Goal: Transaction & Acquisition: Download file/media

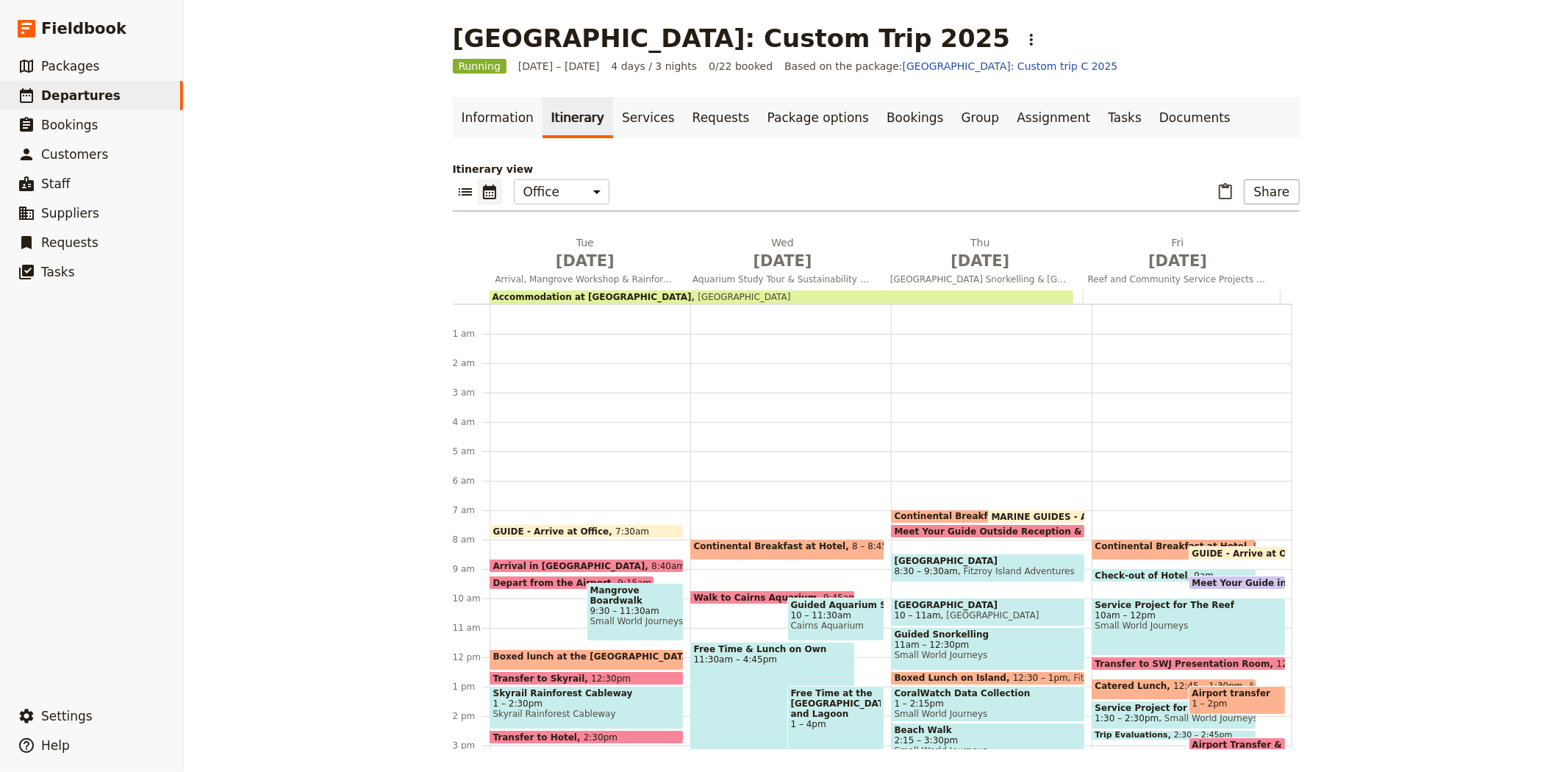
scroll to position [191, 0]
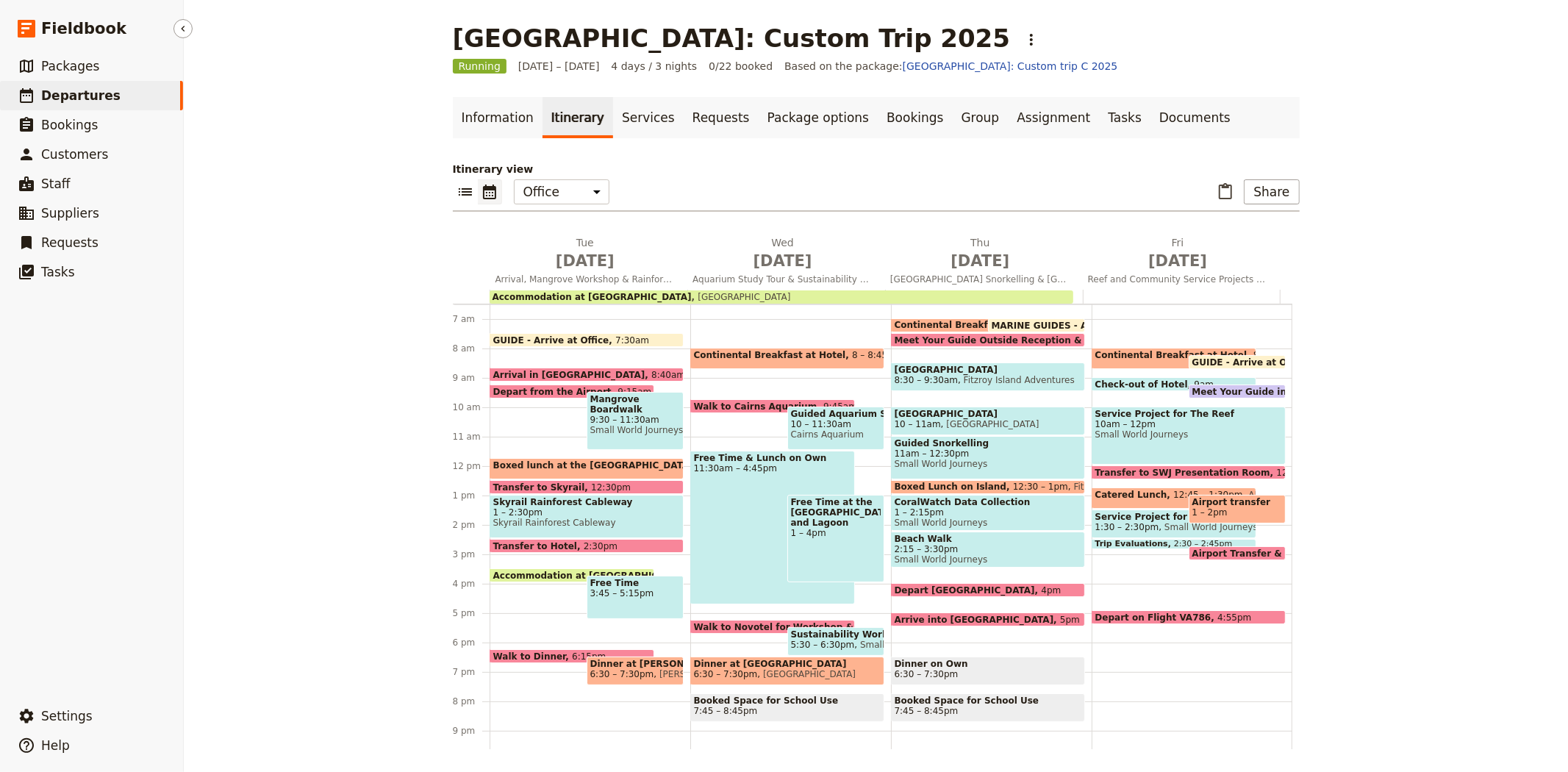
drag, startPoint x: 0, startPoint y: 0, endPoint x: 59, endPoint y: 89, distance: 106.8
click at [59, 89] on span "Departures" at bounding box center [81, 96] width 79 height 15
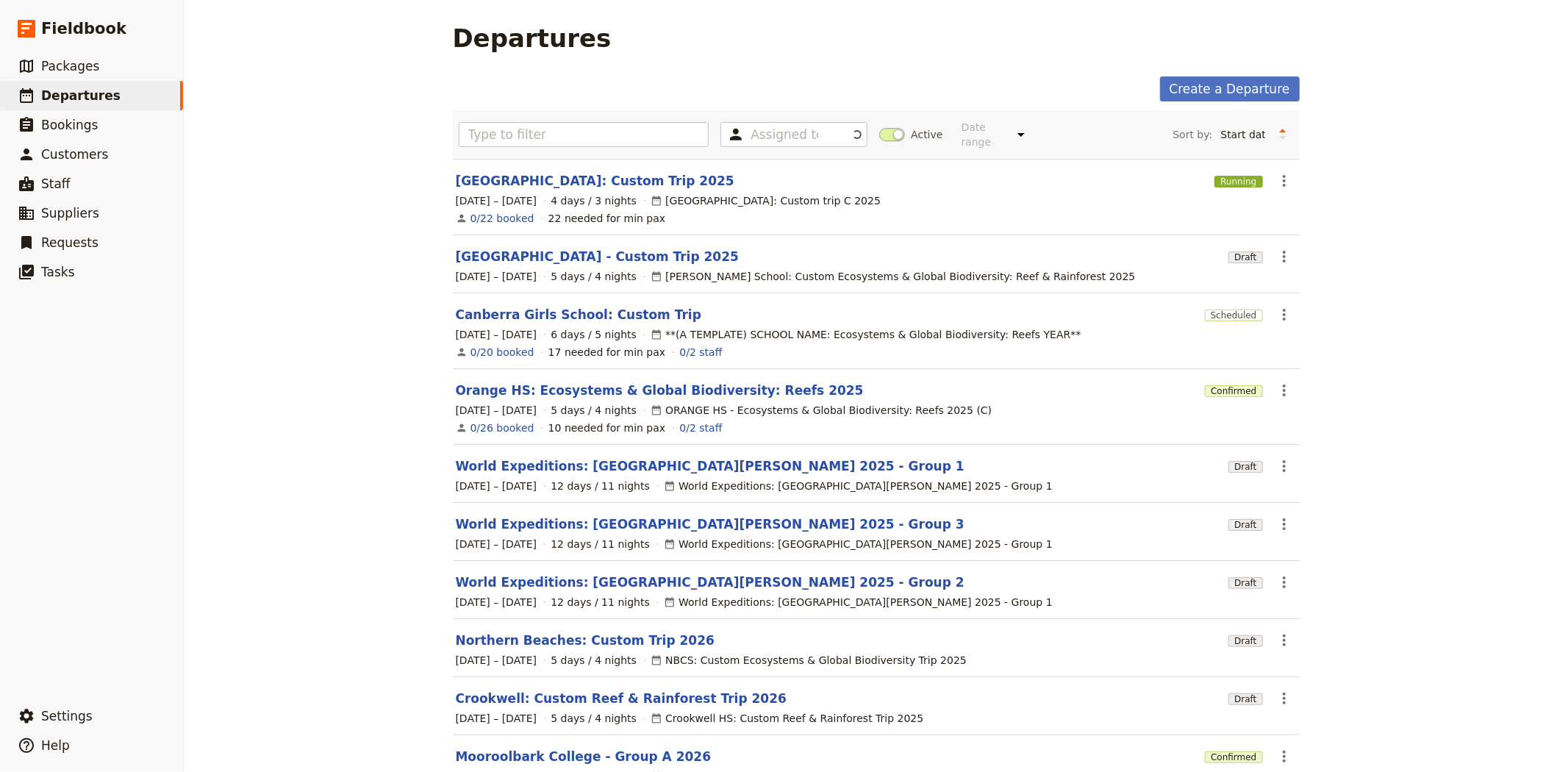
scroll to position [101, 0]
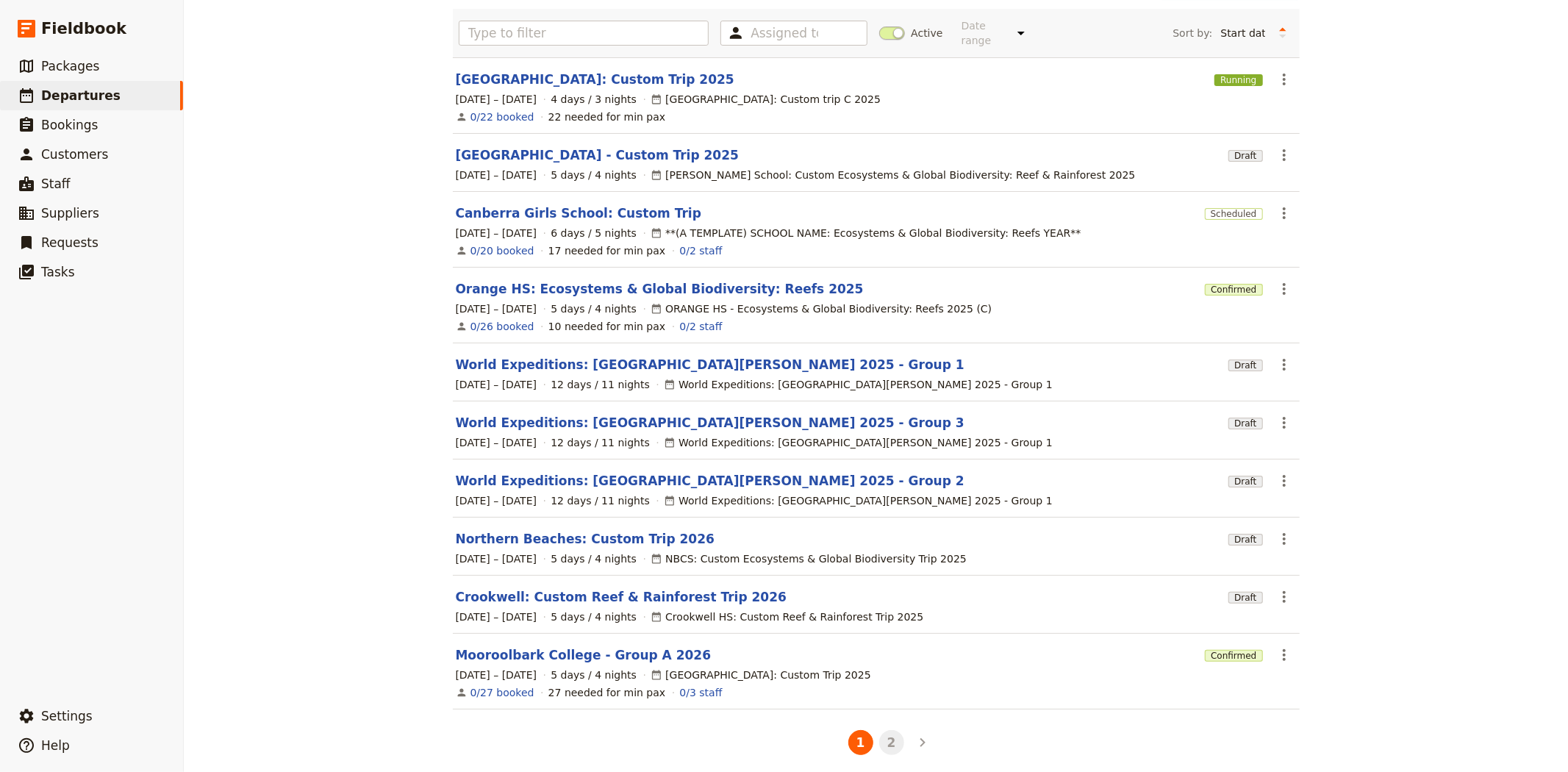
click at [886, 735] on button "2" at bounding box center [892, 742] width 25 height 25
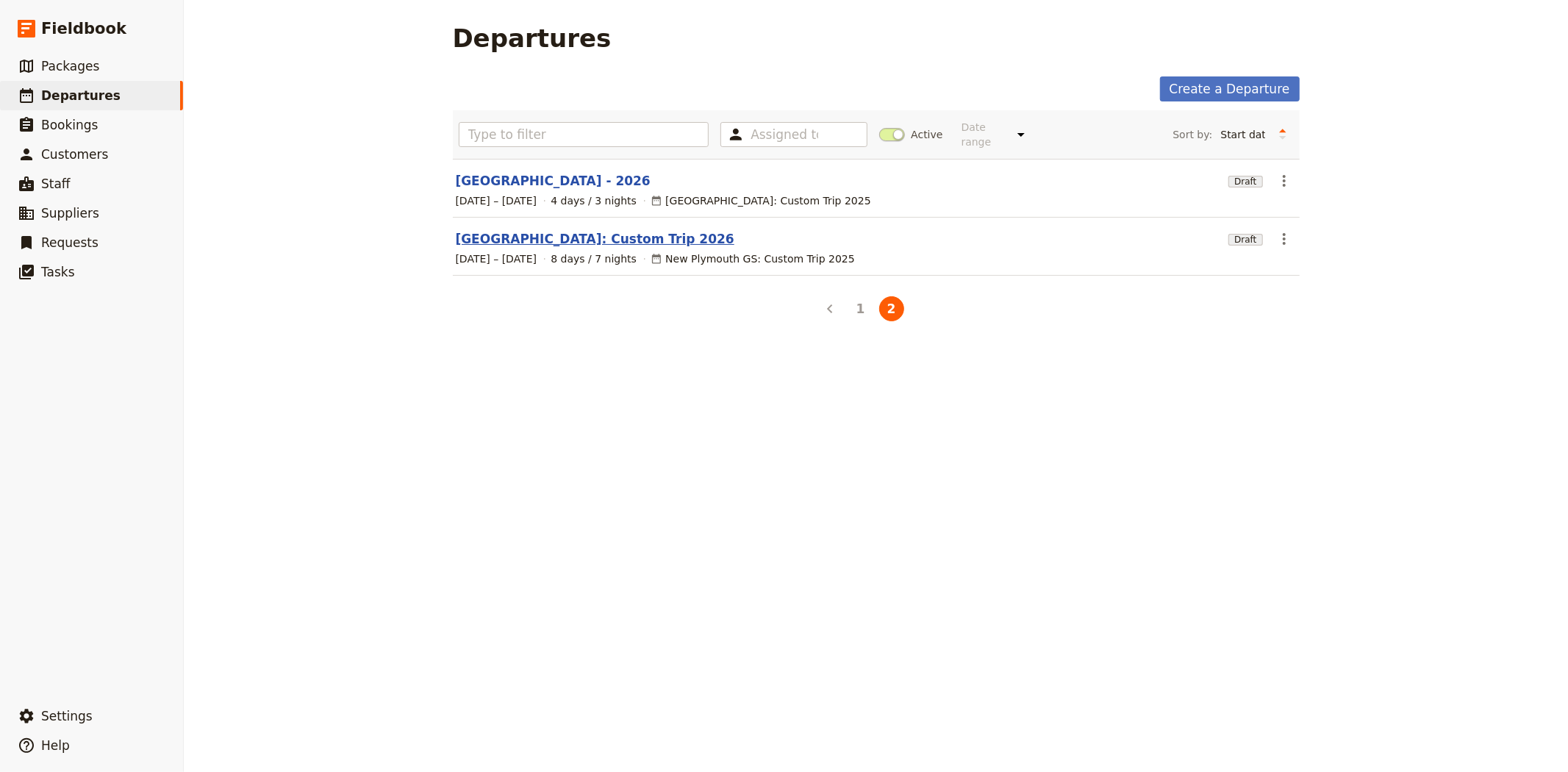
click at [605, 230] on link "[GEOGRAPHIC_DATA]: Custom Trip 2026" at bounding box center [595, 238] width 279 height 18
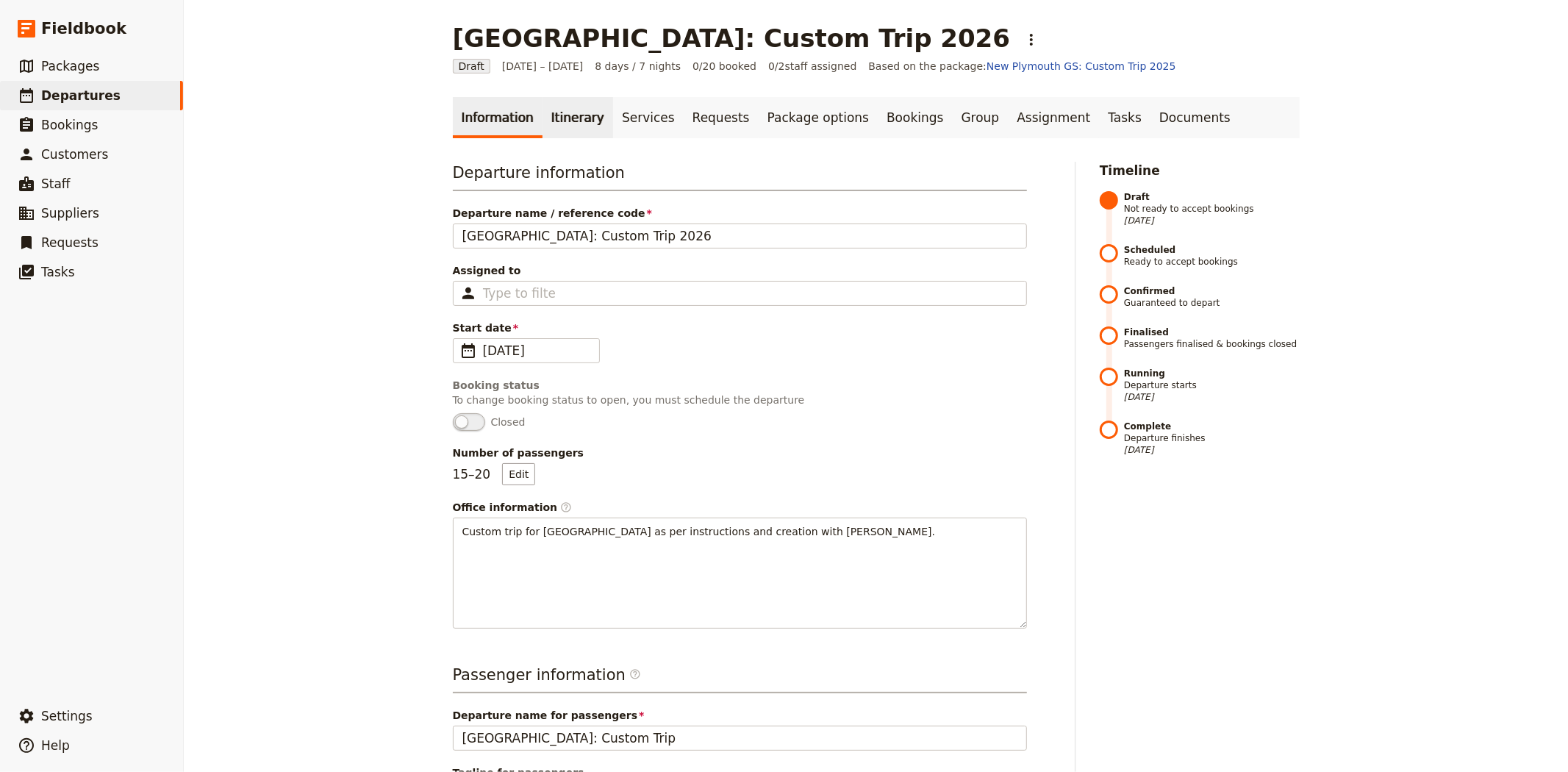
click at [549, 120] on link "Itinerary" at bounding box center [578, 117] width 70 height 42
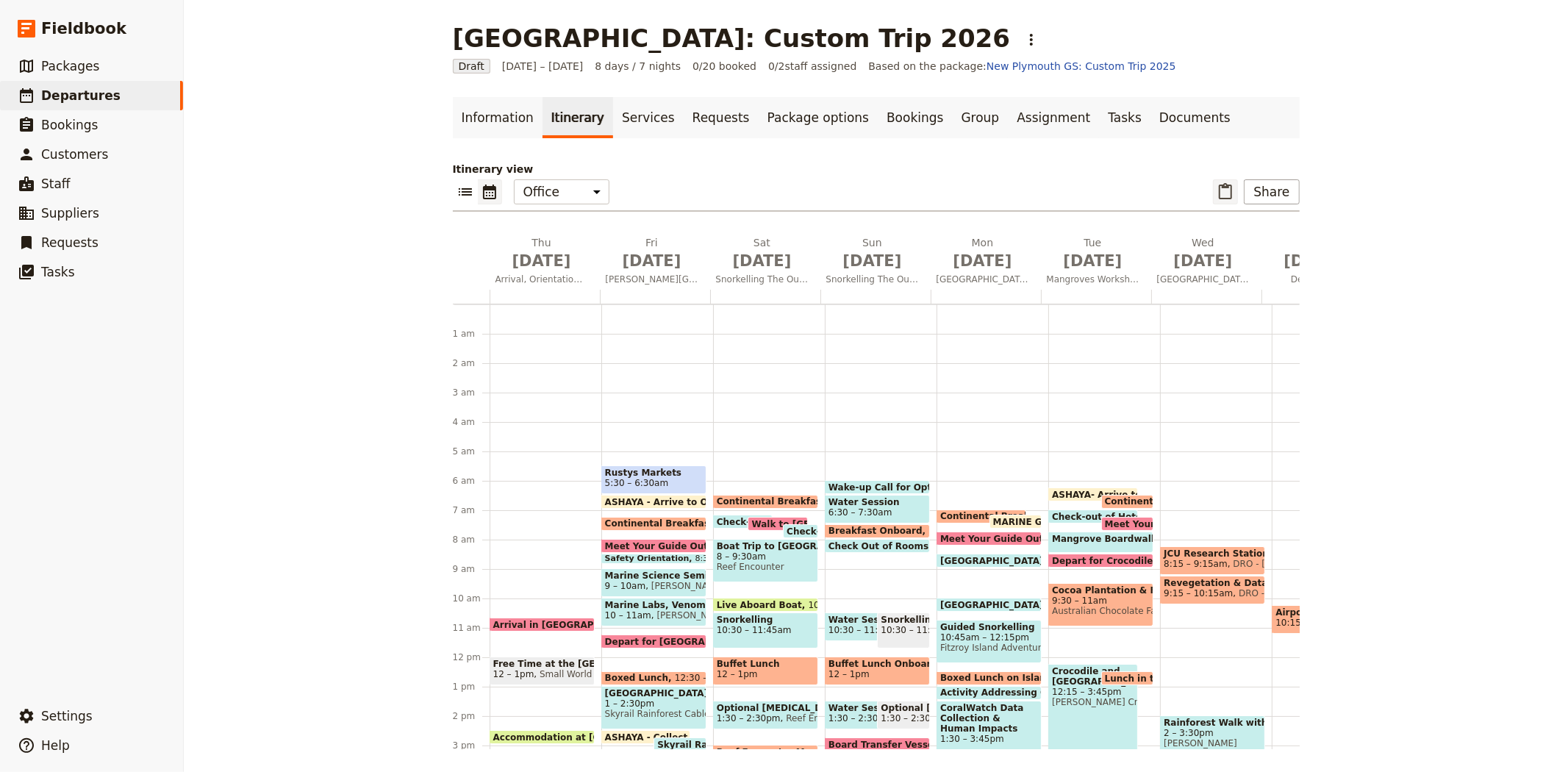
scroll to position [147, 0]
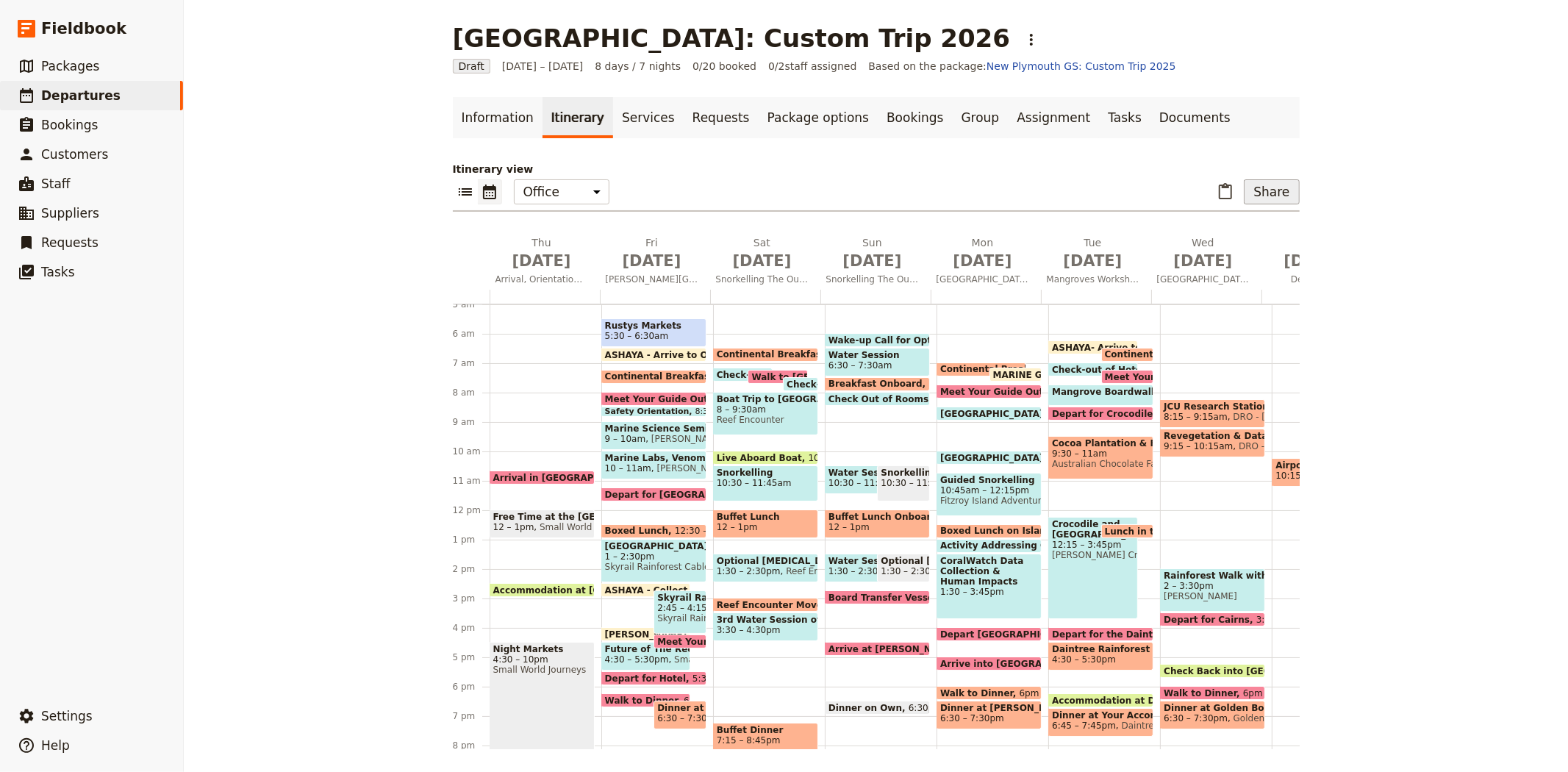
click at [1269, 189] on button "Share" at bounding box center [1272, 191] width 55 height 25
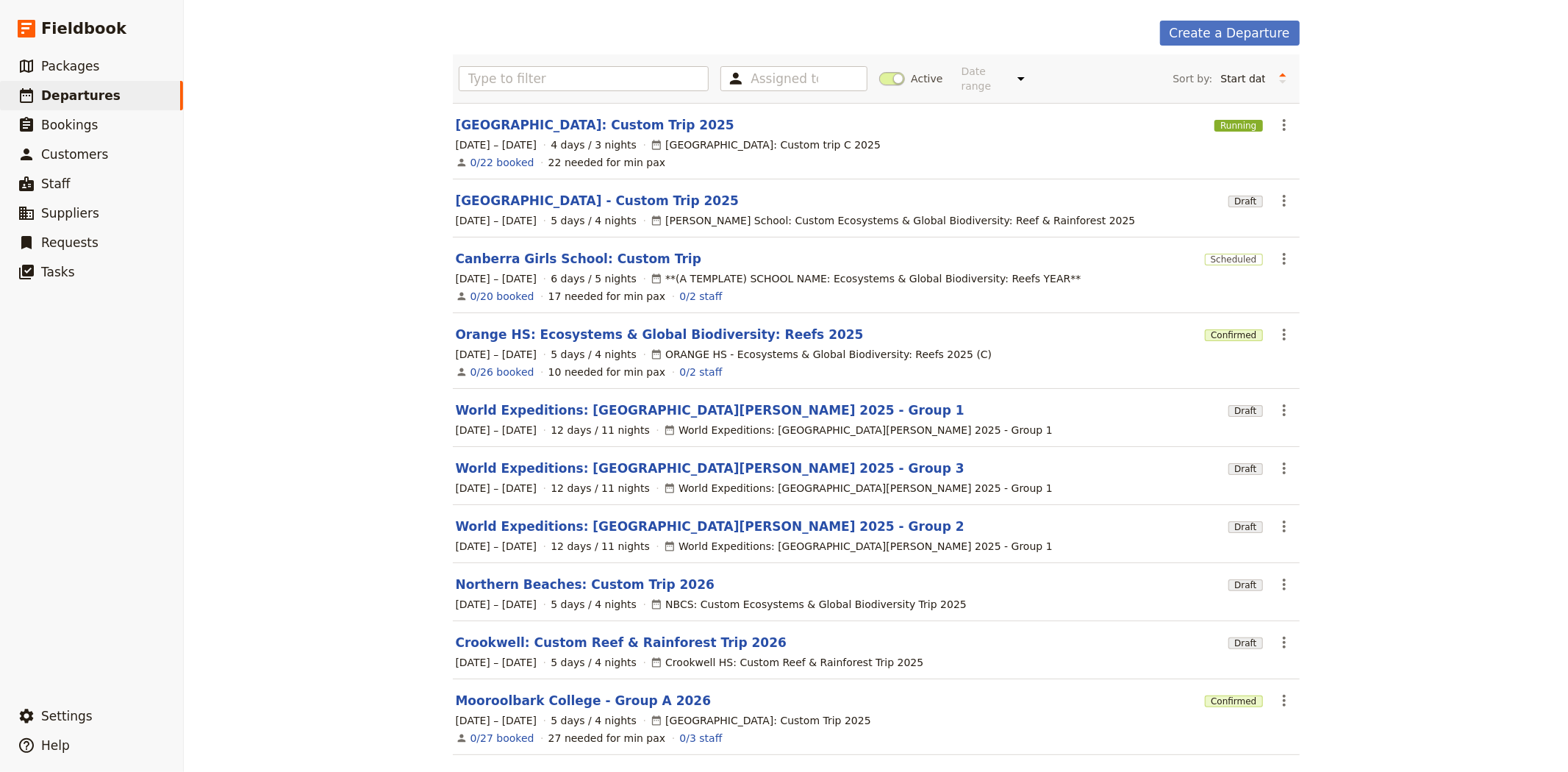
scroll to position [101, 0]
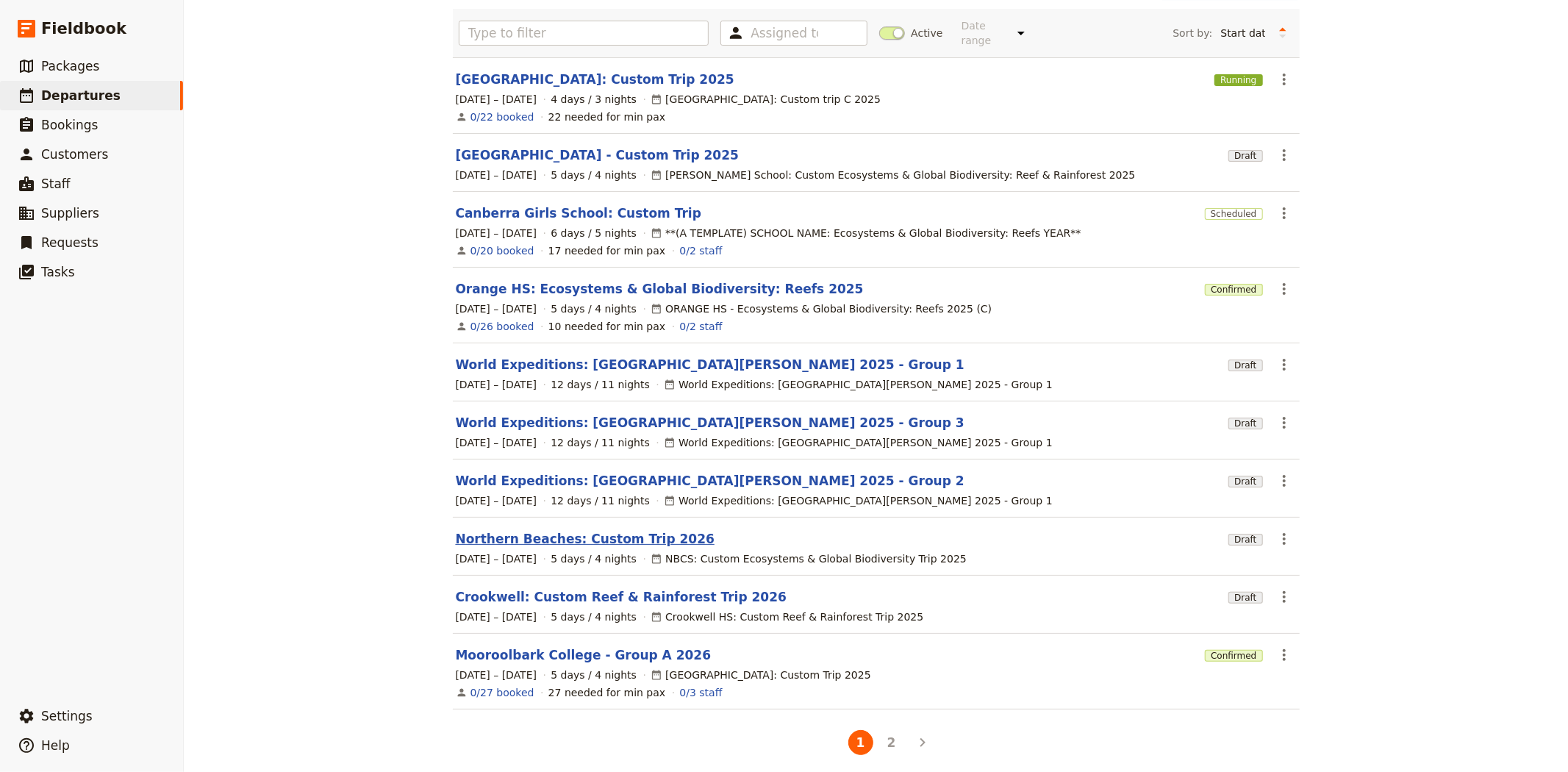
click at [562, 529] on link "Northern Beaches: Custom Trip 2026" at bounding box center [585, 538] width 258 height 18
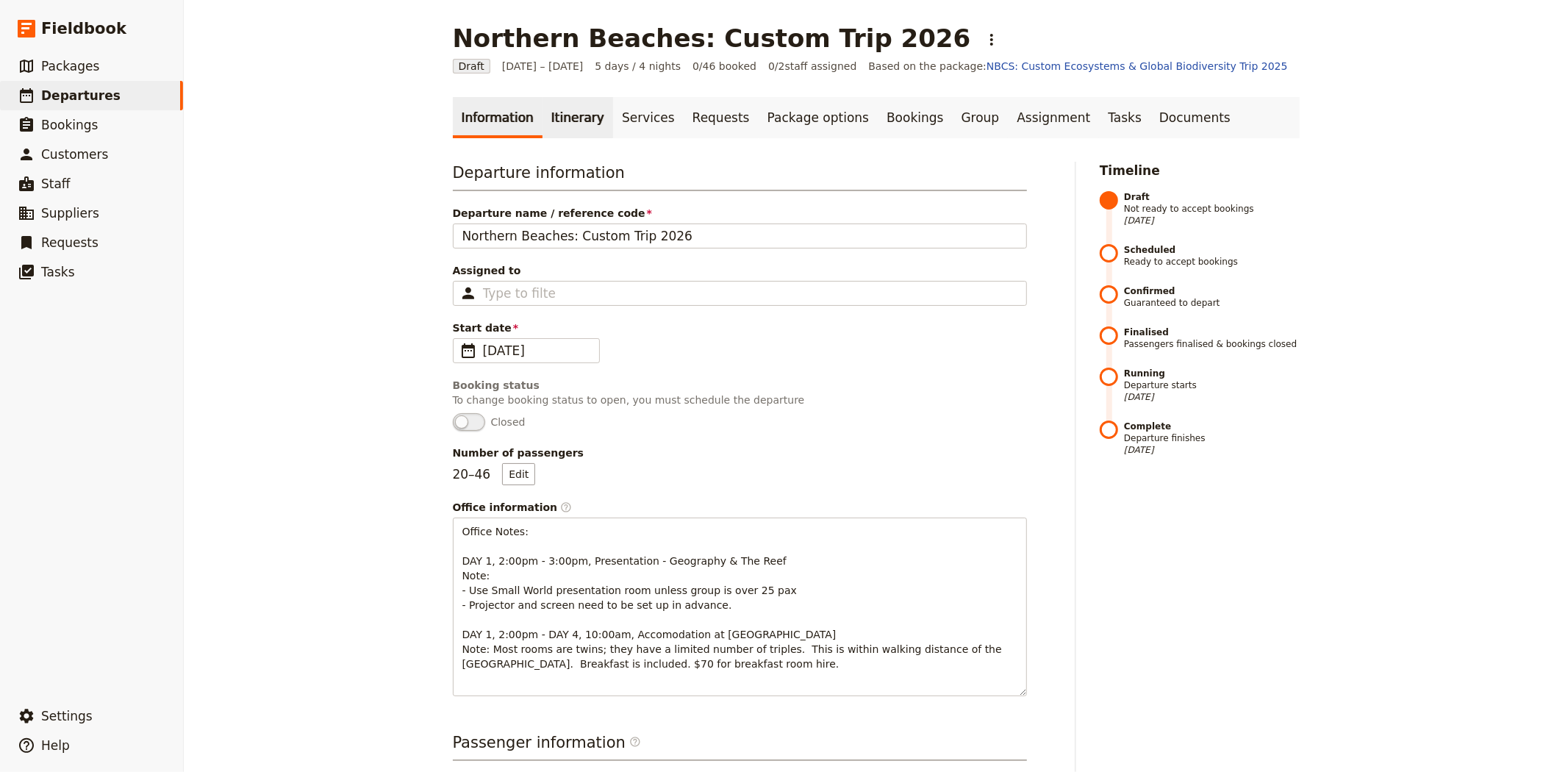
click at [555, 118] on link "Itinerary" at bounding box center [578, 117] width 70 height 42
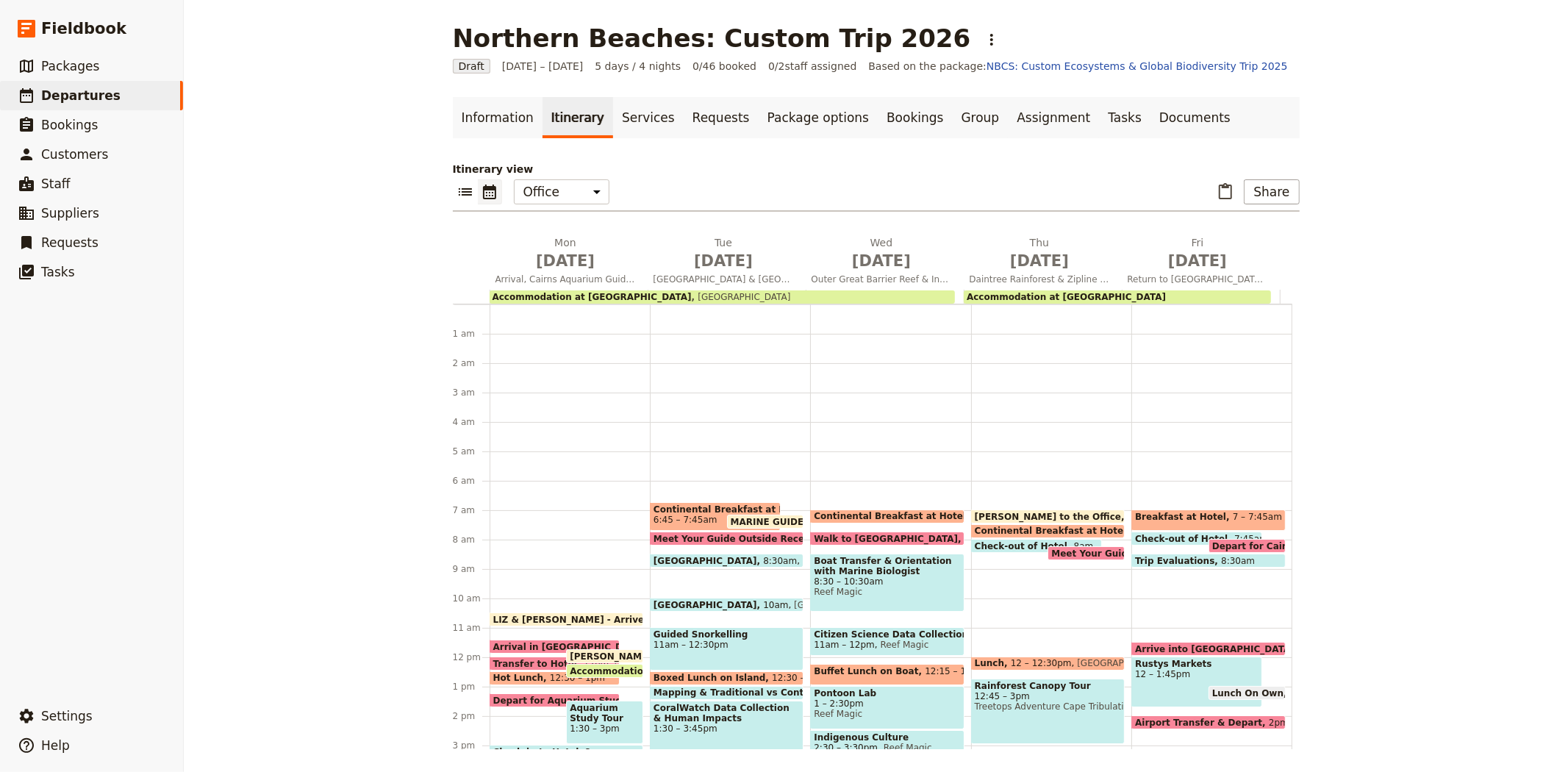
scroll to position [184, 0]
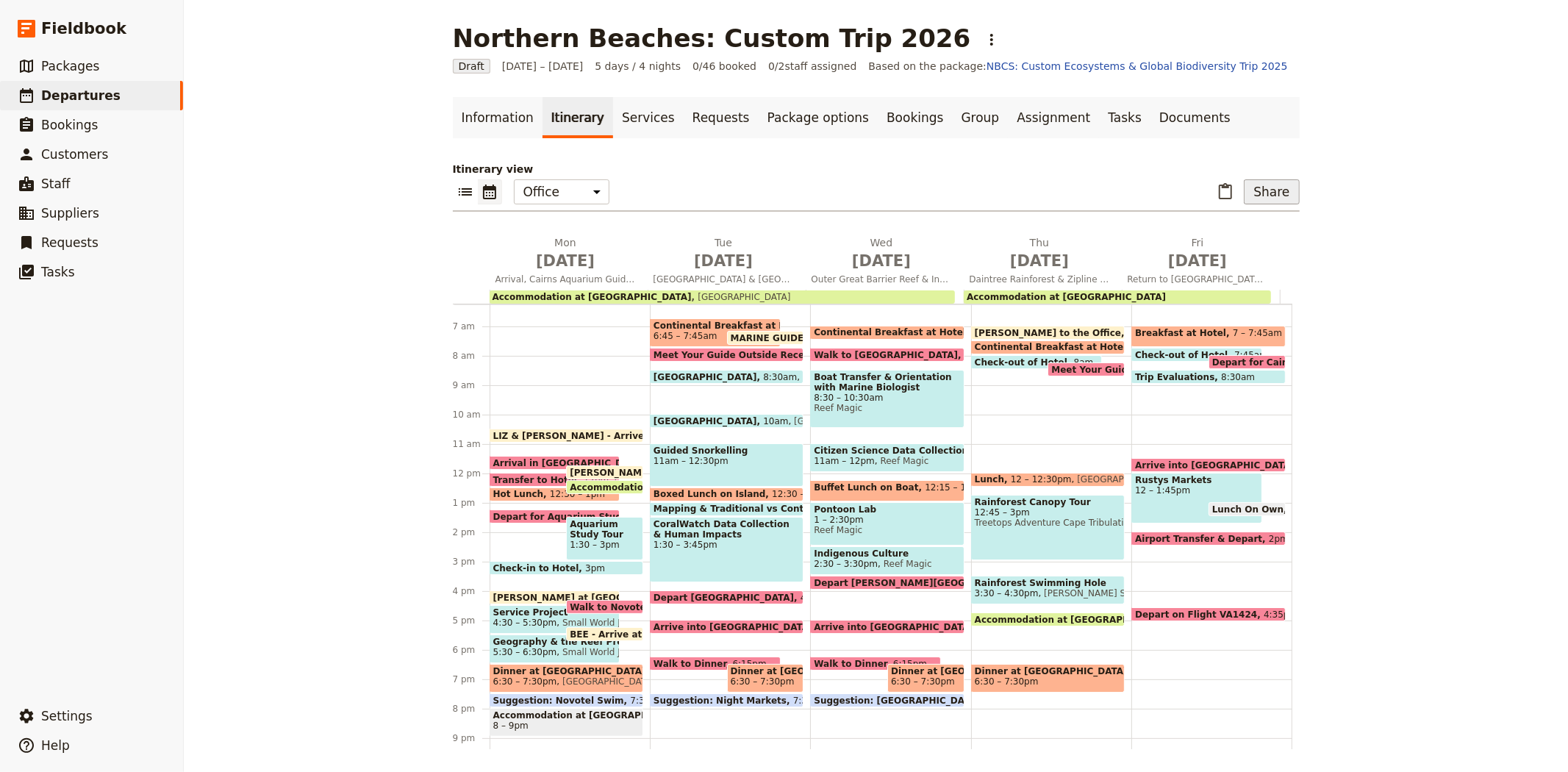
click at [1274, 183] on button "Share" at bounding box center [1272, 191] width 55 height 25
click at [1138, 289] on span "Sales Brochure" at bounding box center [1108, 286] width 78 height 15
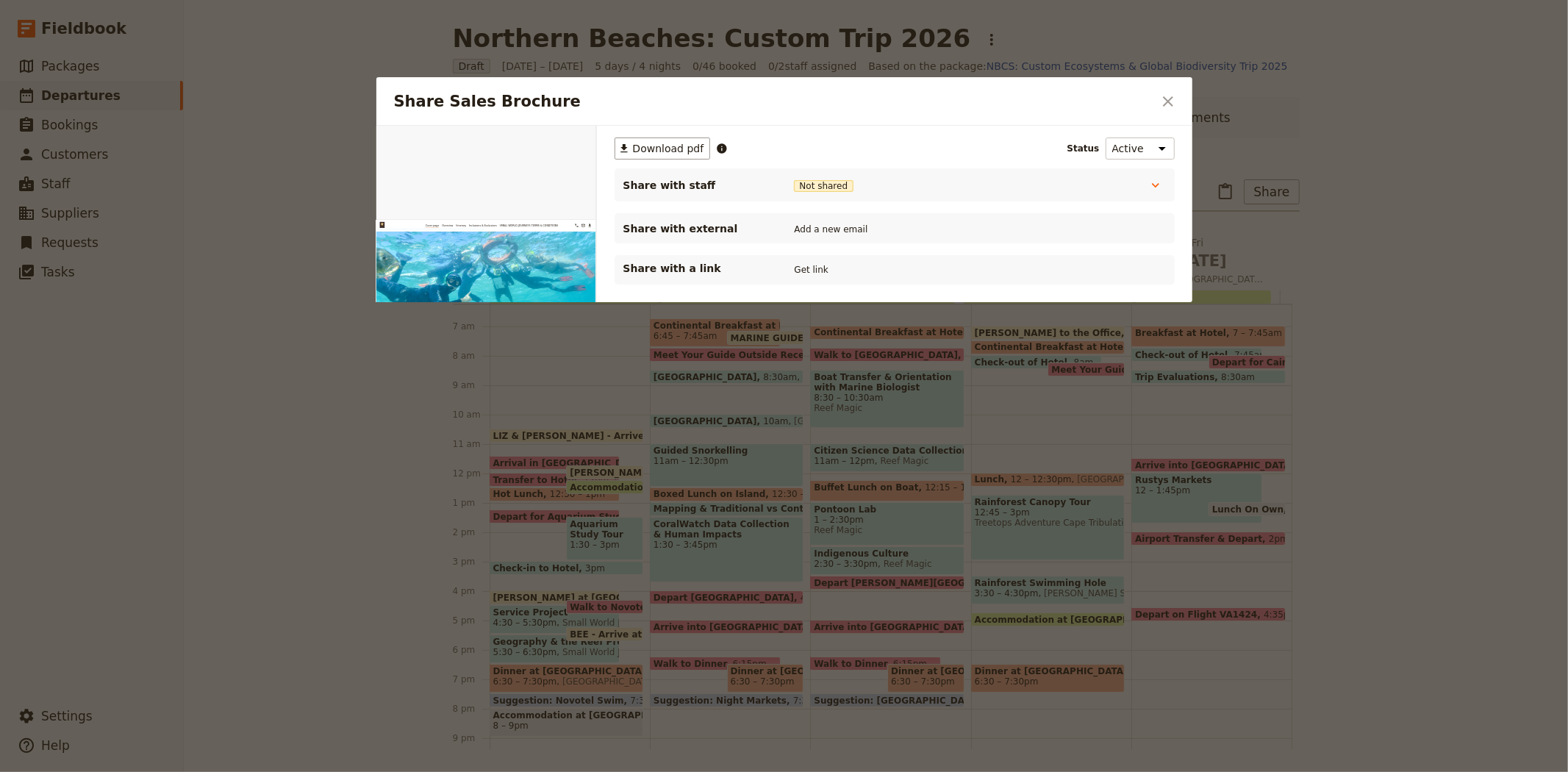
scroll to position [0, 0]
click at [671, 147] on span "Download pdf" at bounding box center [668, 148] width 71 height 15
click at [1159, 103] on icon "Close dialog" at bounding box center [1167, 101] width 18 height 18
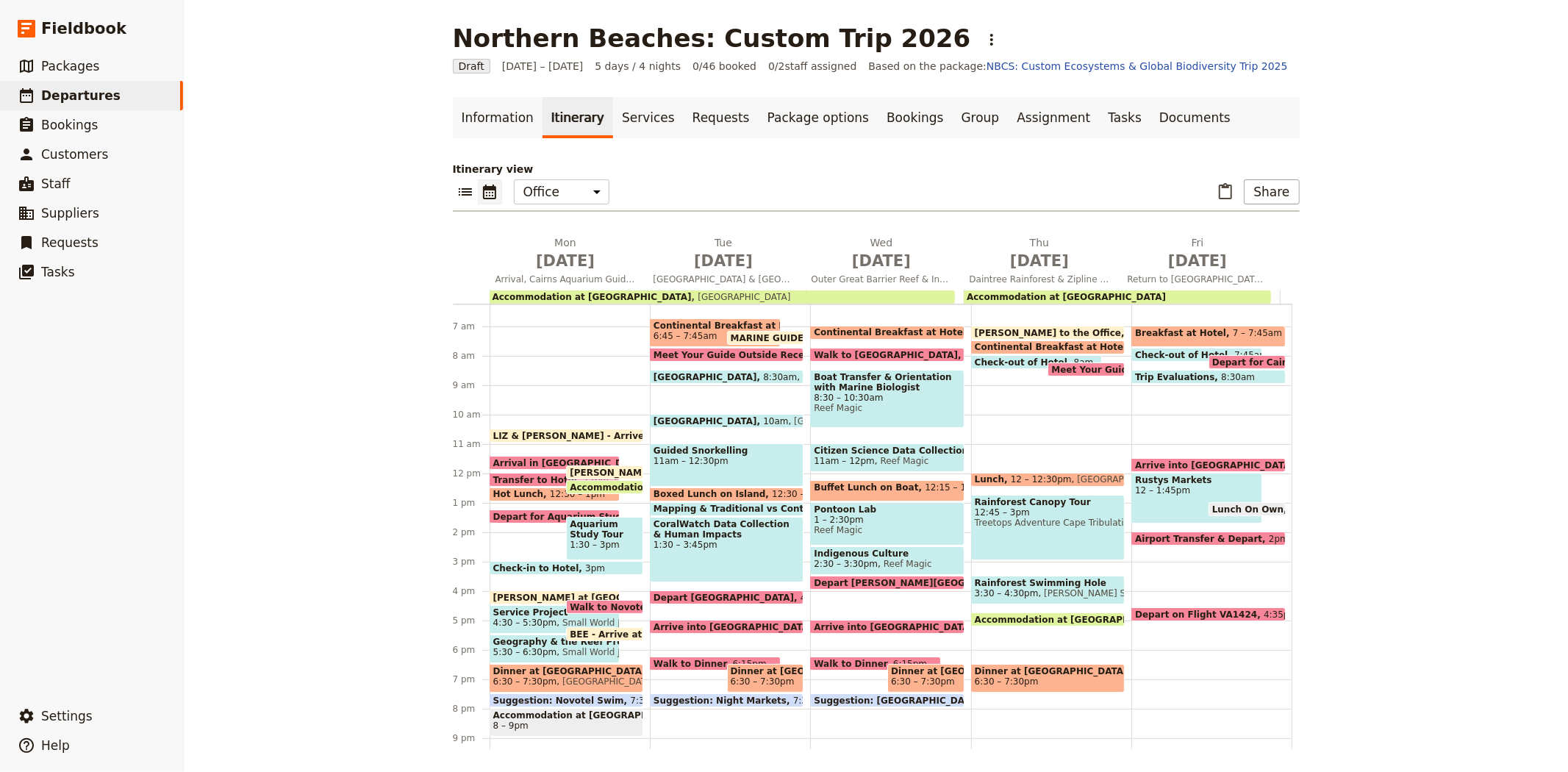
click at [524, 457] on span "Arrival in [GEOGRAPHIC_DATA]" at bounding box center [573, 462] width 159 height 9
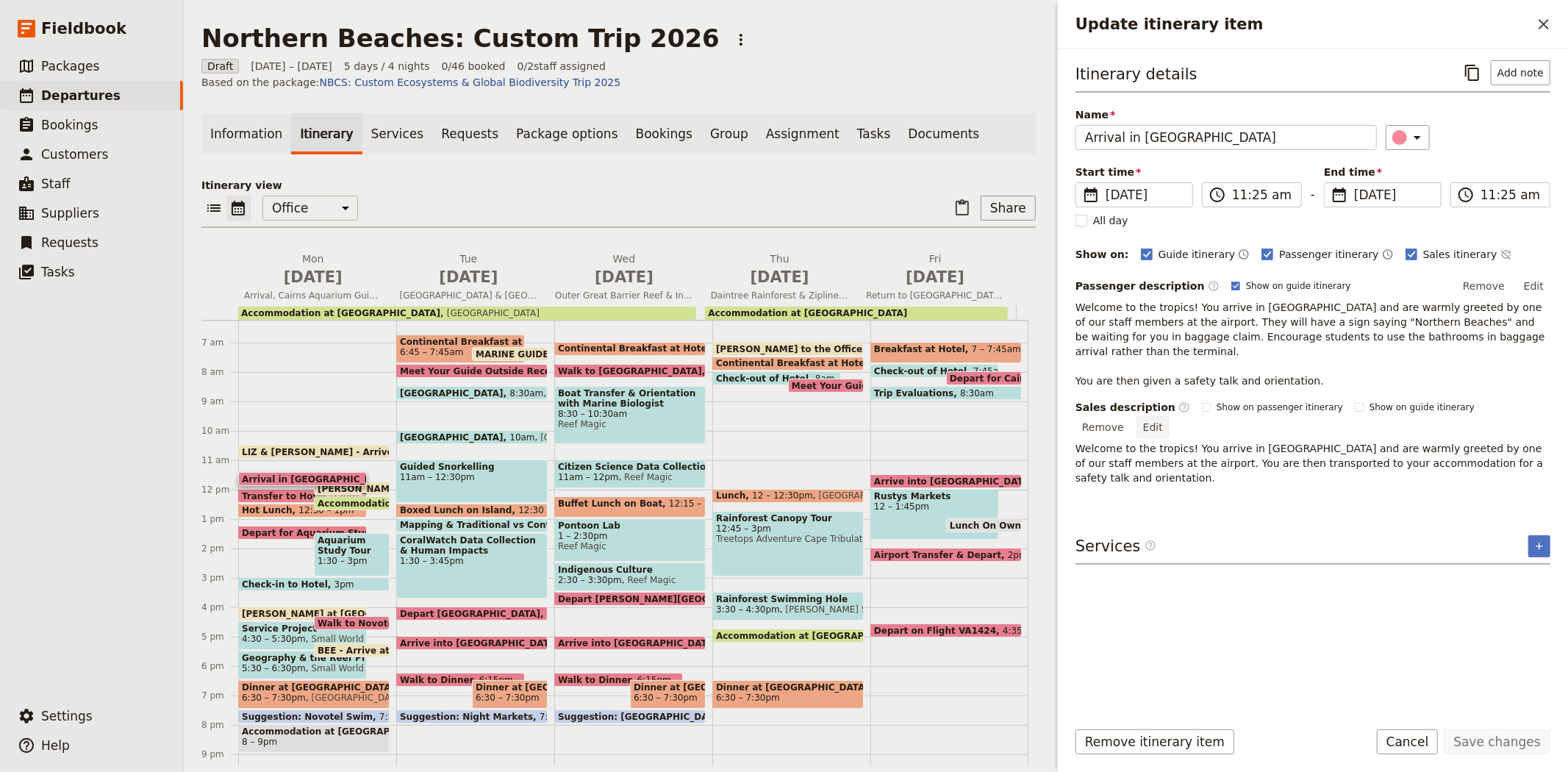
click at [1170, 416] on button "Edit" at bounding box center [1154, 427] width 33 height 22
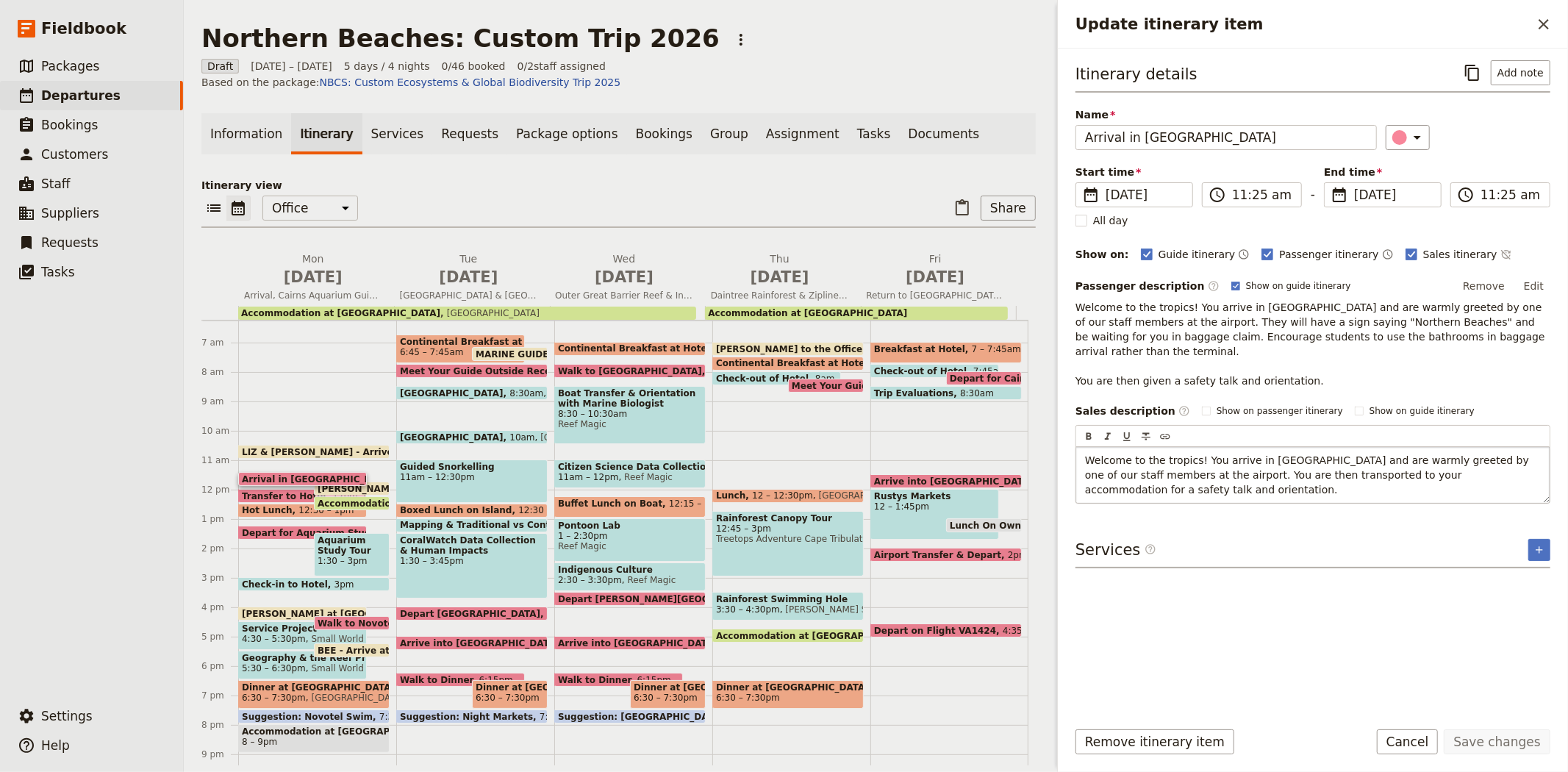
click at [1524, 467] on p "Welcome to the tropics! You arrive in [GEOGRAPHIC_DATA] and are warmly greeted …" at bounding box center [1313, 482] width 456 height 59
click at [1482, 743] on button "Save changes" at bounding box center [1498, 741] width 107 height 25
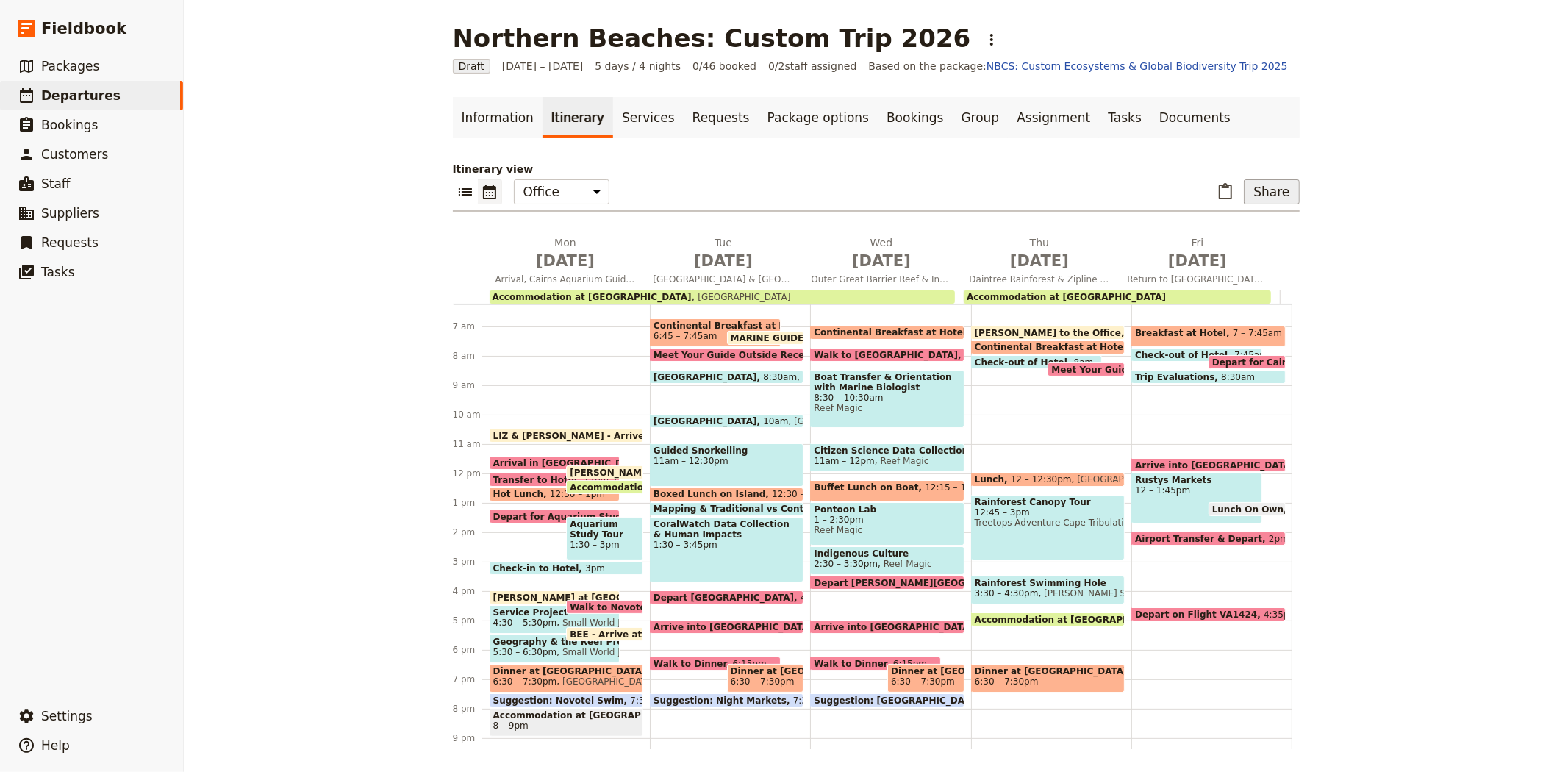
click at [1264, 183] on button "Share" at bounding box center [1272, 191] width 55 height 25
click at [1170, 289] on span "Sales Brochure" at bounding box center [1177, 286] width 214 height 15
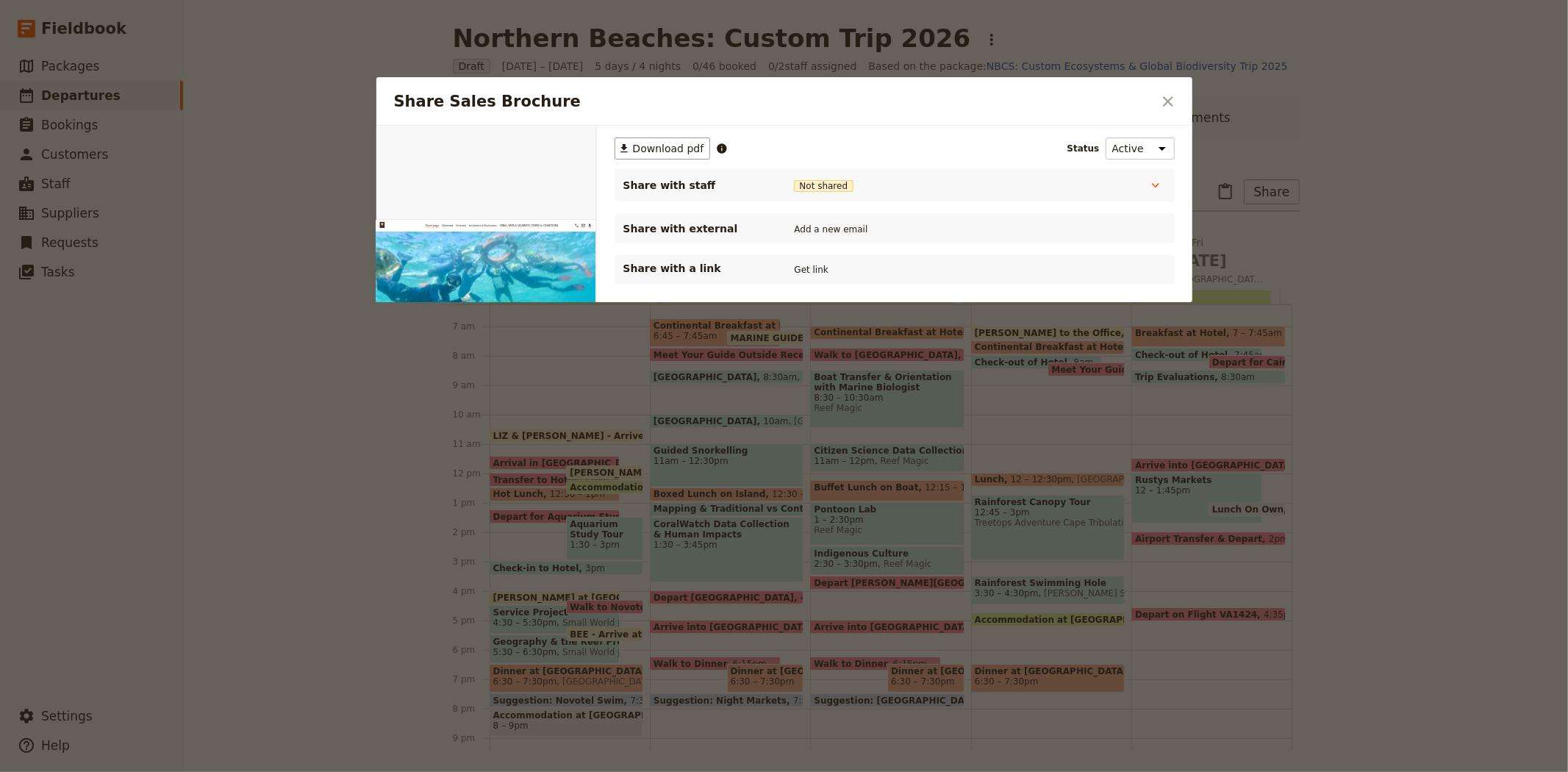
click at [673, 160] on div "​ Download pdf Status Active Inactive Share with staff Not shared Tour Leader N…" at bounding box center [894, 210] width 560 height 147
click at [669, 154] on span "Download pdf" at bounding box center [668, 148] width 71 height 15
click at [1163, 106] on icon "Close dialog" at bounding box center [1167, 101] width 18 height 18
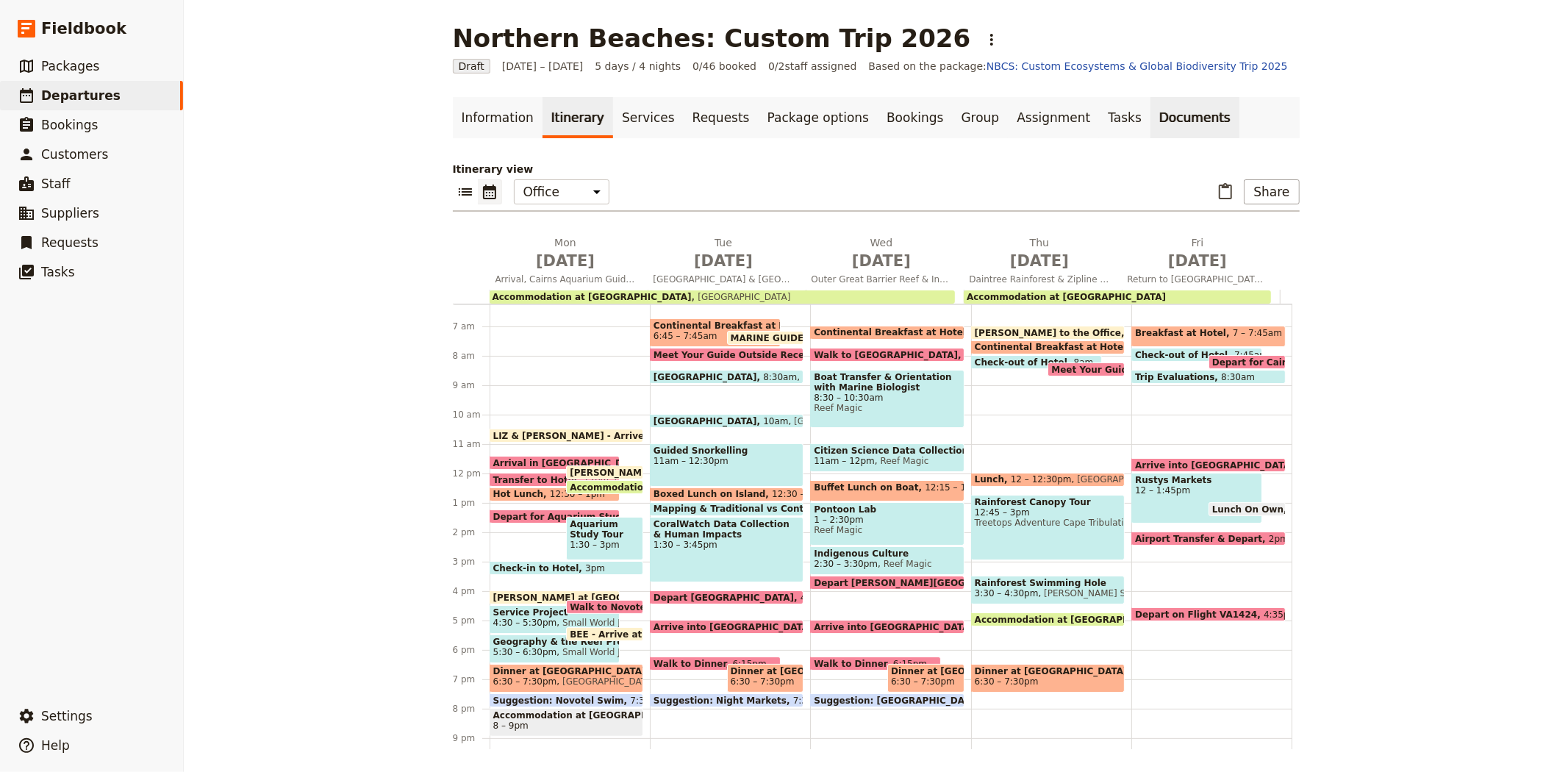
click at [1151, 119] on link "Documents" at bounding box center [1195, 117] width 89 height 42
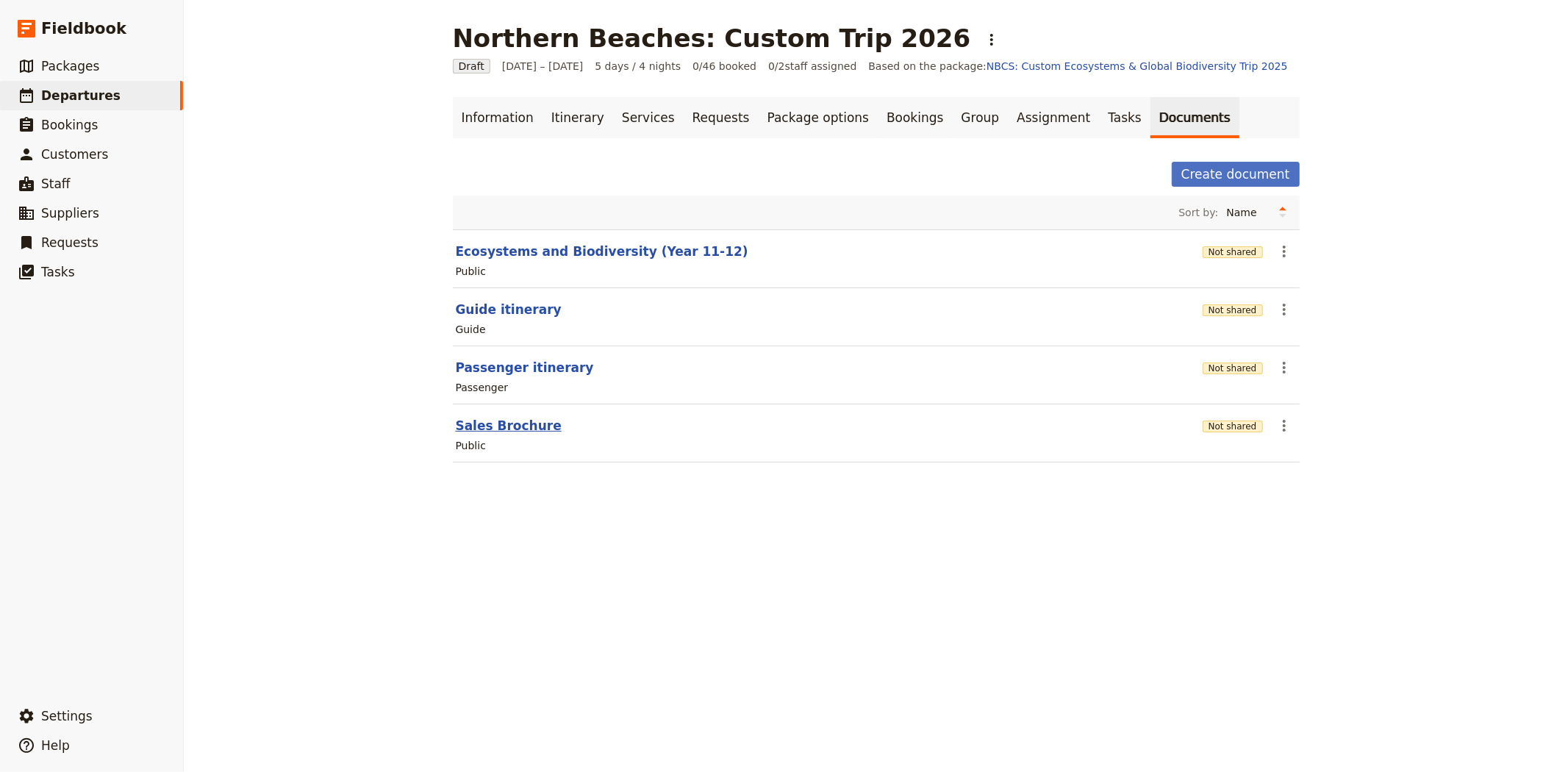
click at [467, 431] on button "Sales Brochure" at bounding box center [509, 425] width 106 height 18
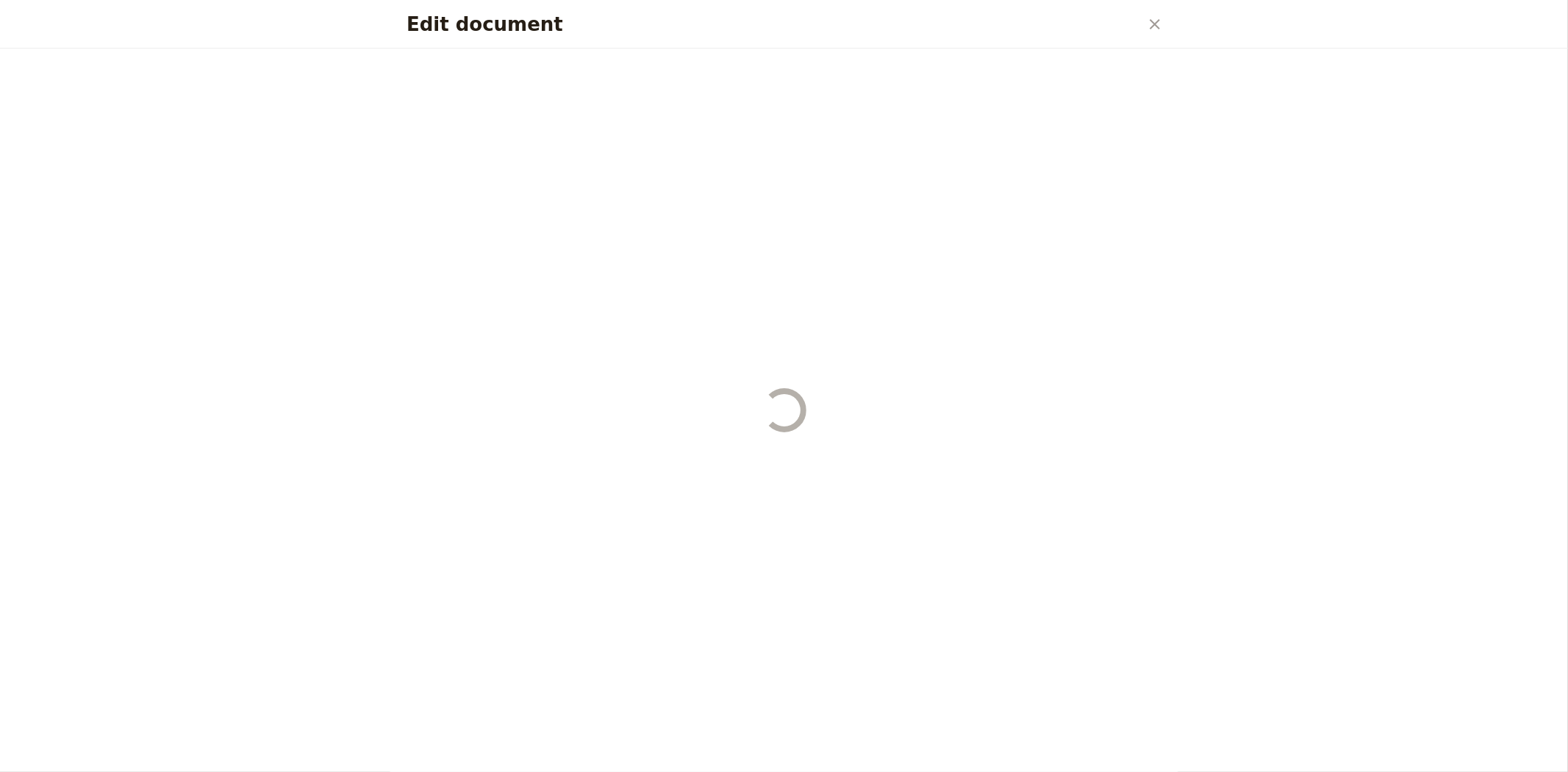
select select "DEFAULT"
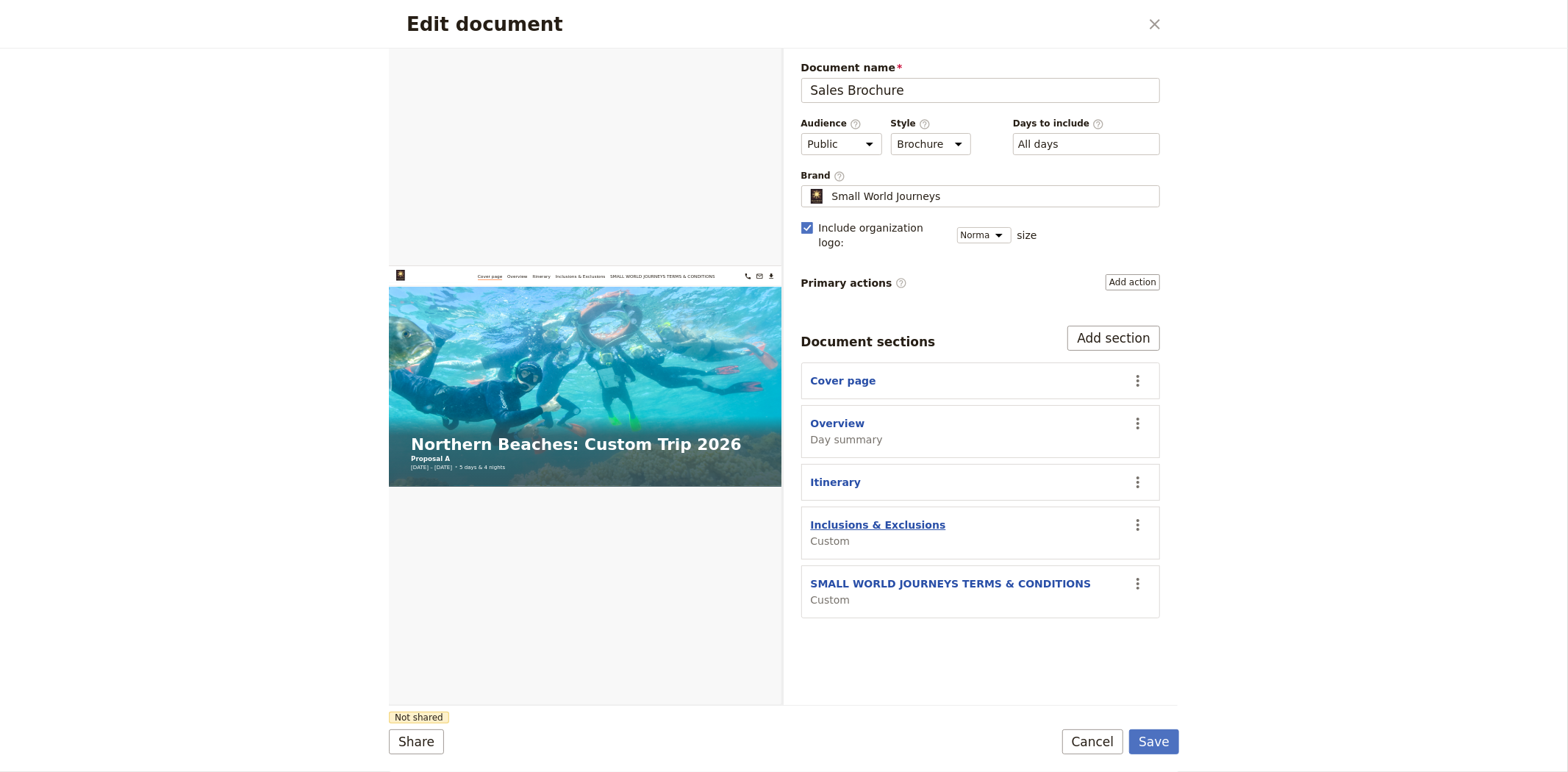
click at [872, 517] on button "Inclusions & Exclusions" at bounding box center [879, 525] width 136 height 15
select select "CUSTOM"
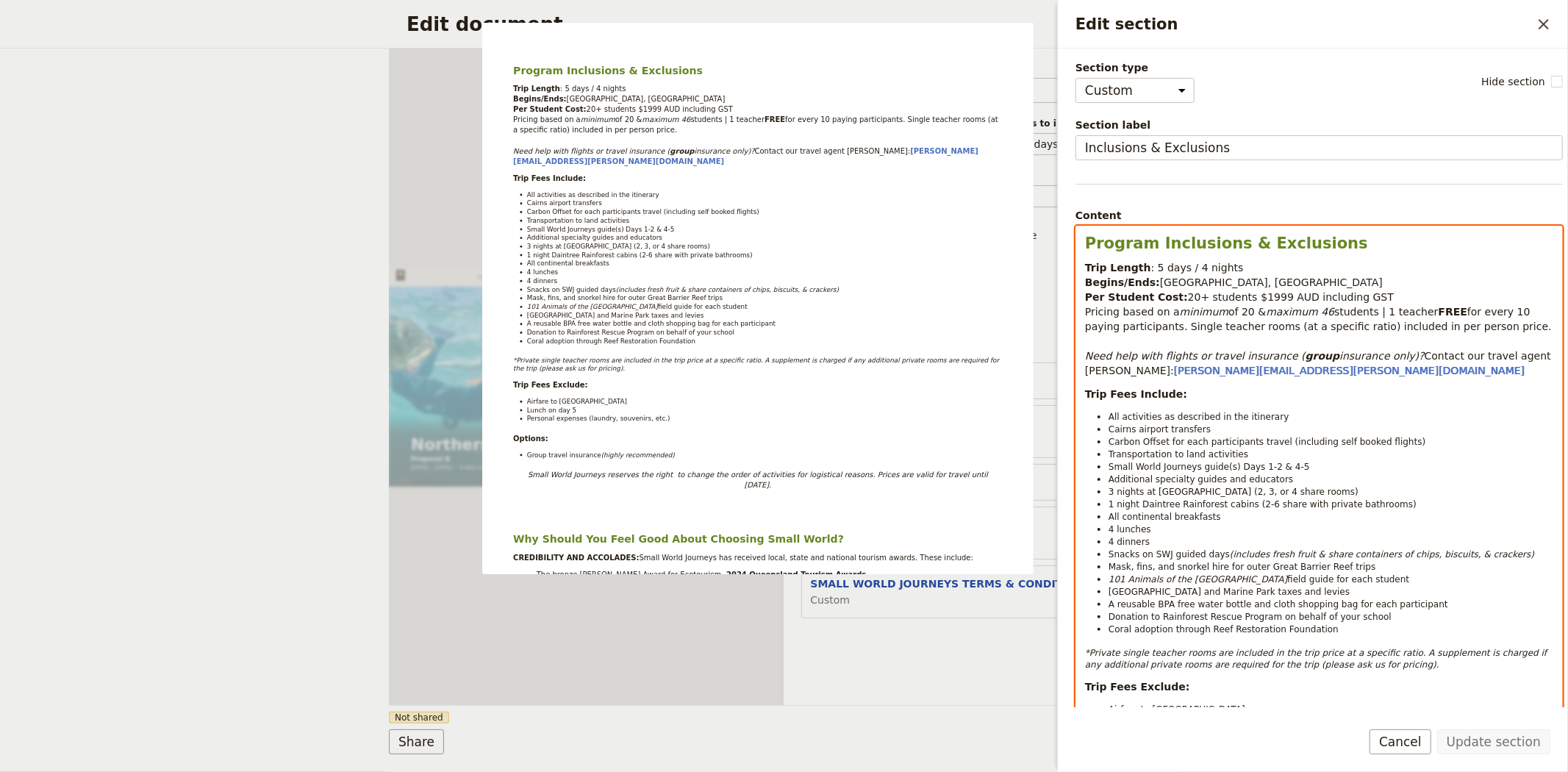
drag, startPoint x: 1144, startPoint y: 327, endPoint x: 1465, endPoint y: 324, distance: 321.0
click at [1465, 324] on p "Trip Length : 5 days / 4 nights Begins/Ends: [GEOGRAPHIC_DATA], [GEOGRAPHIC_DAT…" at bounding box center [1319, 318] width 468 height 117
copy span "Single teacher rooms (at a specific ratio) included in per person price."
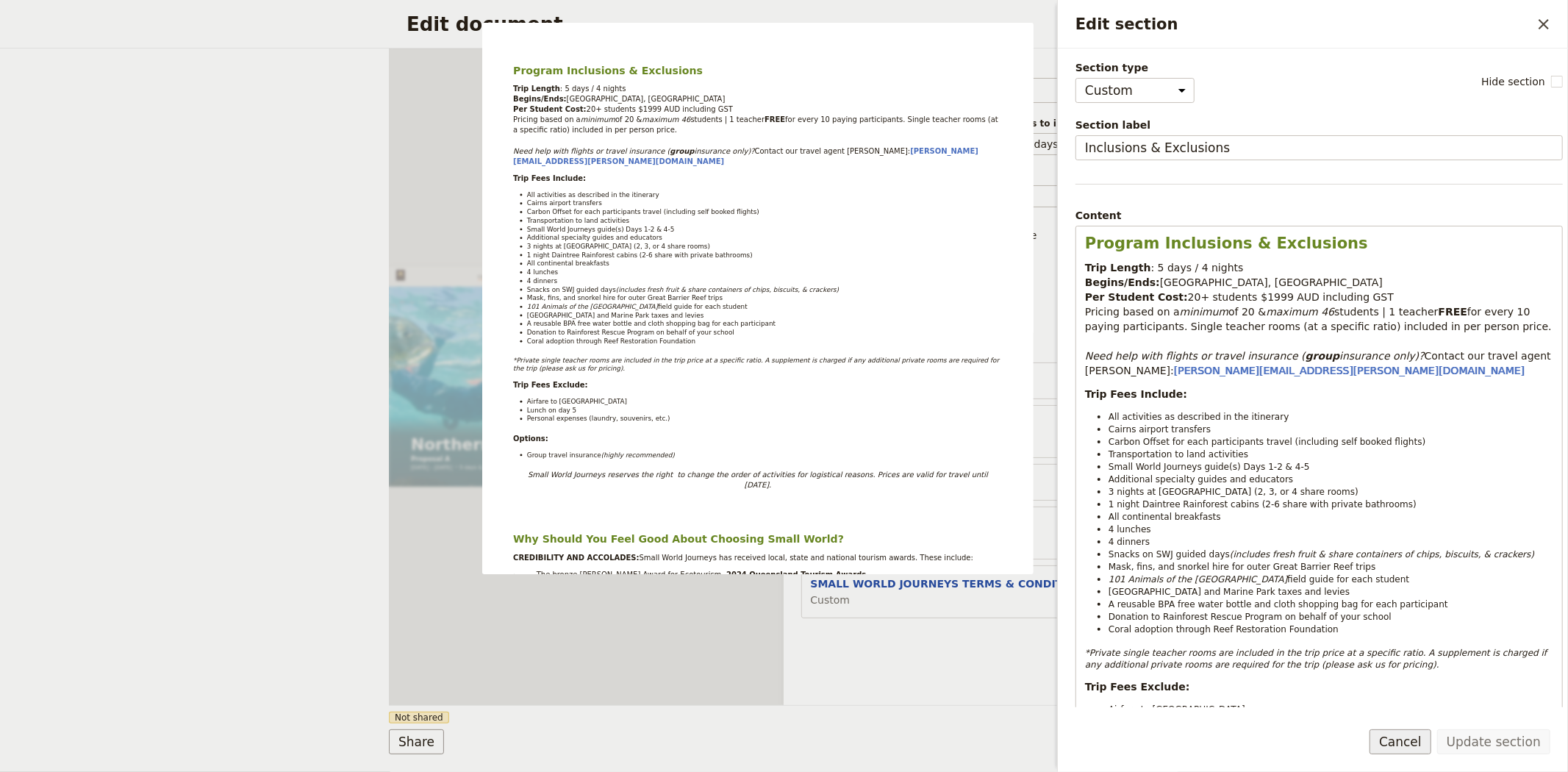
click at [1402, 744] on button "Cancel" at bounding box center [1400, 741] width 62 height 25
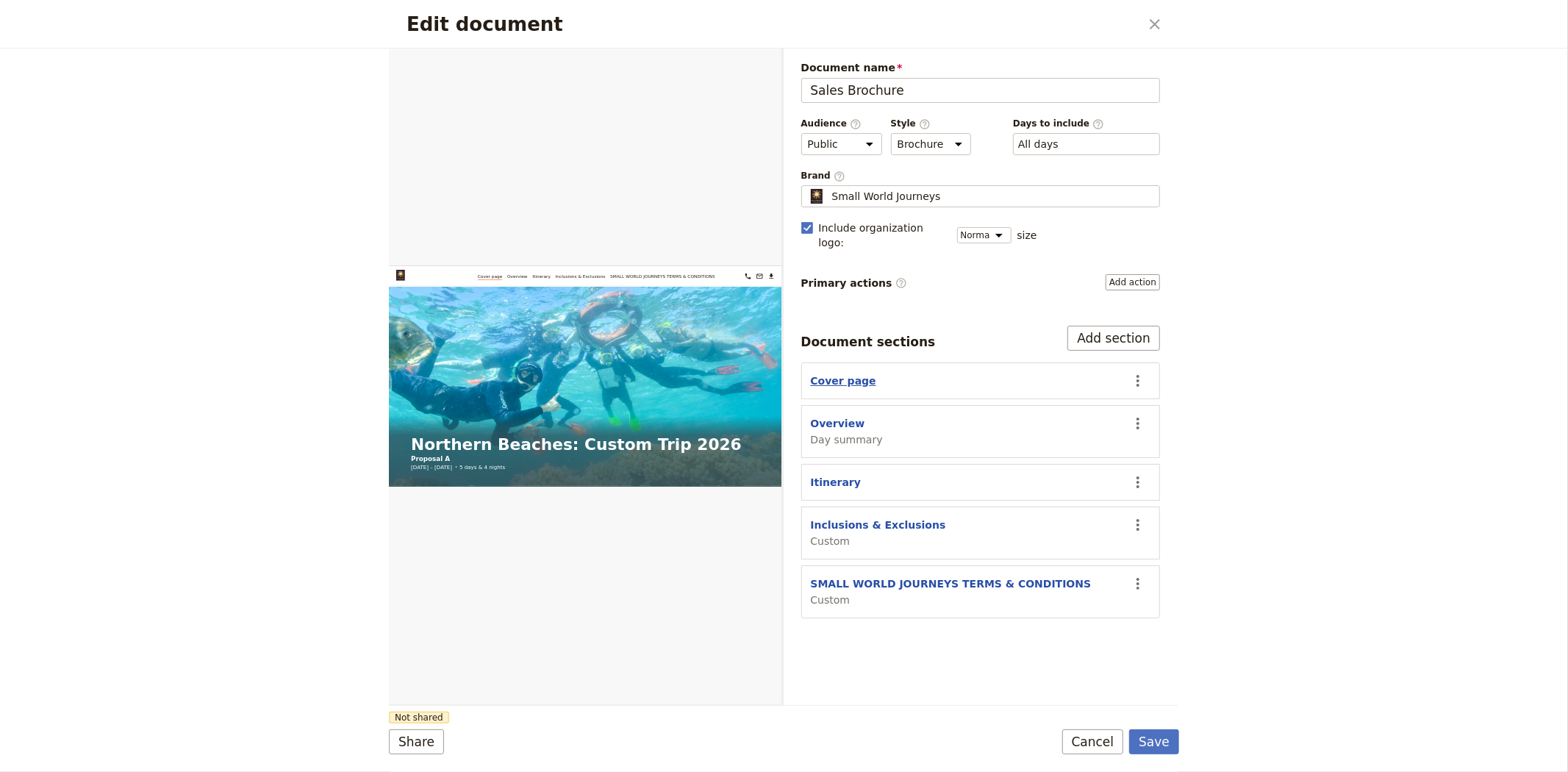
click at [848, 374] on button "Cover page" at bounding box center [844, 381] width 66 height 15
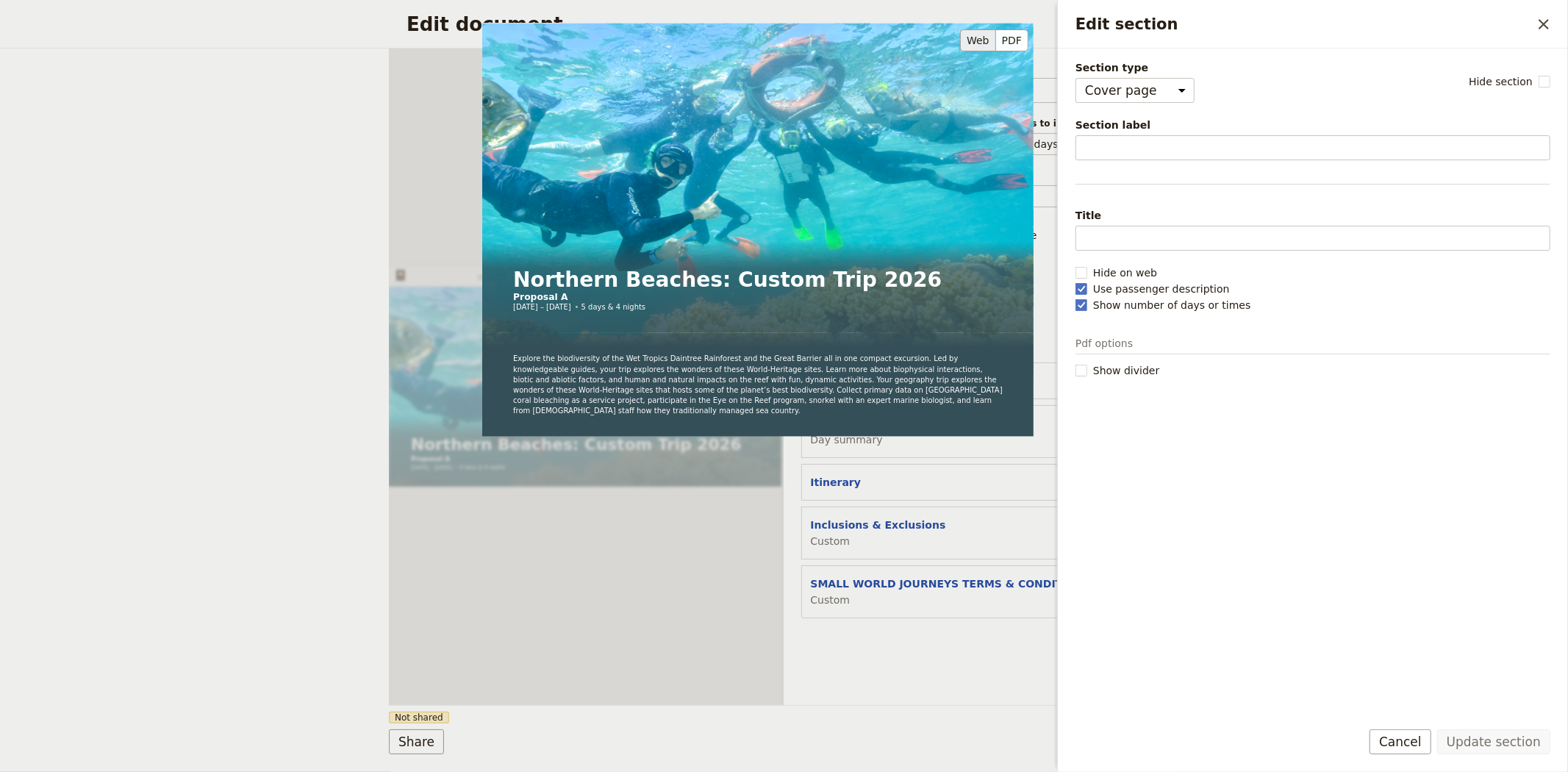
click at [878, 453] on div "Northern Beaches: Custom Trip 2026 Proposal A [DATE] – [DATE] 5 days & 4 nights…" at bounding box center [759, 299] width 552 height 552
click at [949, 488] on div "Northern Beaches: Custom Trip 2026 Proposal A [DATE] – [DATE] 5 days & 4 nights…" at bounding box center [759, 299] width 552 height 552
drag, startPoint x: 1413, startPoint y: 741, endPoint x: 1398, endPoint y: 736, distance: 15.8
click at [1412, 741] on button "Cancel" at bounding box center [1400, 741] width 62 height 25
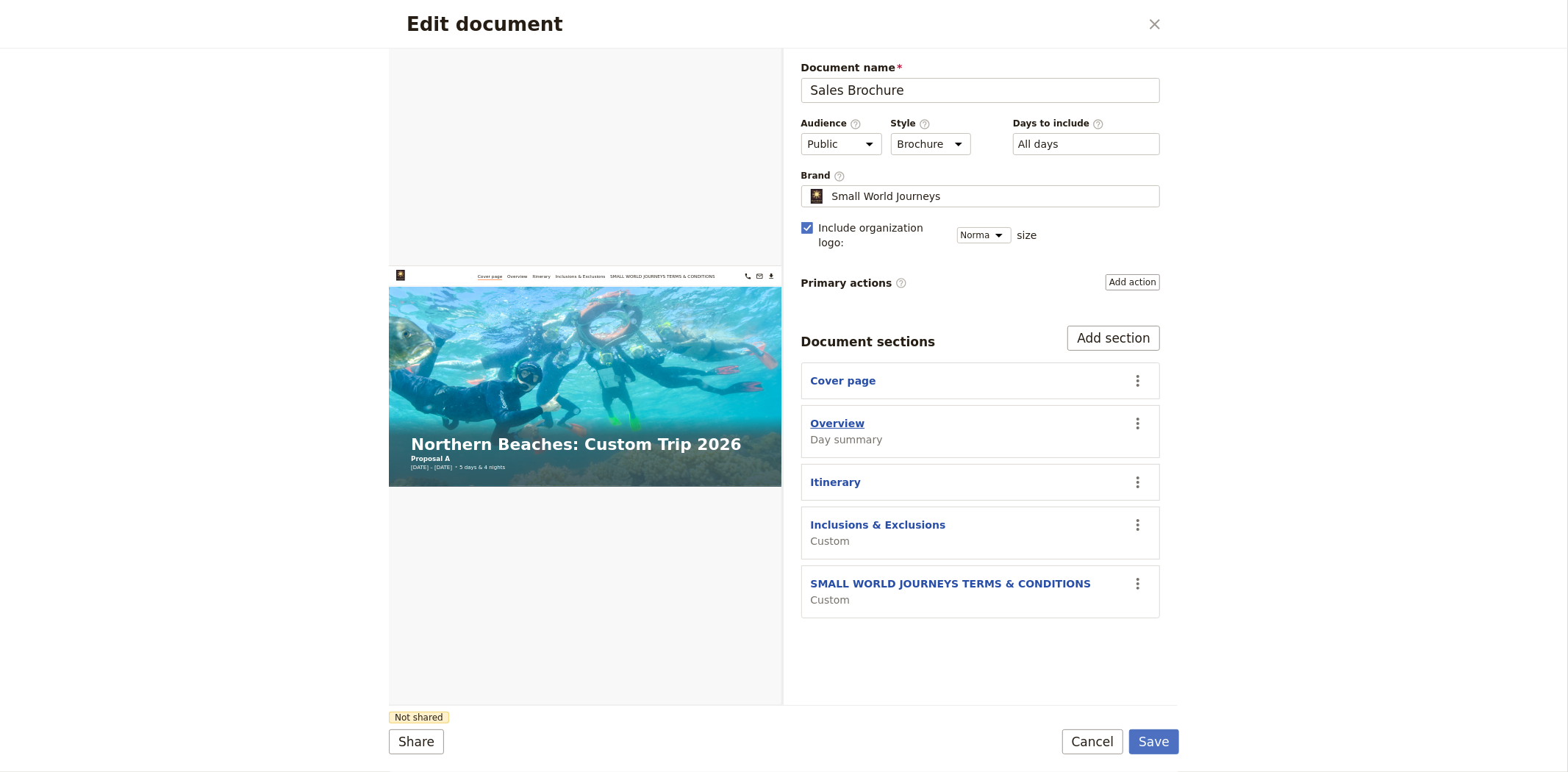
click at [833, 416] on button "Overview" at bounding box center [838, 423] width 54 height 15
select select "DAY_SUMMARY"
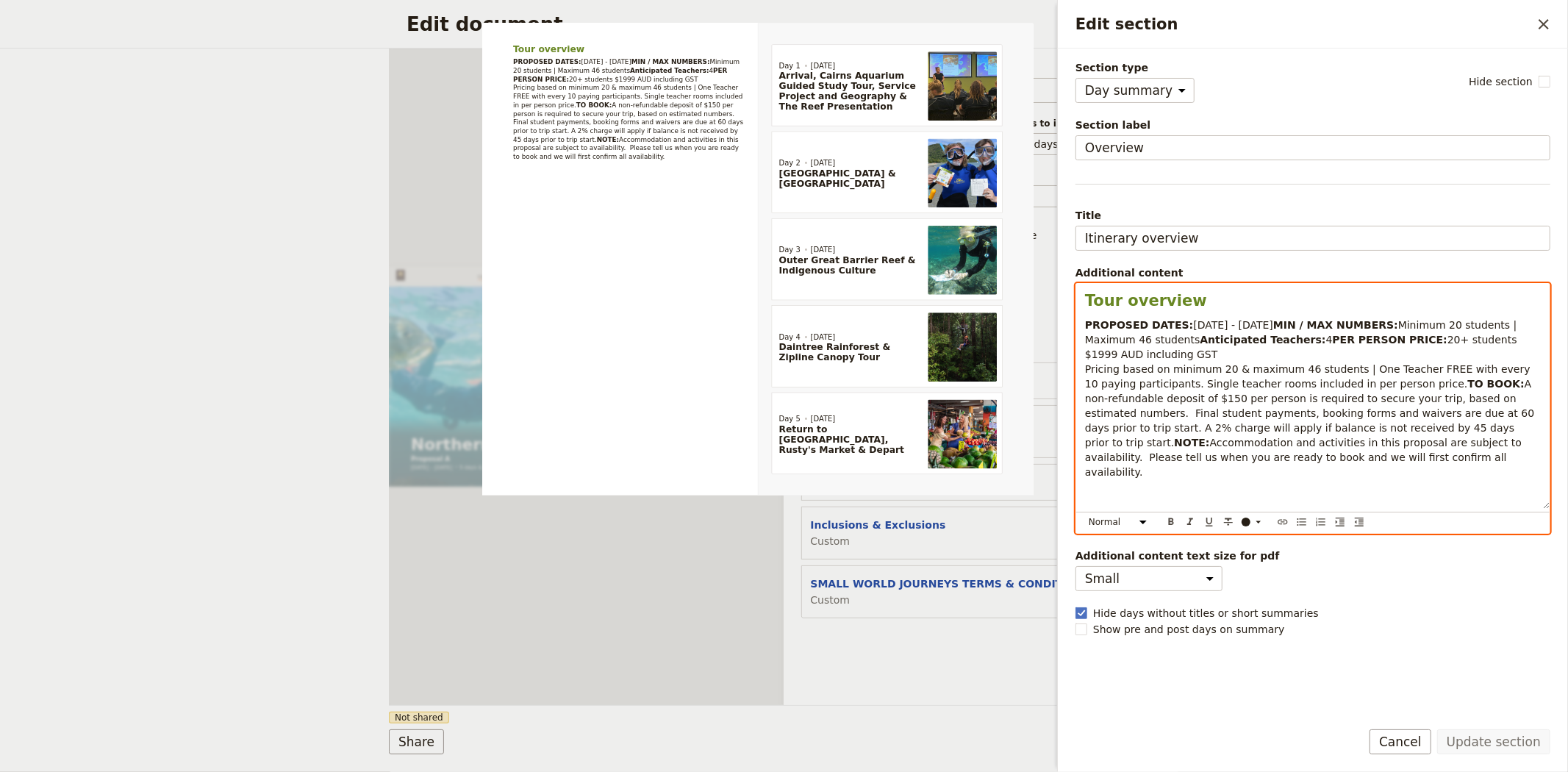
drag, startPoint x: 1381, startPoint y: 400, endPoint x: 1144, endPoint y: 404, distance: 237.0
click at [1144, 404] on p "PROPOSED DATES: [DATE] - [DATE] MIN / MAX NUMBERS: Minimum 20 students | Maximu…" at bounding box center [1313, 398] width 456 height 161
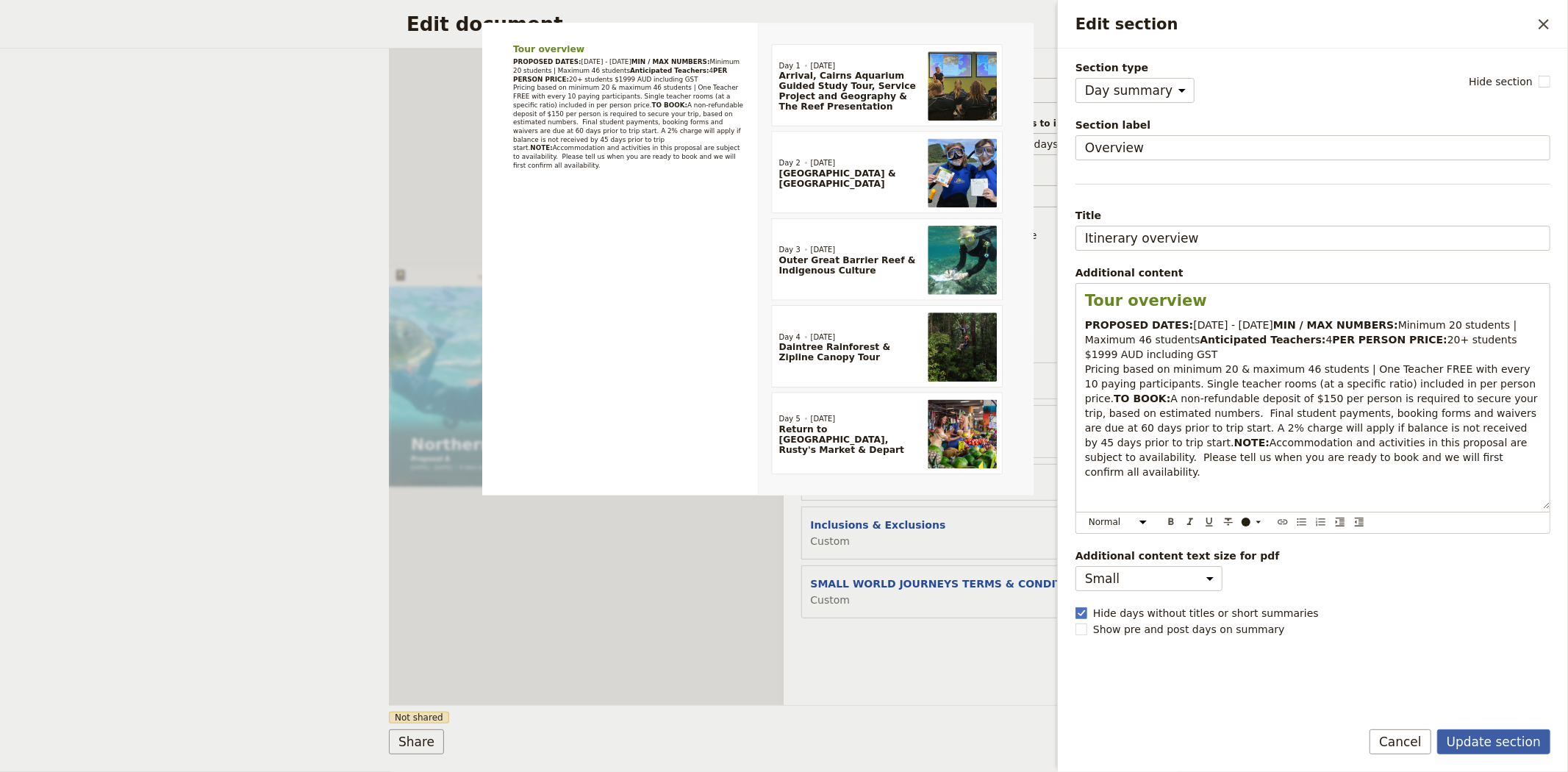
click at [1517, 743] on button "Update section" at bounding box center [1494, 741] width 114 height 25
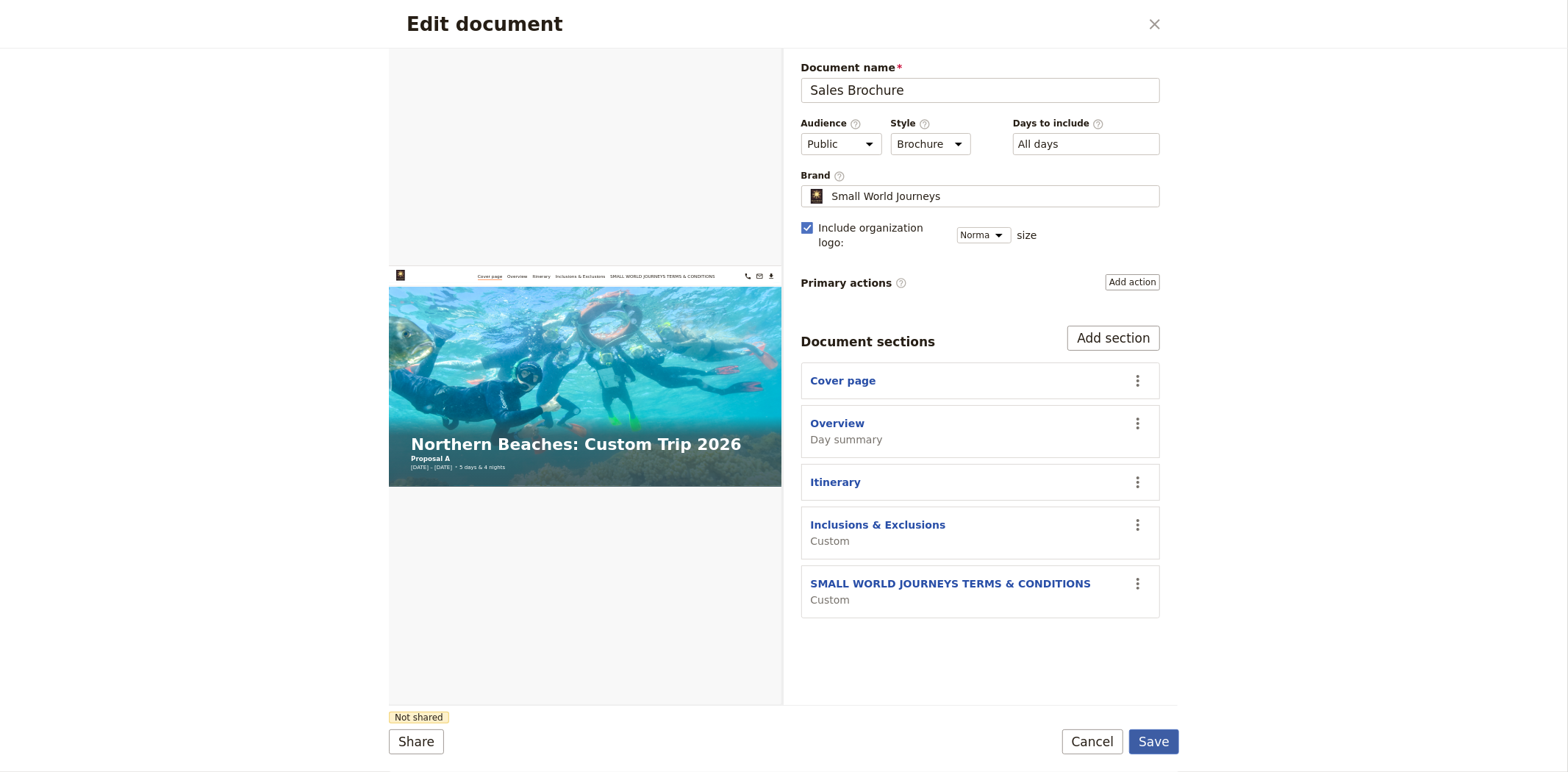
click at [1156, 735] on button "Save" at bounding box center [1155, 741] width 50 height 25
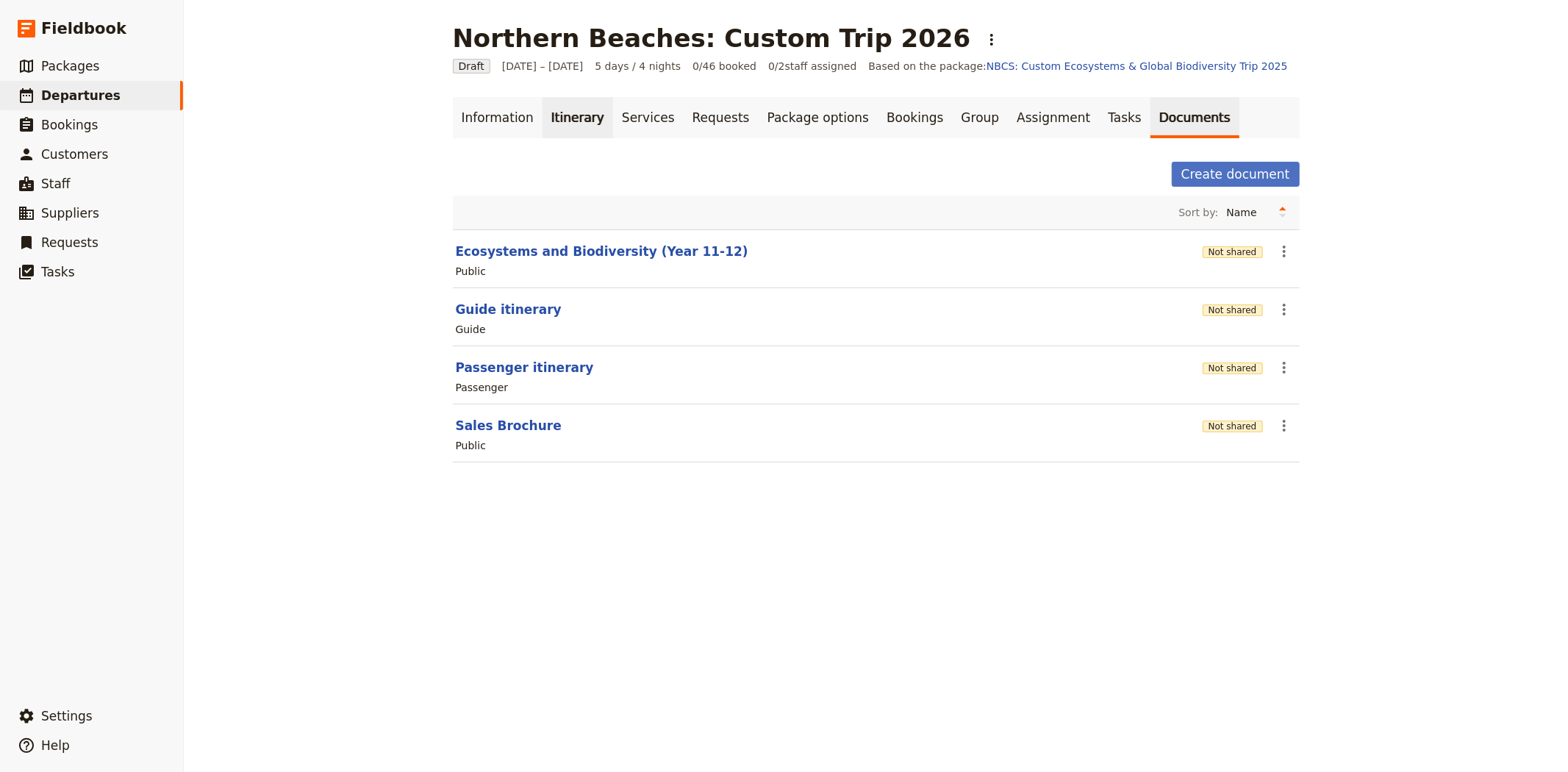
click at [545, 119] on link "Itinerary" at bounding box center [578, 117] width 70 height 42
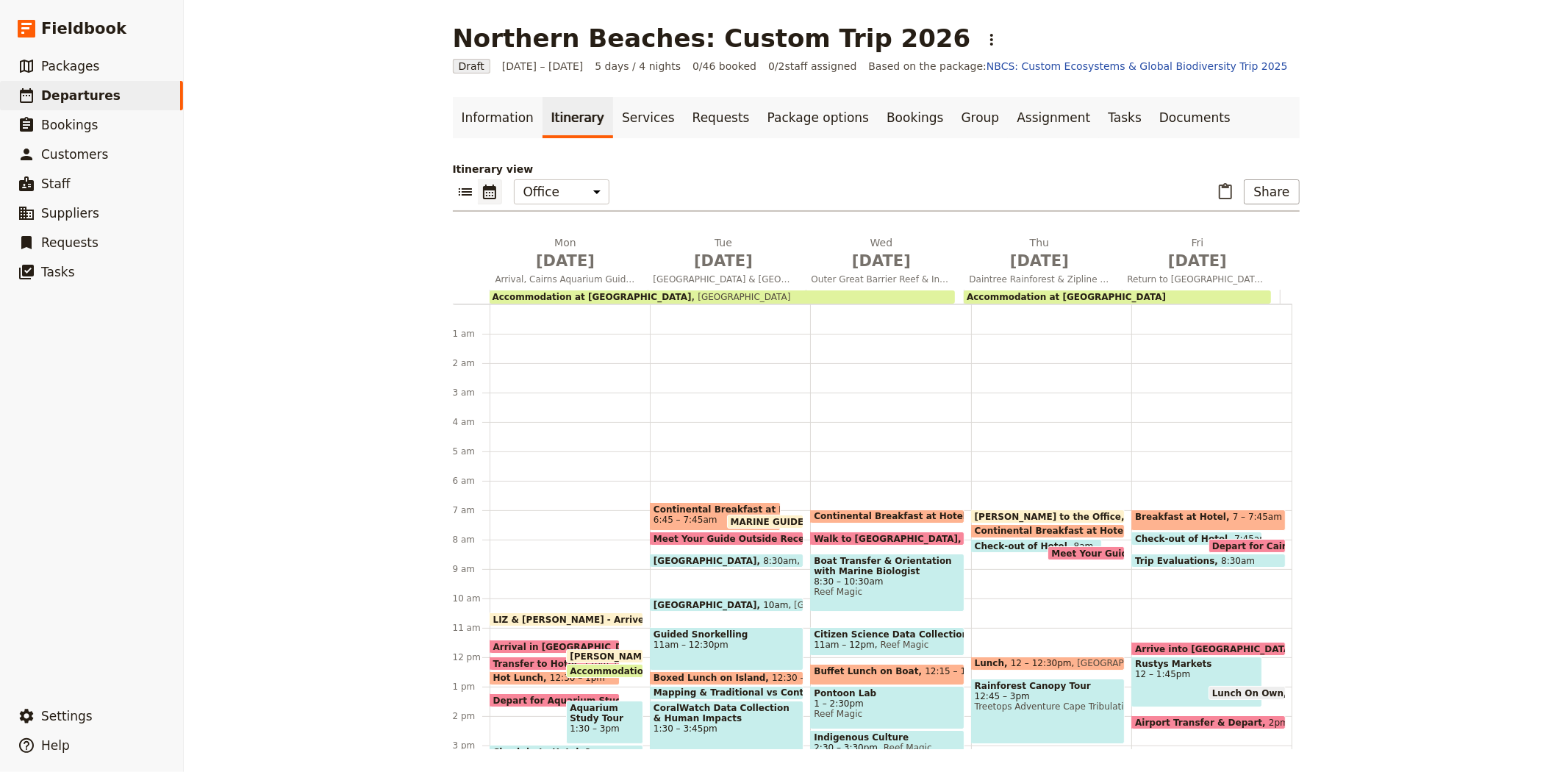
scroll to position [184, 0]
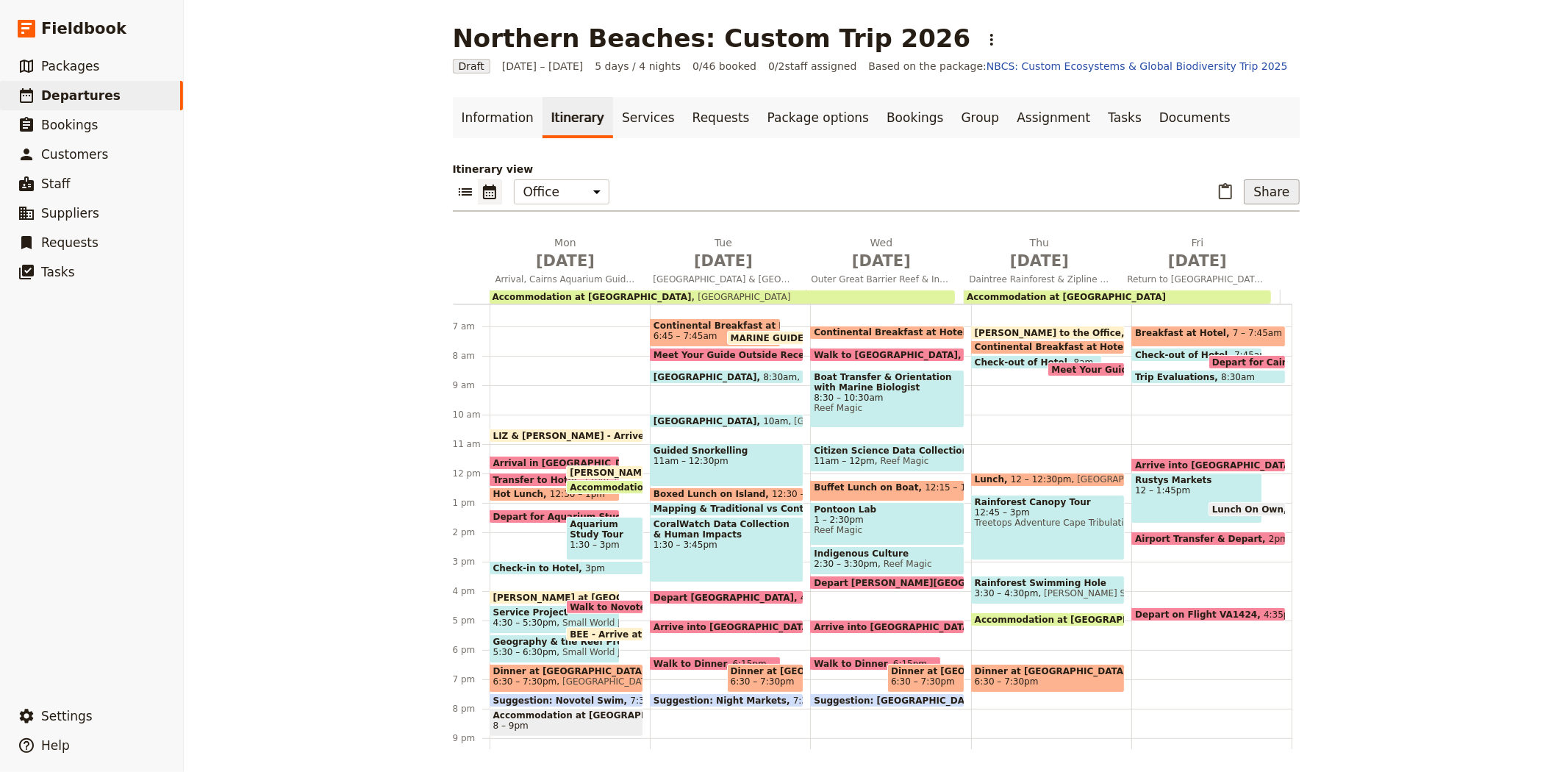
click at [1269, 192] on button "Share" at bounding box center [1272, 191] width 55 height 25
click at [1169, 288] on span "Sales Brochure" at bounding box center [1177, 286] width 214 height 15
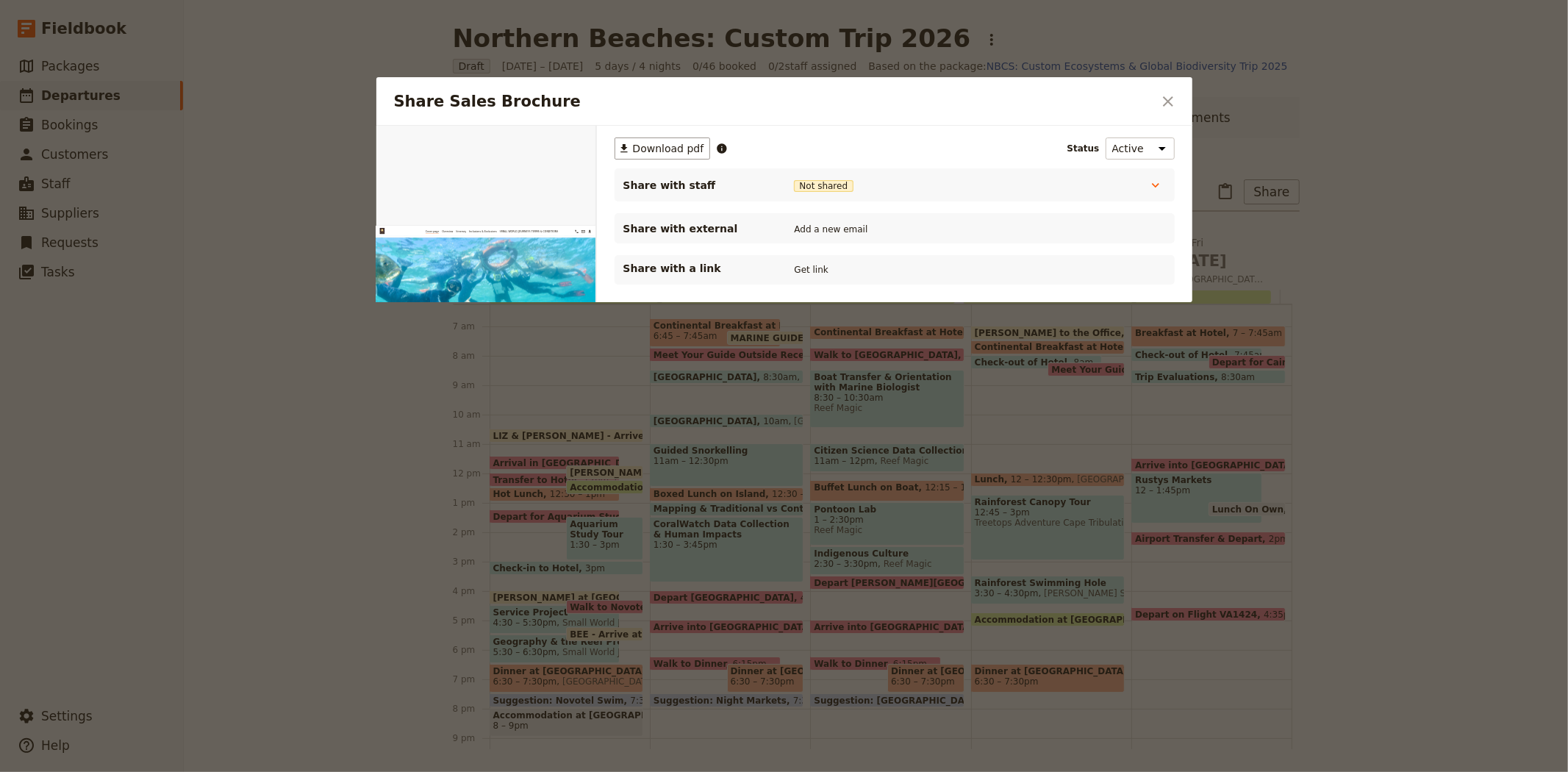
scroll to position [0, 0]
click at [644, 143] on span "Download pdf" at bounding box center [668, 148] width 71 height 15
click at [1155, 94] on button "​" at bounding box center [1167, 101] width 25 height 25
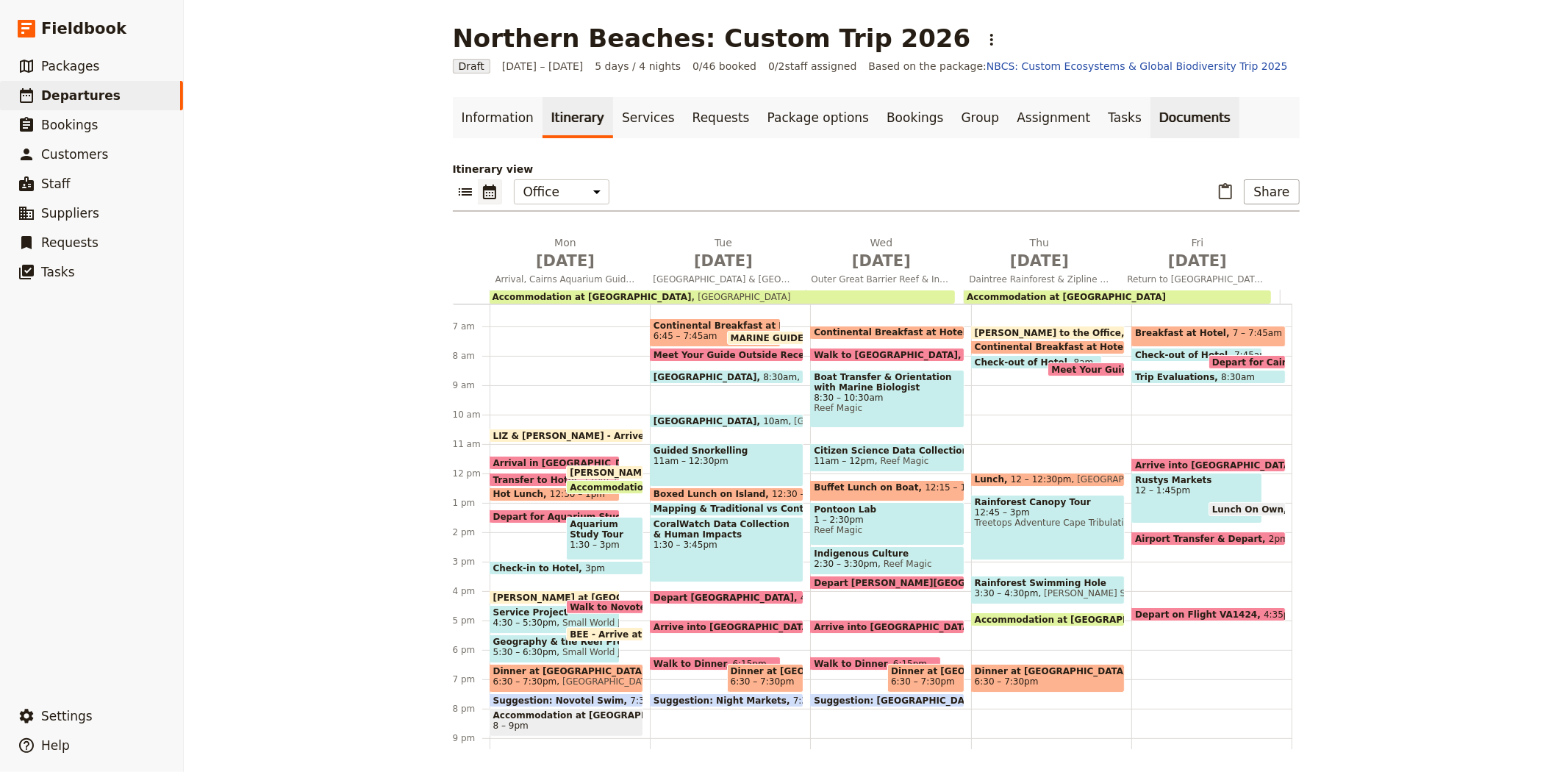
click at [1151, 119] on link "Documents" at bounding box center [1195, 117] width 89 height 42
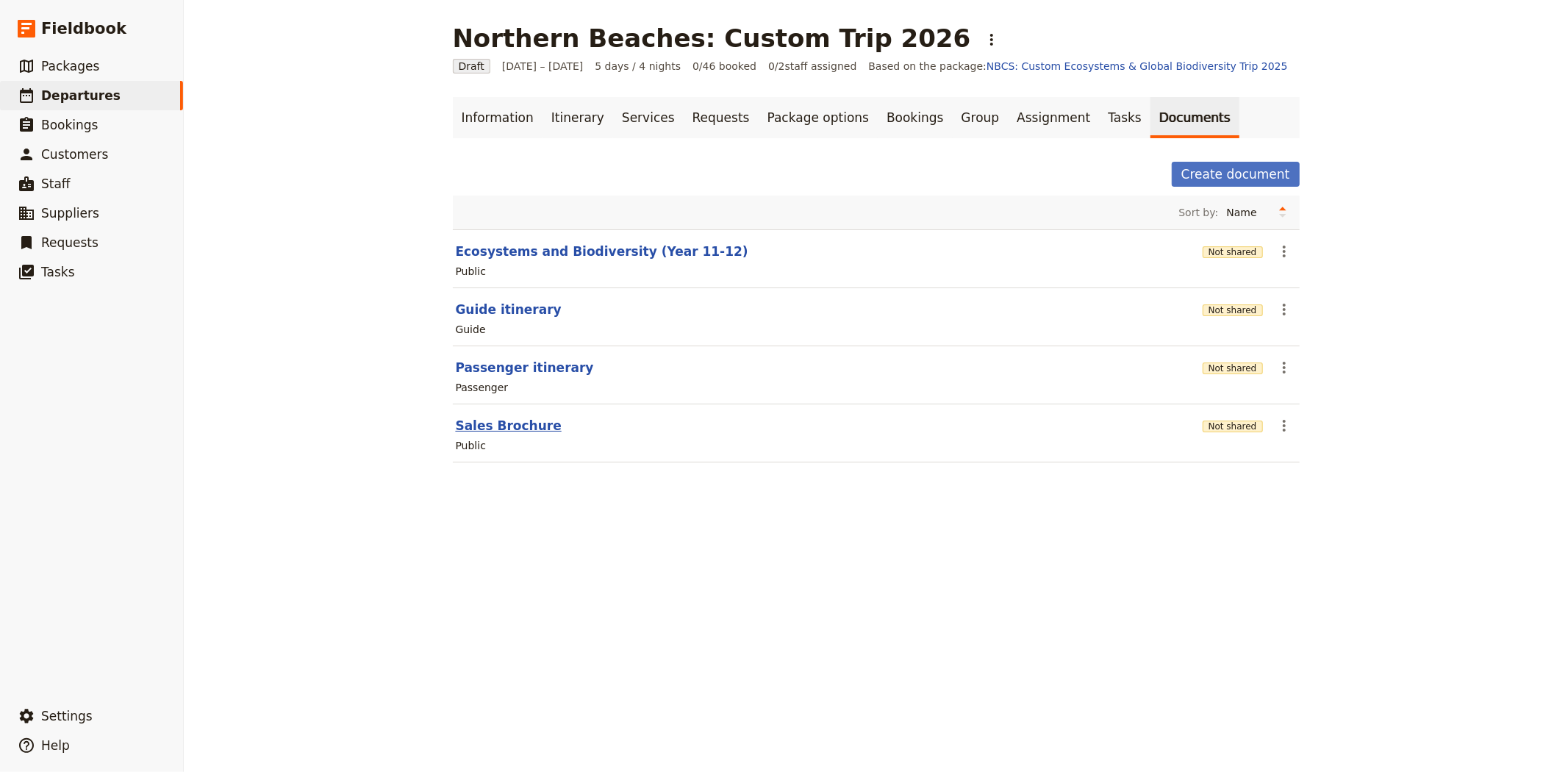
click at [472, 423] on button "Sales Brochure" at bounding box center [509, 425] width 106 height 18
select select "DEFAULT"
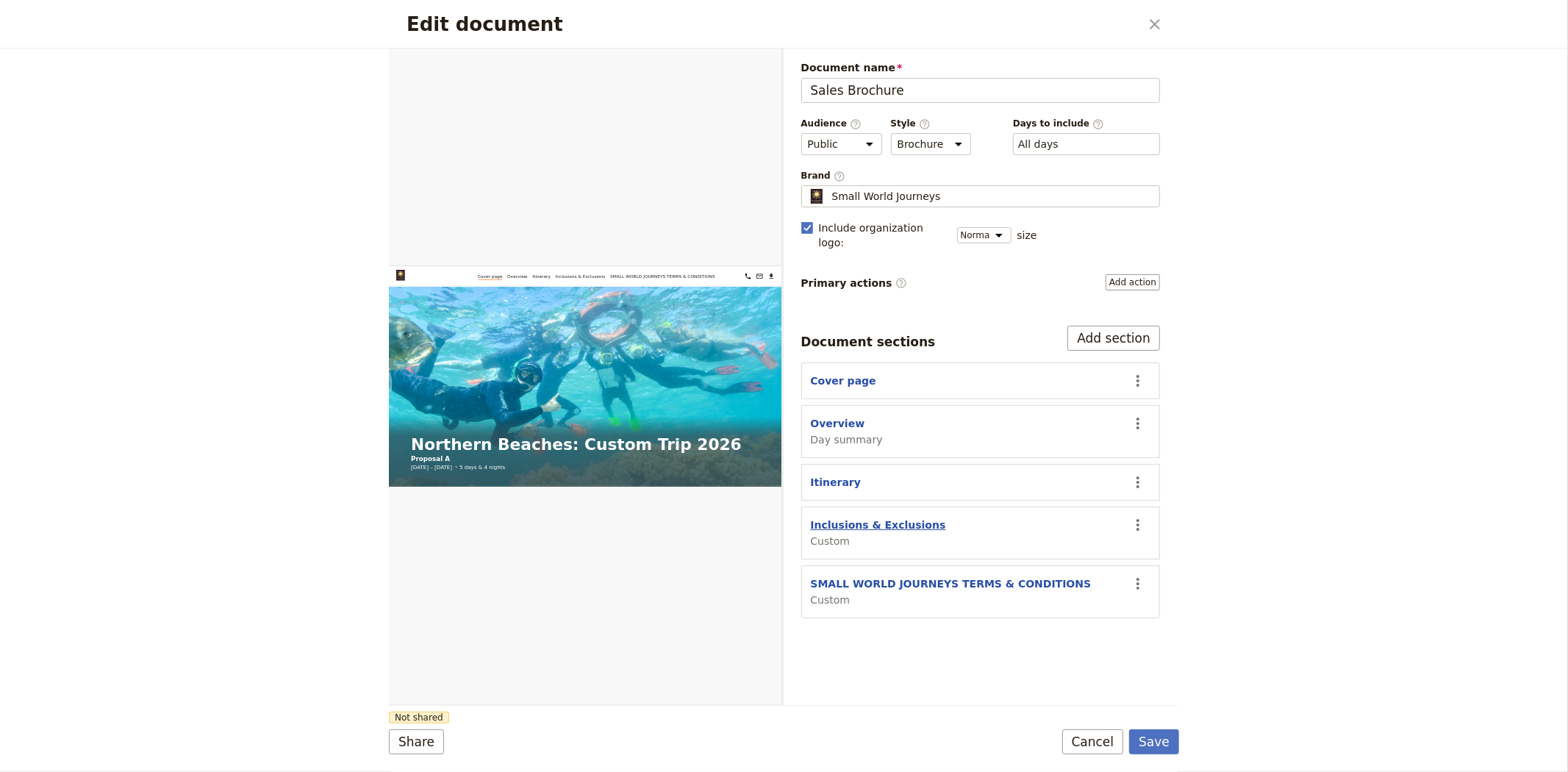
click at [890, 517] on button "Inclusions & Exclusions" at bounding box center [879, 525] width 136 height 15
select select "CUSTOM"
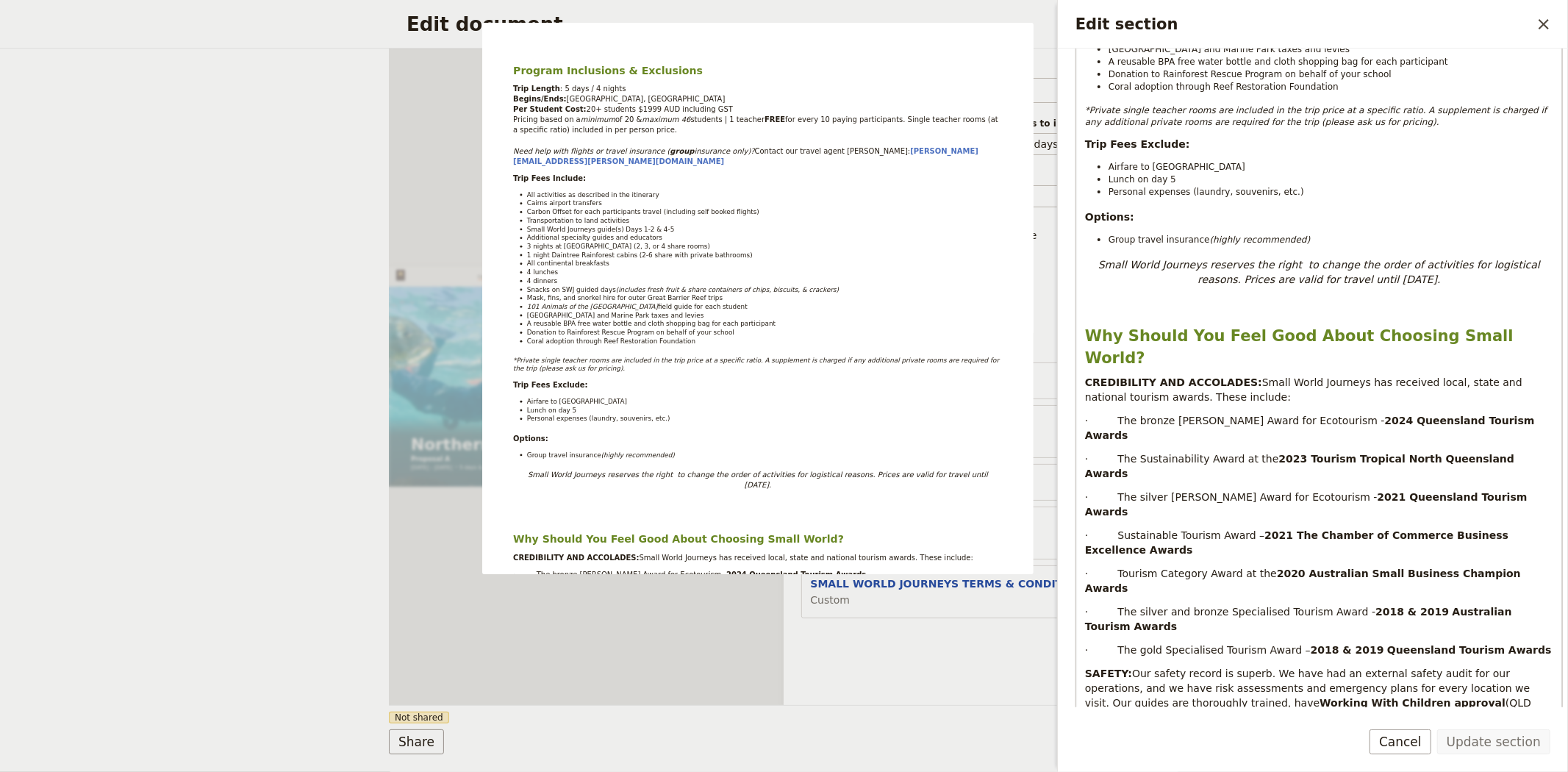
scroll to position [571, 0]
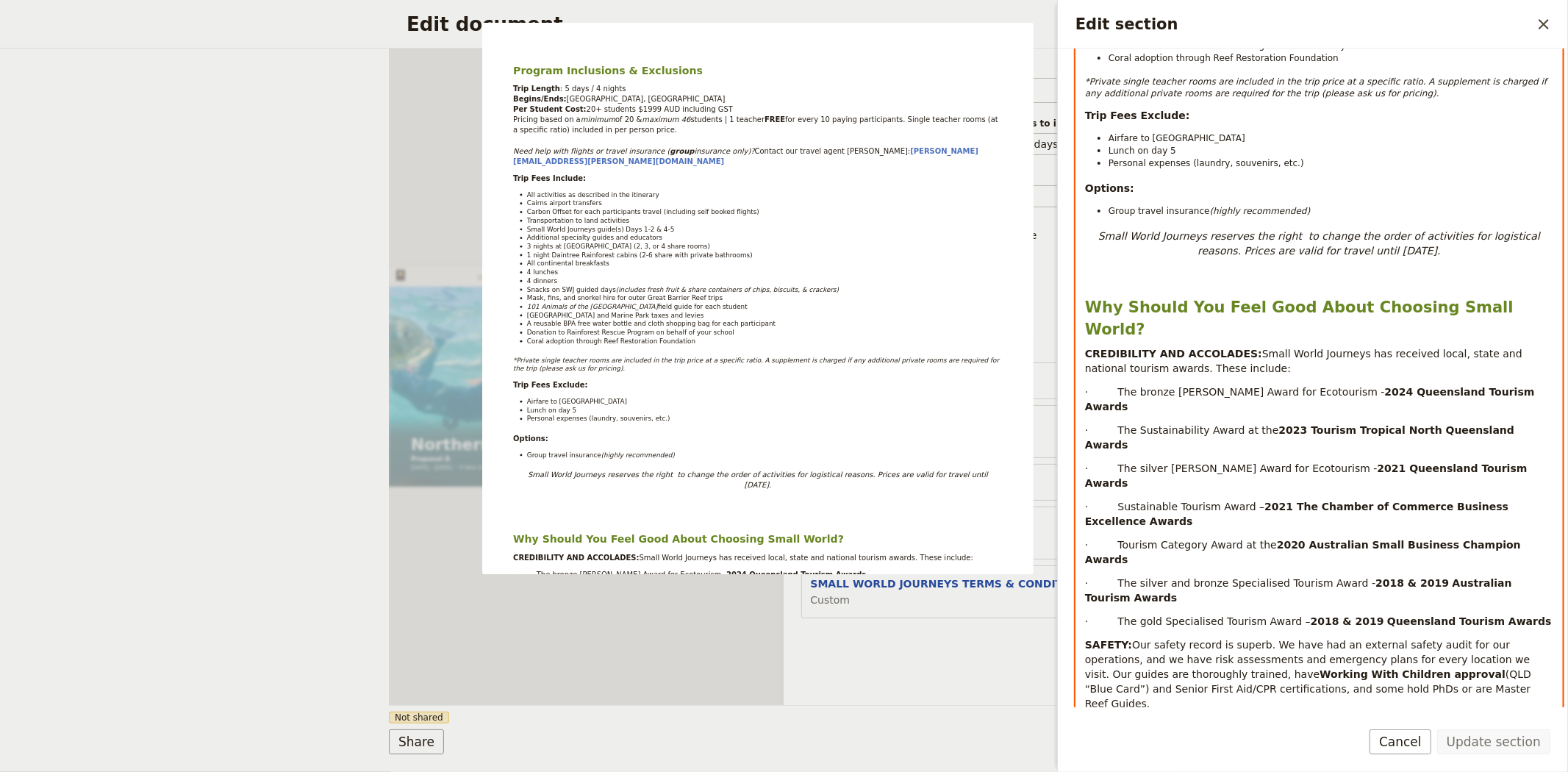
click at [1279, 277] on p "Edit section" at bounding box center [1319, 272] width 468 height 12
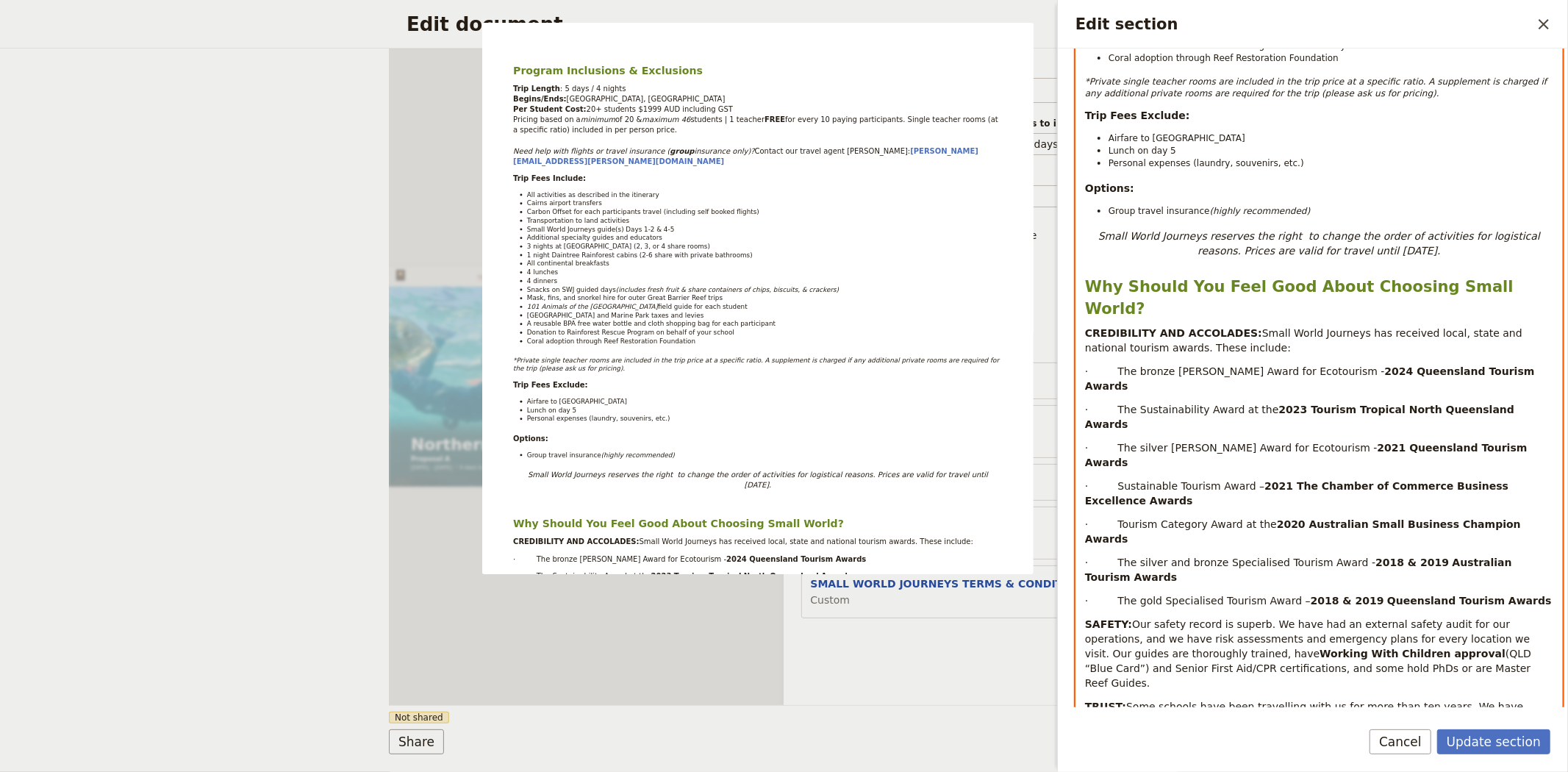
select select "h2"
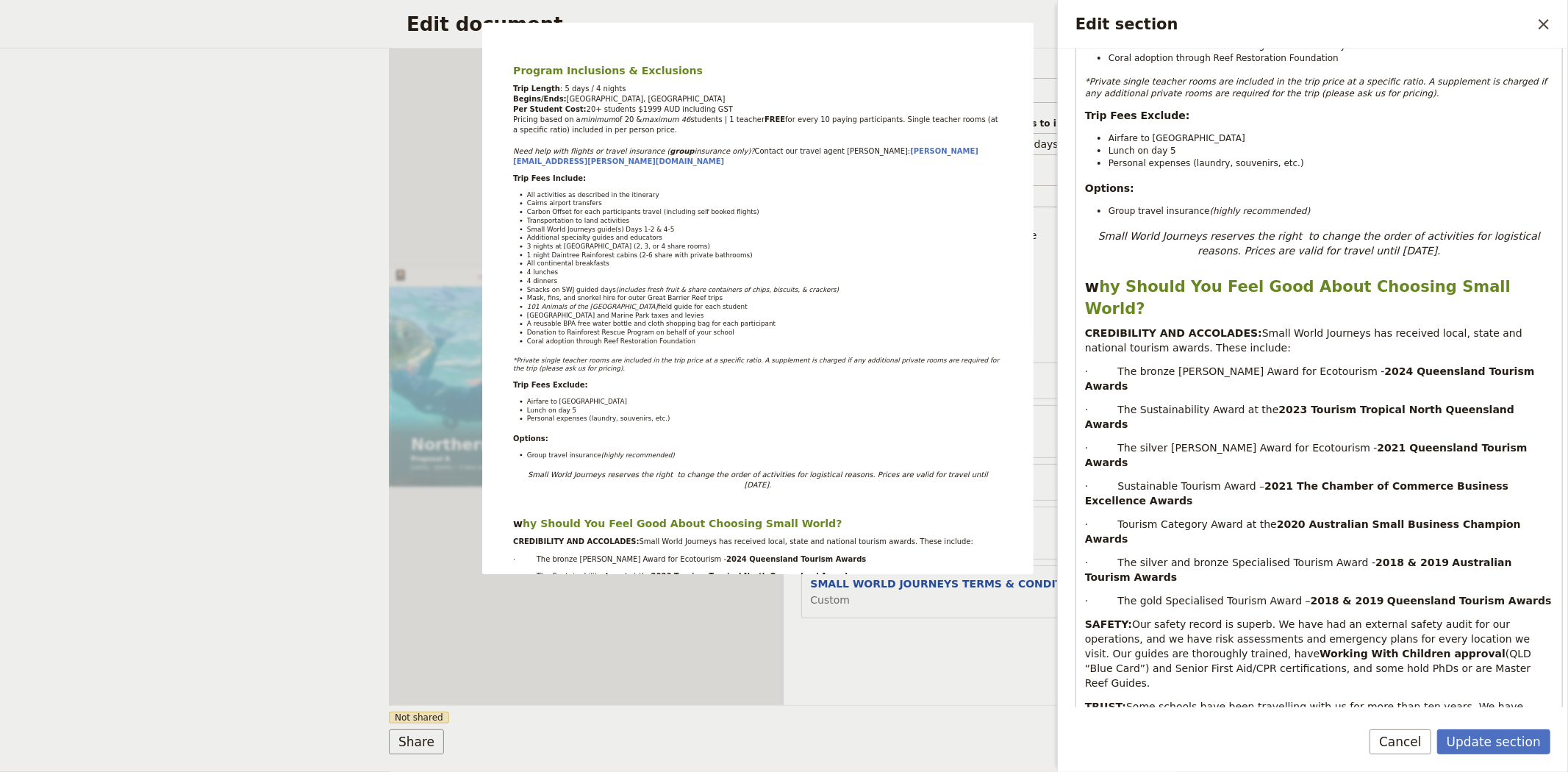
click at [1397, 736] on button "Cancel" at bounding box center [1400, 741] width 62 height 25
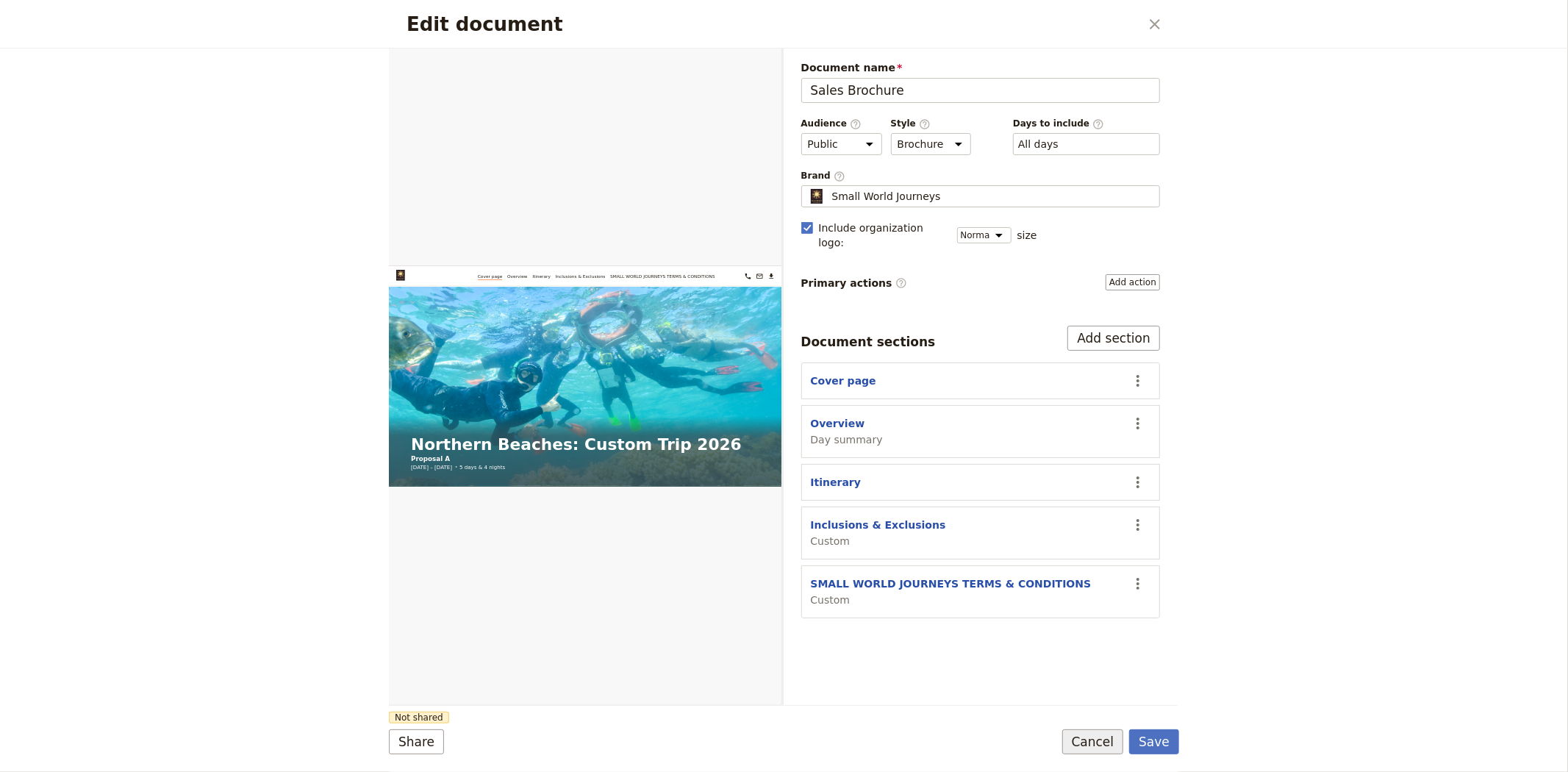
click at [1115, 740] on button "Cancel" at bounding box center [1093, 741] width 62 height 25
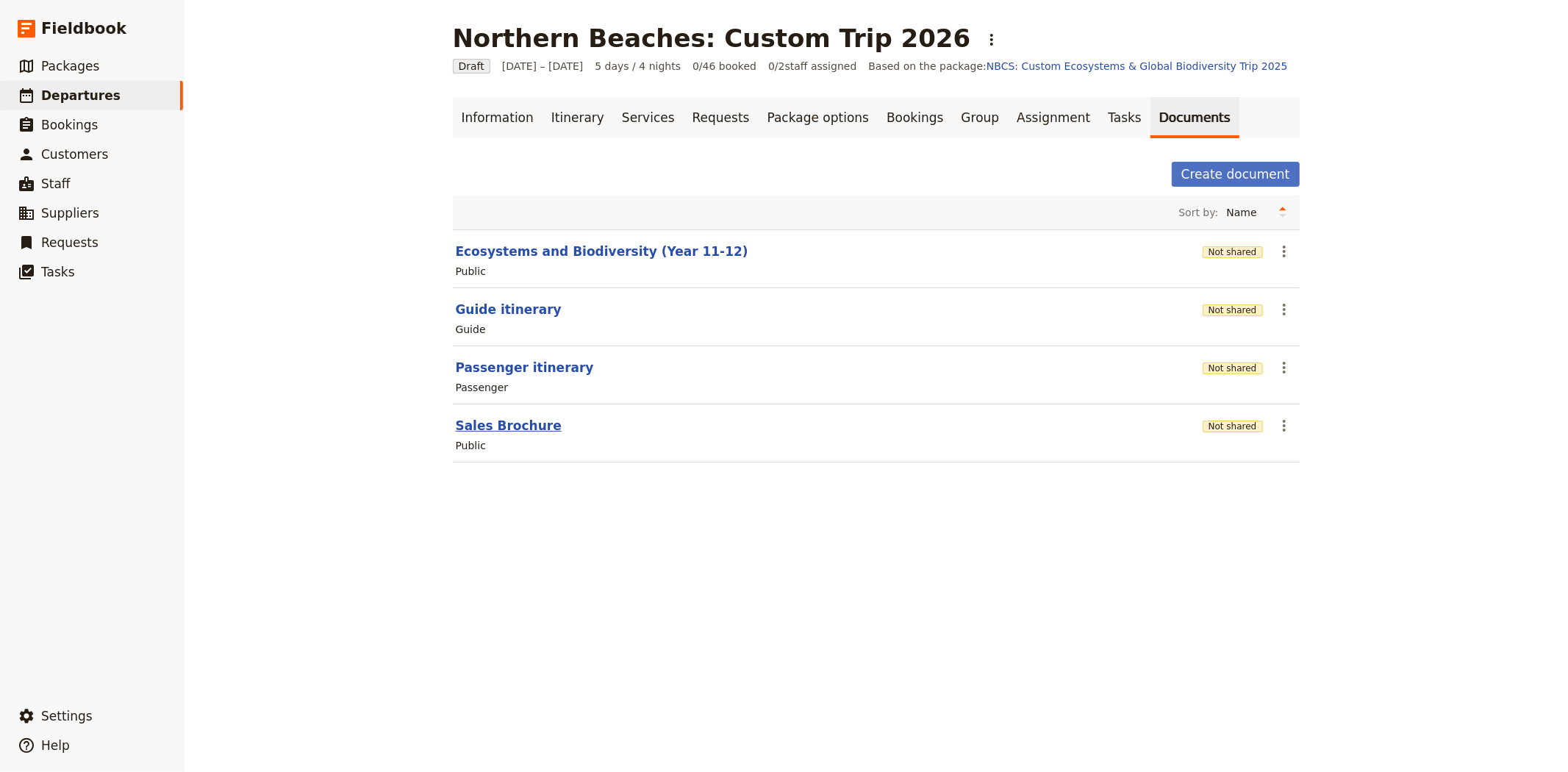
click at [466, 419] on button "Sales Brochure" at bounding box center [509, 425] width 106 height 18
select select "DEFAULT"
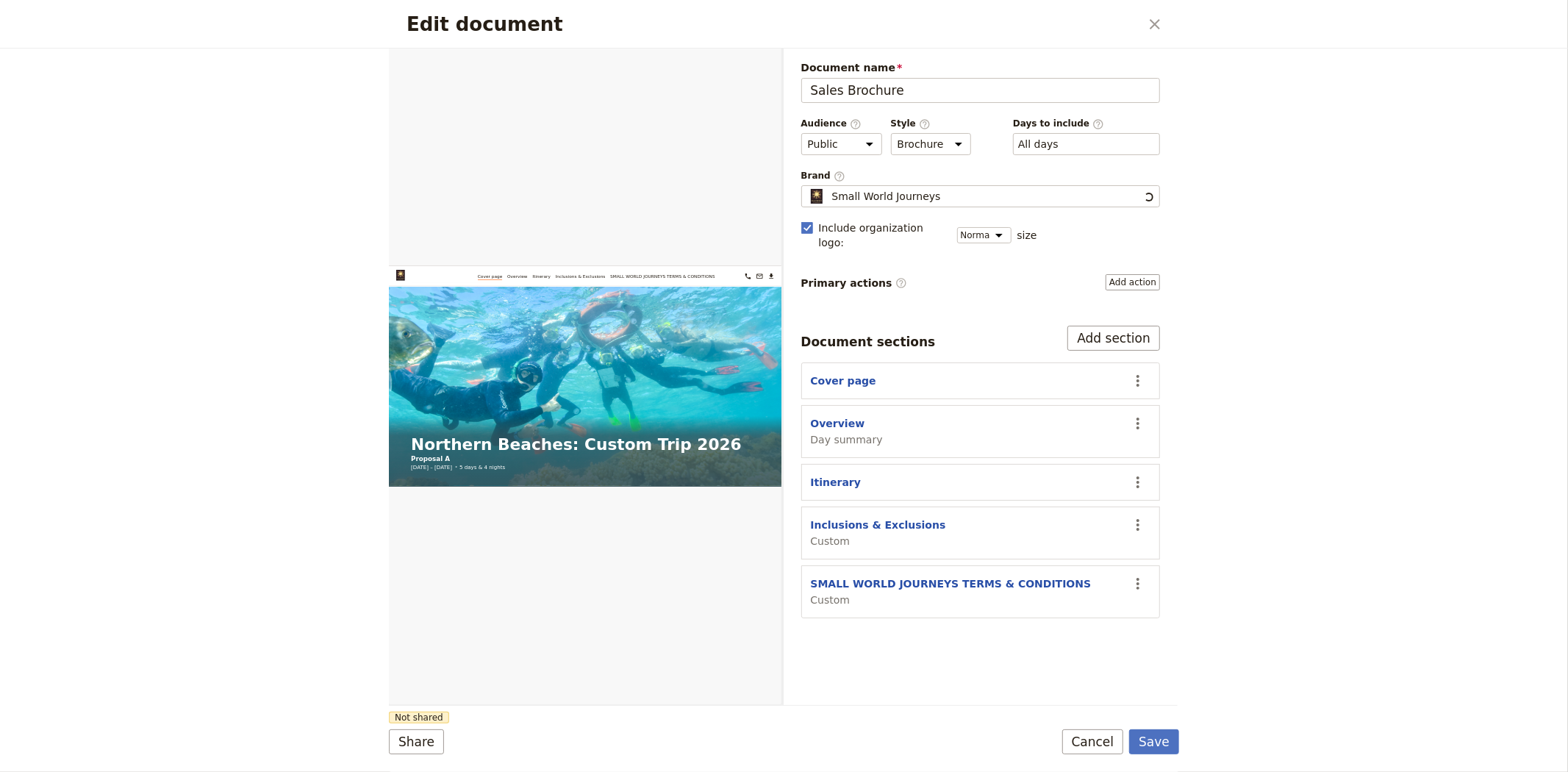
scroll to position [0, 0]
click at [863, 517] on button "Inclusions & Exclusions" at bounding box center [879, 525] width 136 height 15
select select "CUSTOM"
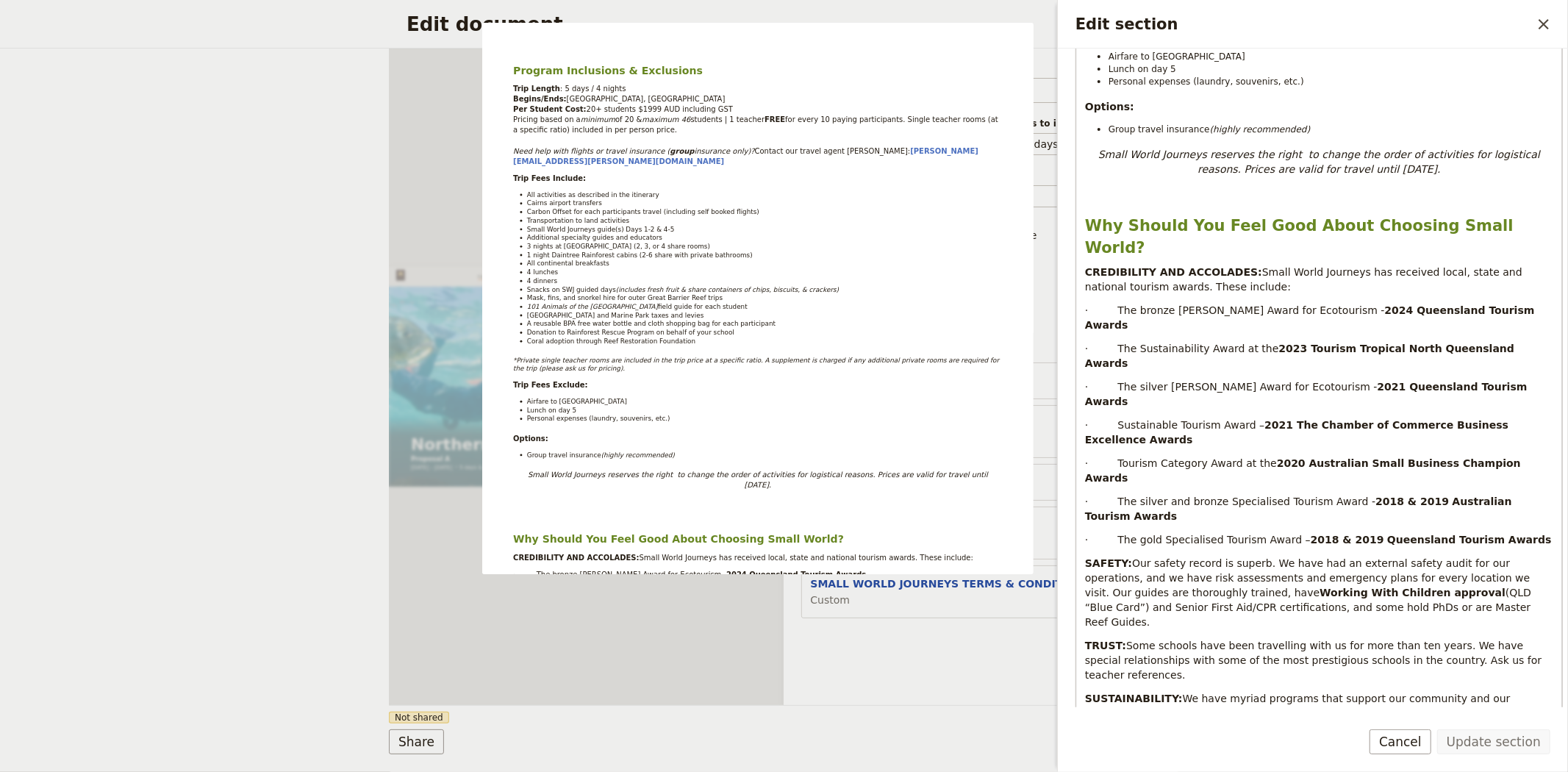
scroll to position [490, 0]
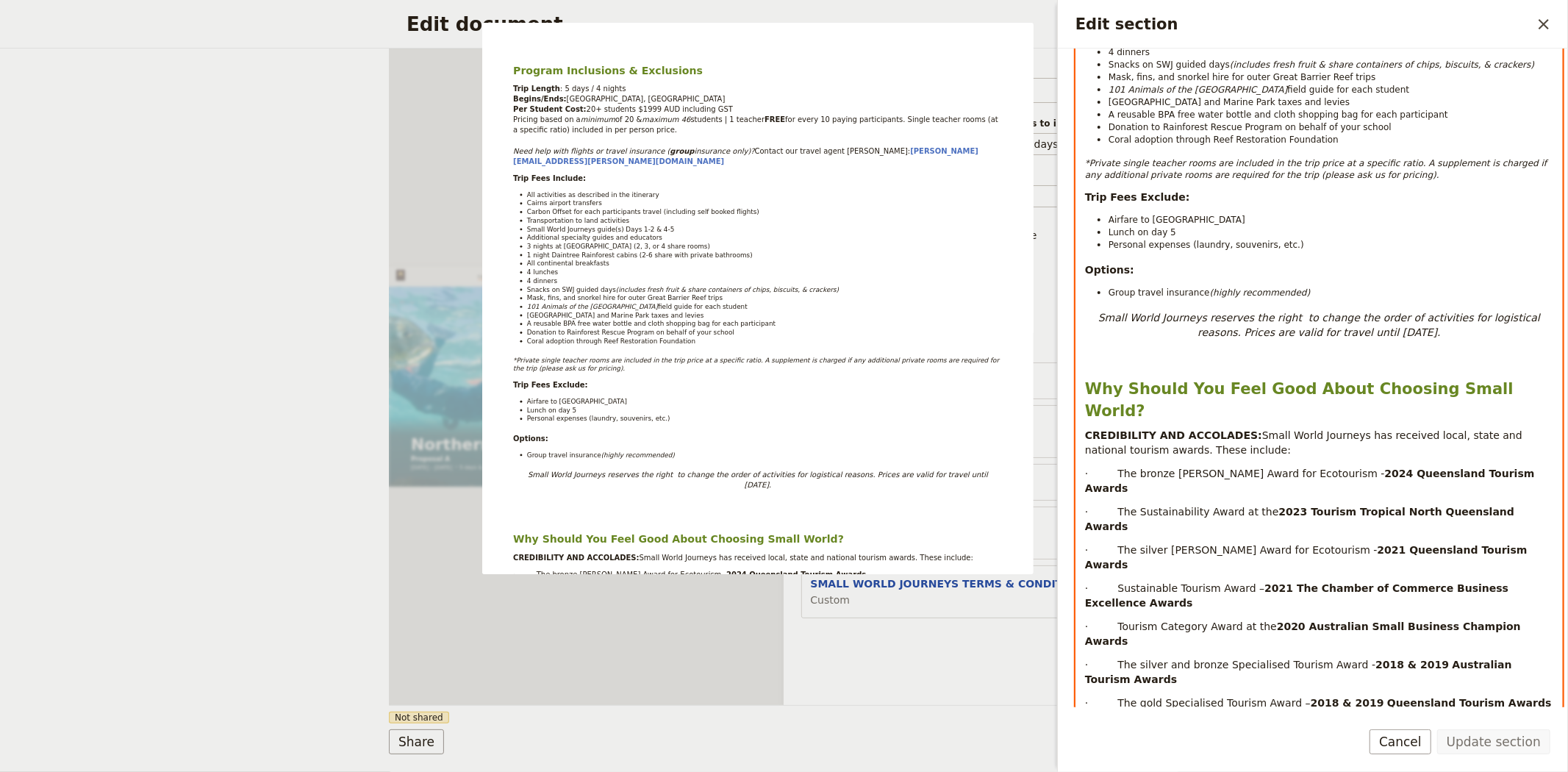
click at [1077, 384] on div "Program Inclusions & Exclusions Trip Length : 5 days / 4 nights Begins/Ends: [G…" at bounding box center [1319, 475] width 486 height 1477
select select "h2"
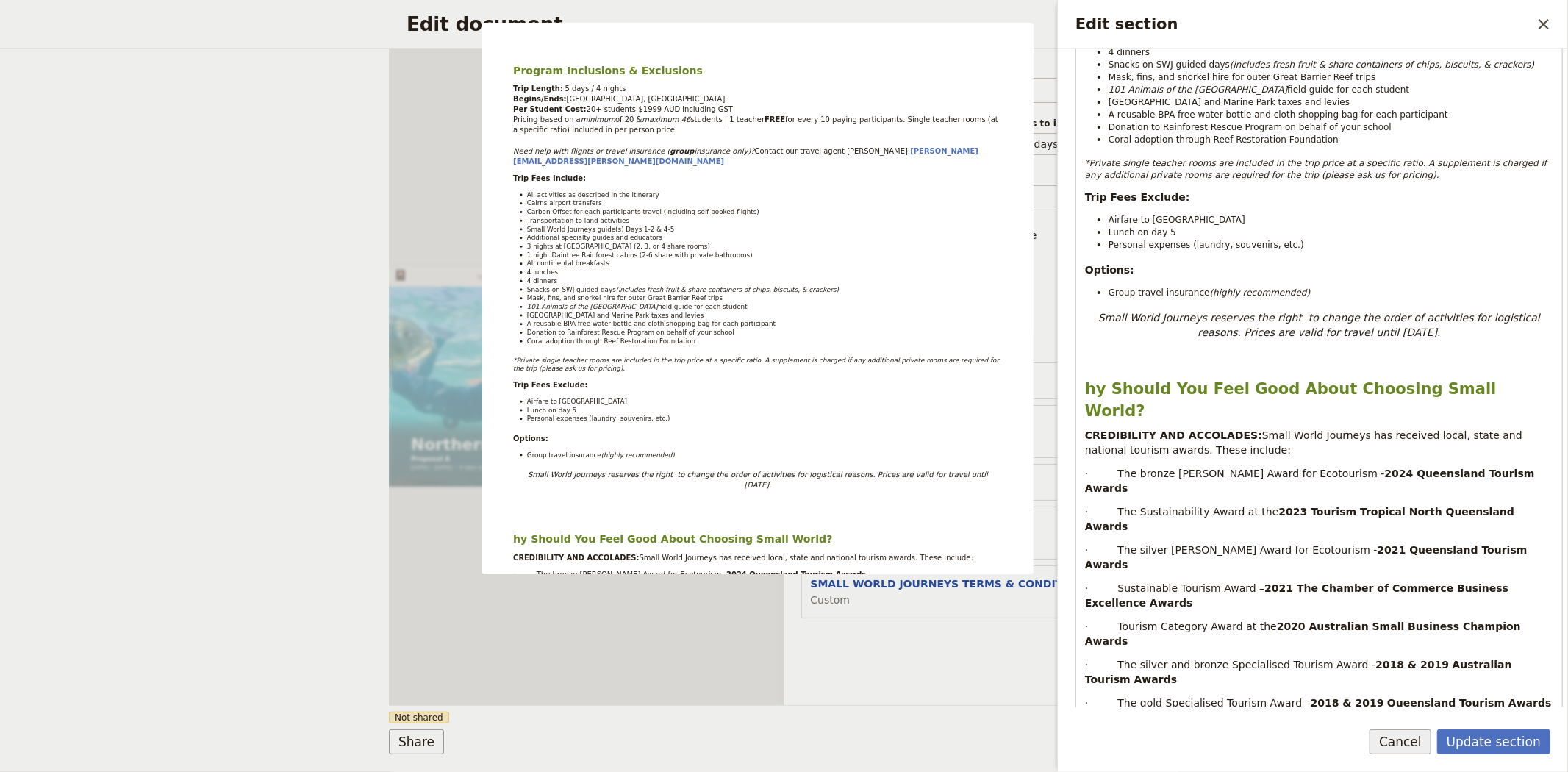
click at [1414, 740] on button "Cancel" at bounding box center [1400, 741] width 62 height 25
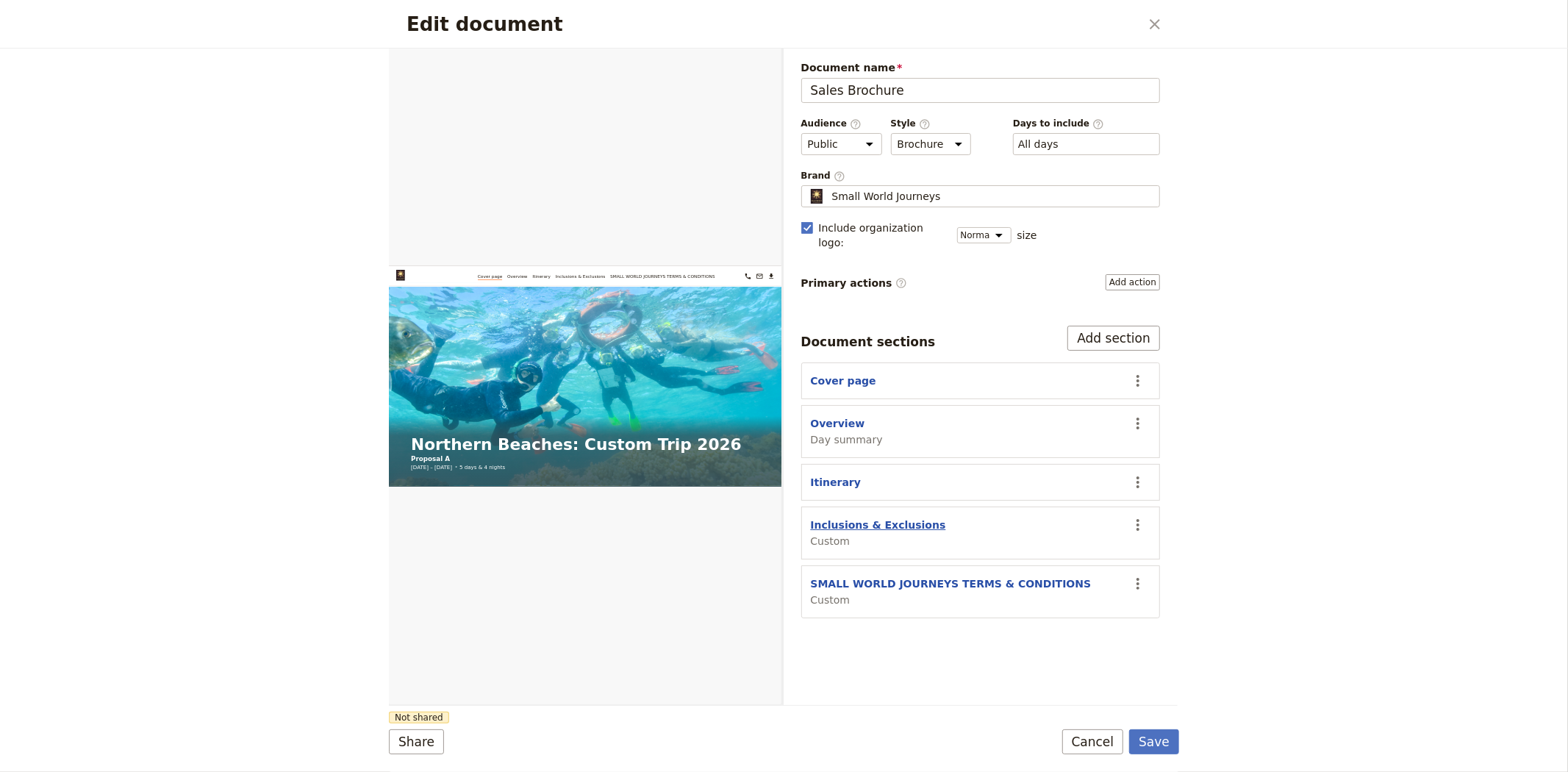
click at [888, 517] on button "Inclusions & Exclusions" at bounding box center [879, 525] width 136 height 15
select select "CUSTOM"
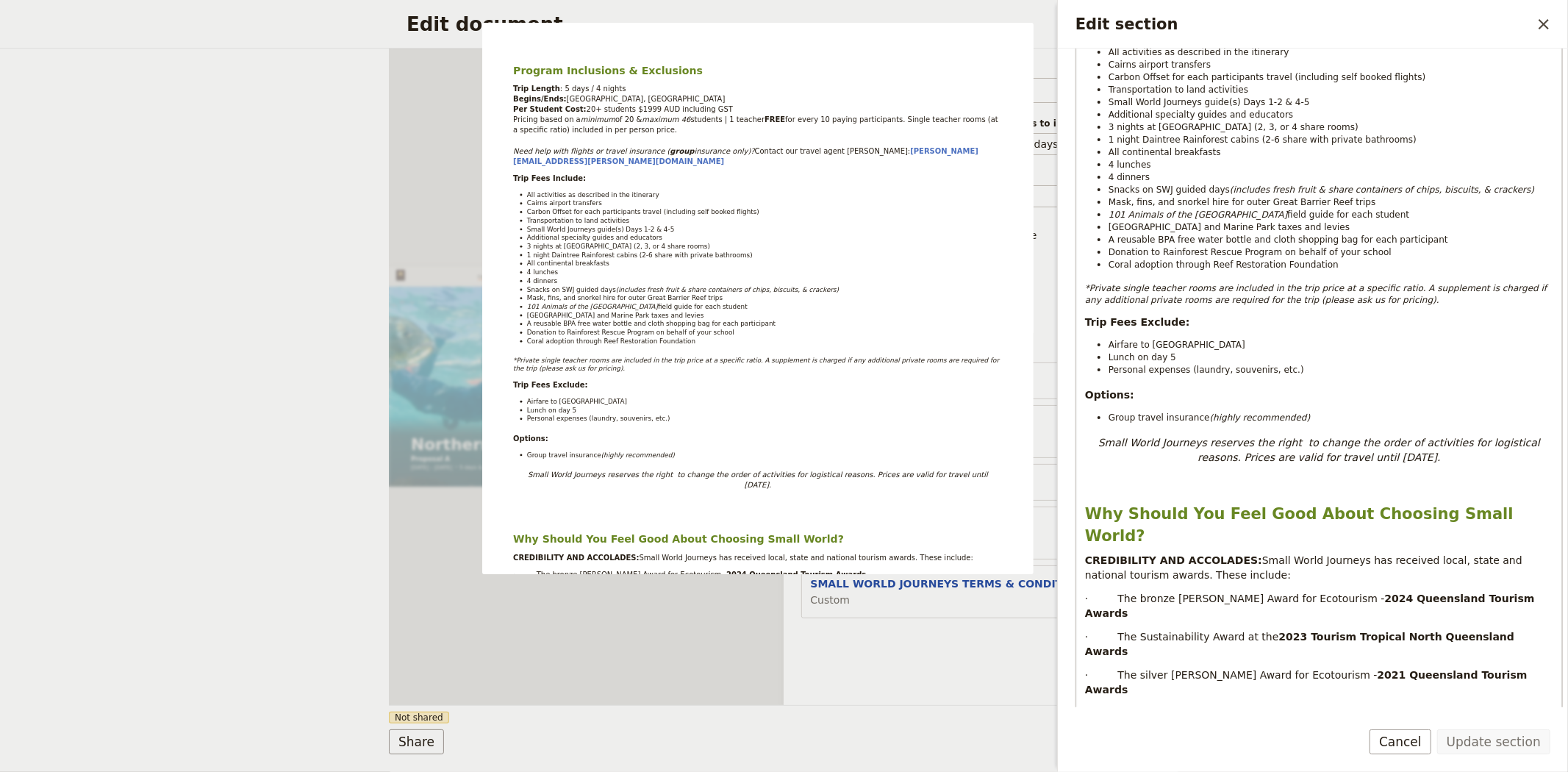
scroll to position [571, 0]
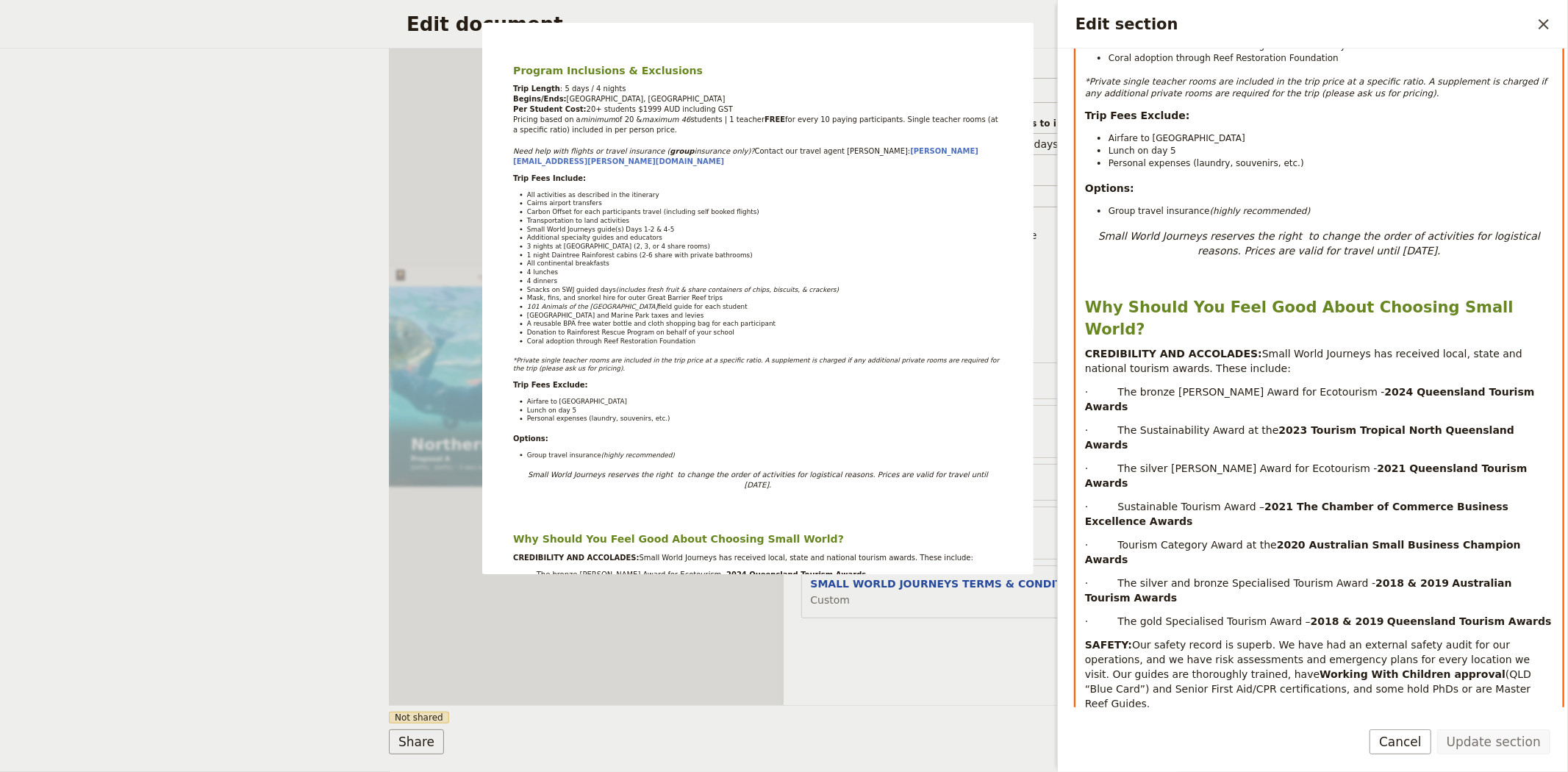
click at [1405, 257] on p "Small World Journeys reserves the right to change the order of activities for l…" at bounding box center [1319, 243] width 468 height 30
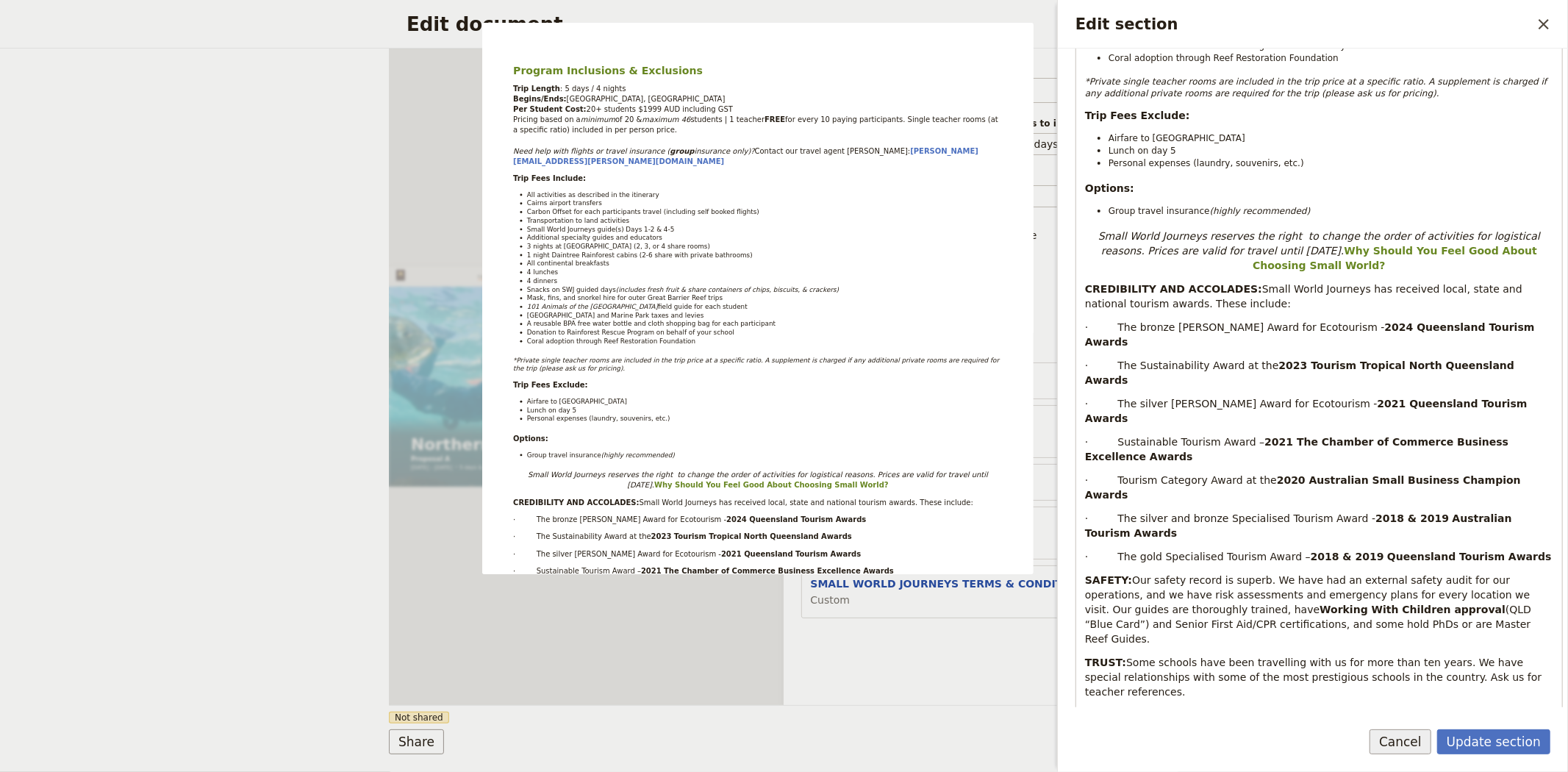
click at [1408, 739] on button "Cancel" at bounding box center [1400, 741] width 62 height 25
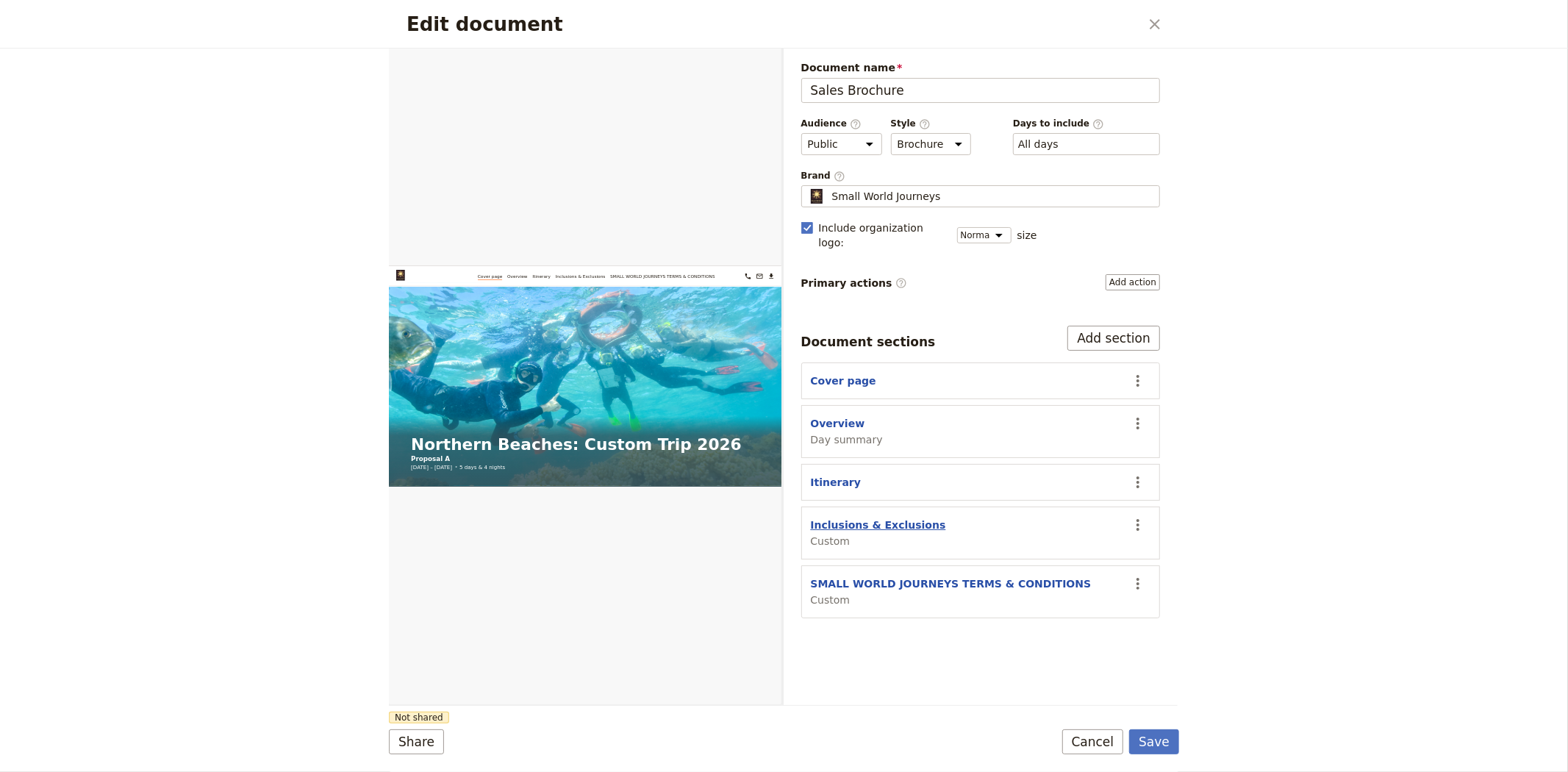
click at [872, 517] on button "Inclusions & Exclusions" at bounding box center [879, 525] width 136 height 15
select select "CUSTOM"
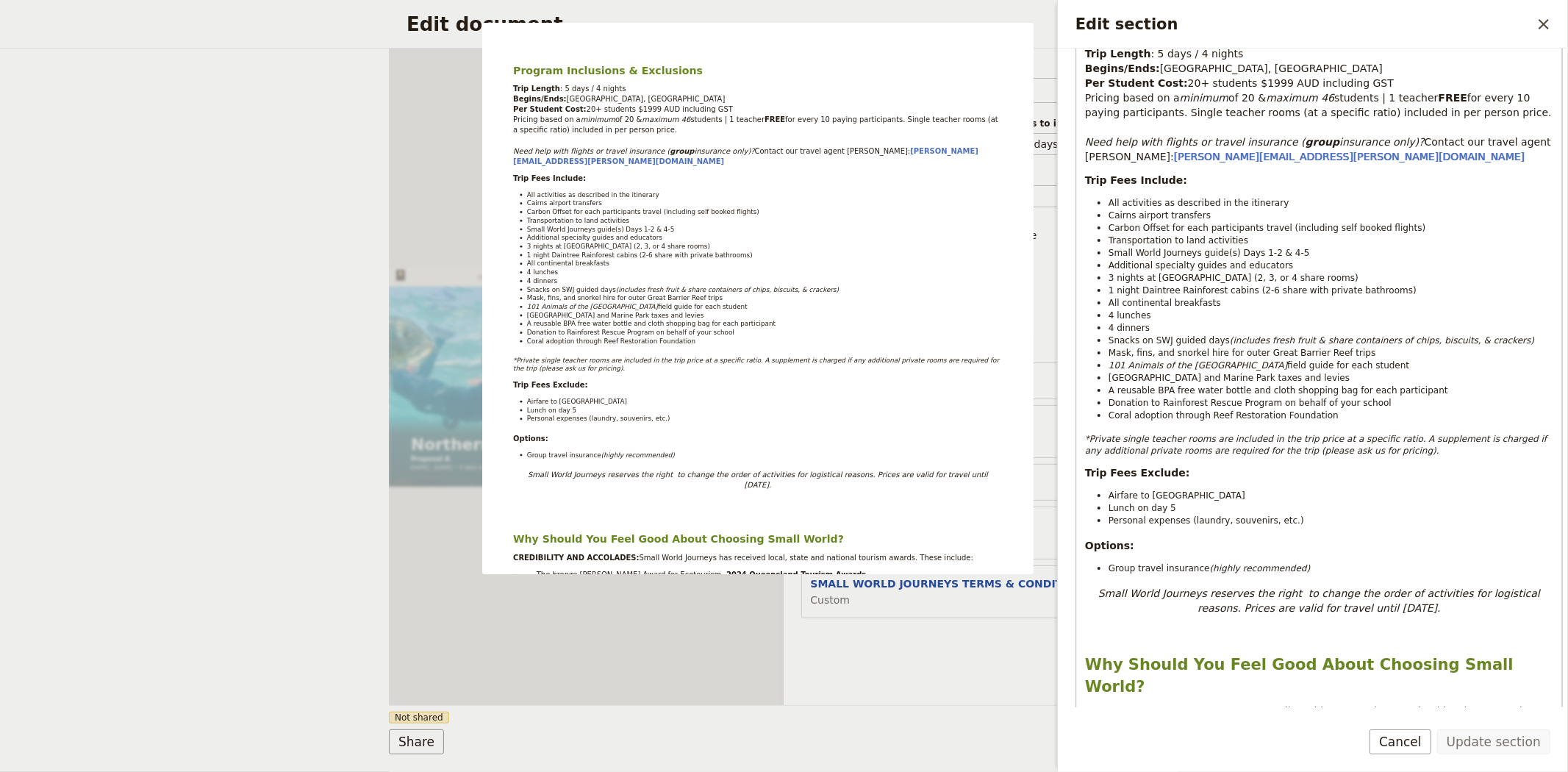
scroll to position [408, 0]
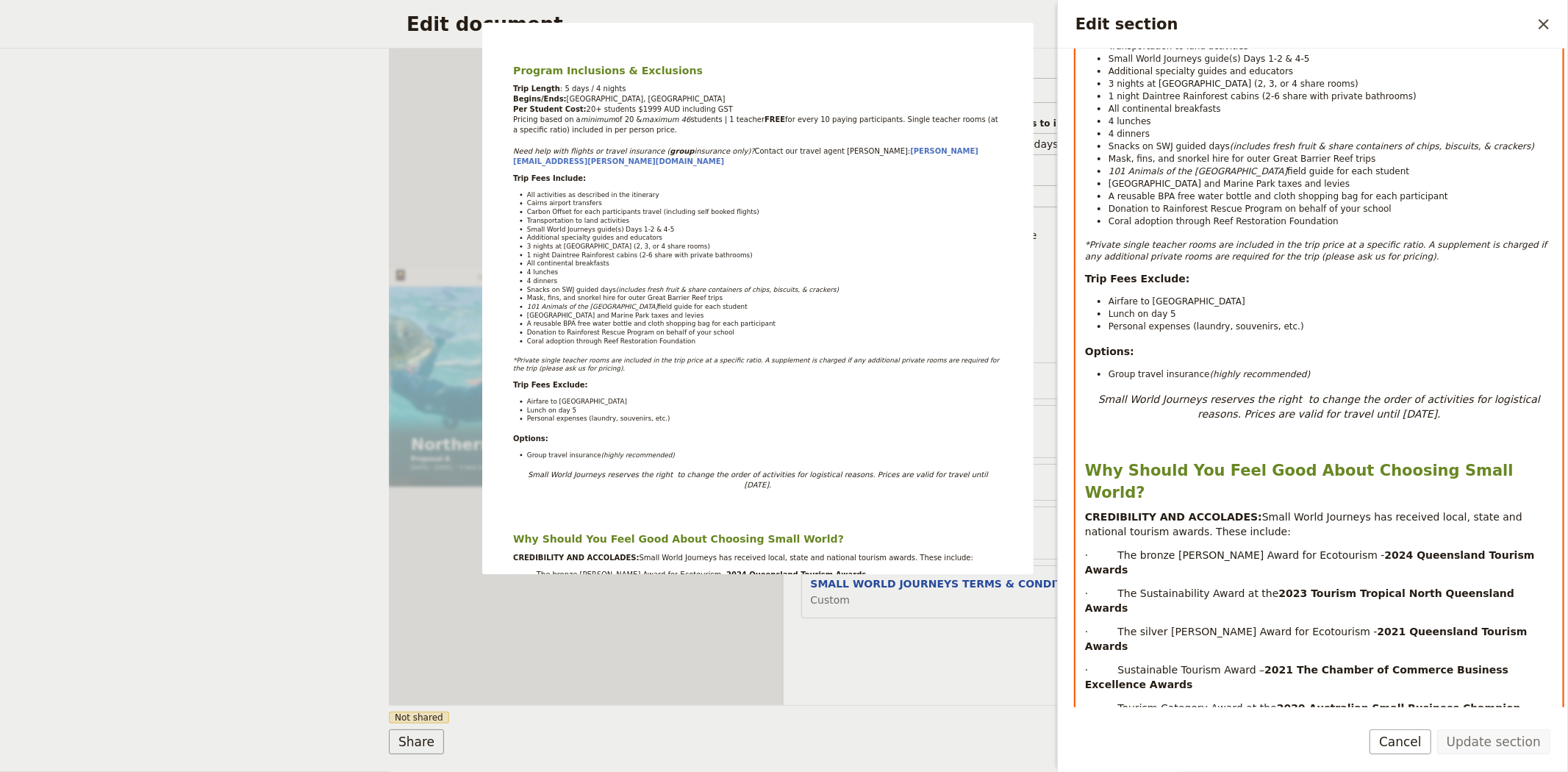
click at [1307, 446] on div "Program Inclusions & Exclusions Trip Length : 5 days / 4 nights Begins/Ends: [G…" at bounding box center [1319, 556] width 486 height 1477
click at [1428, 422] on p "Small World Journeys reserves the right to change the order of activities for l…" at bounding box center [1319, 407] width 468 height 30
select select "paragraph"
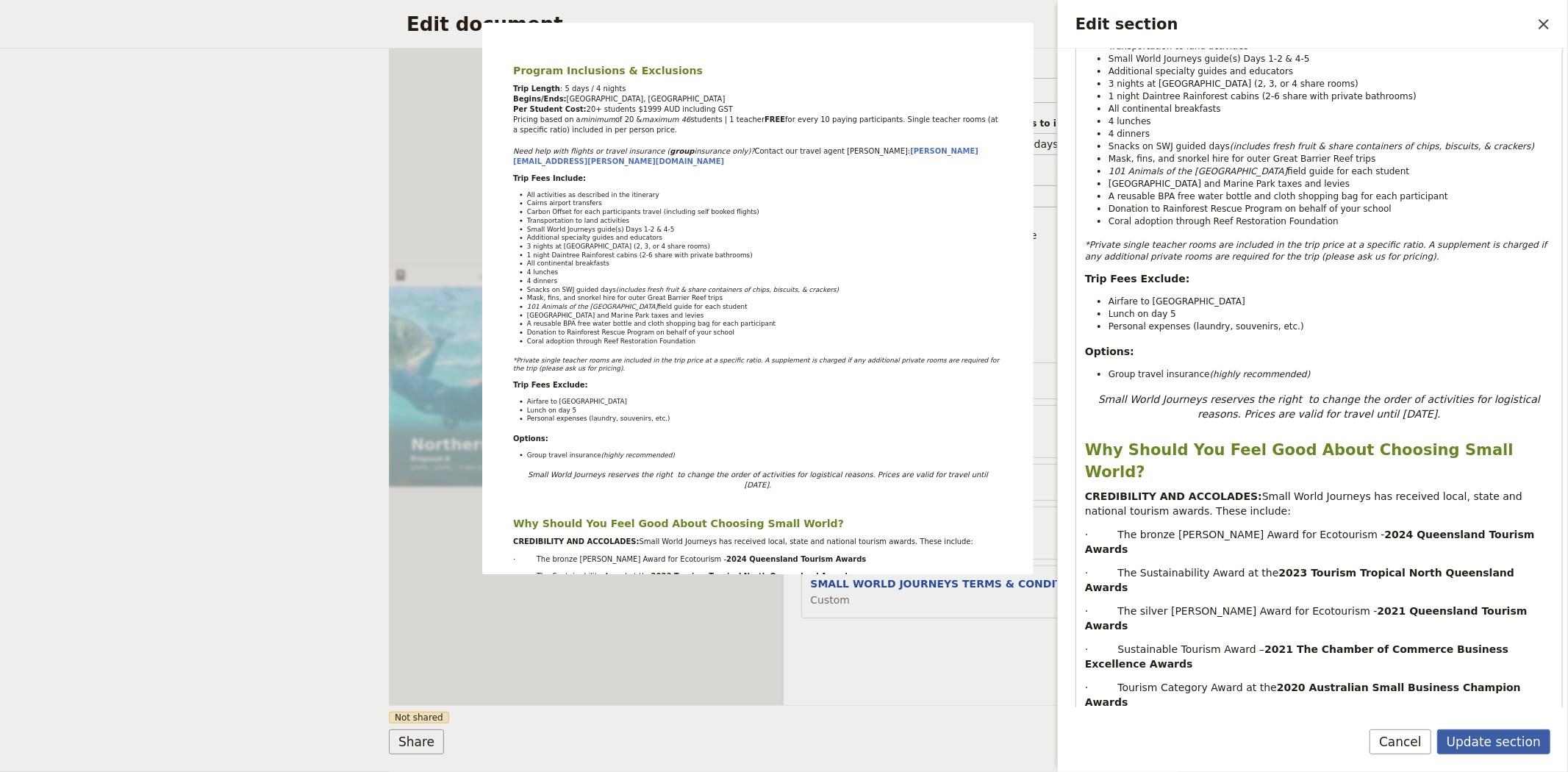
click at [1482, 742] on button "Update section" at bounding box center [1494, 741] width 114 height 25
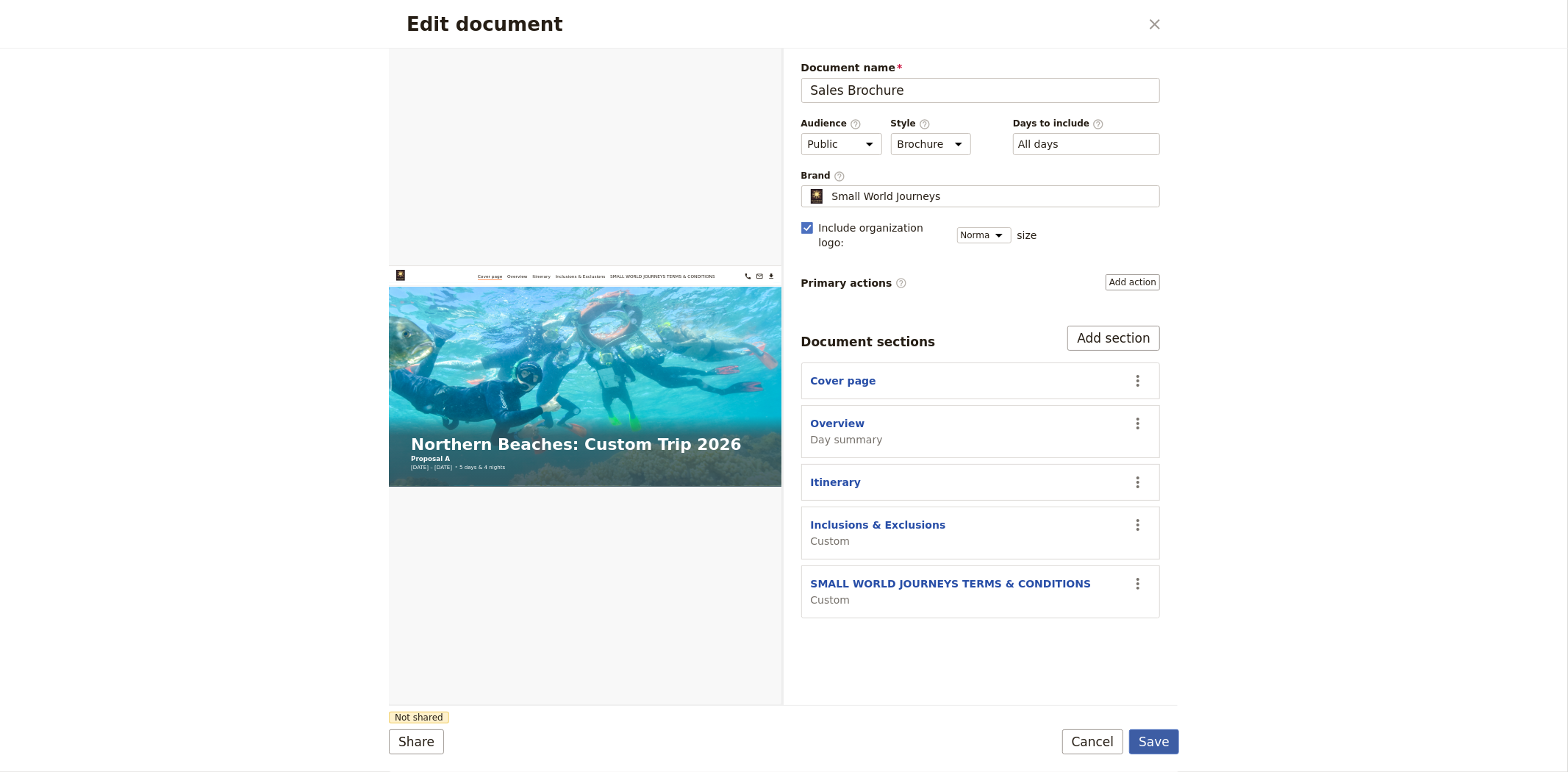
click at [1145, 736] on button "Save" at bounding box center [1155, 741] width 50 height 25
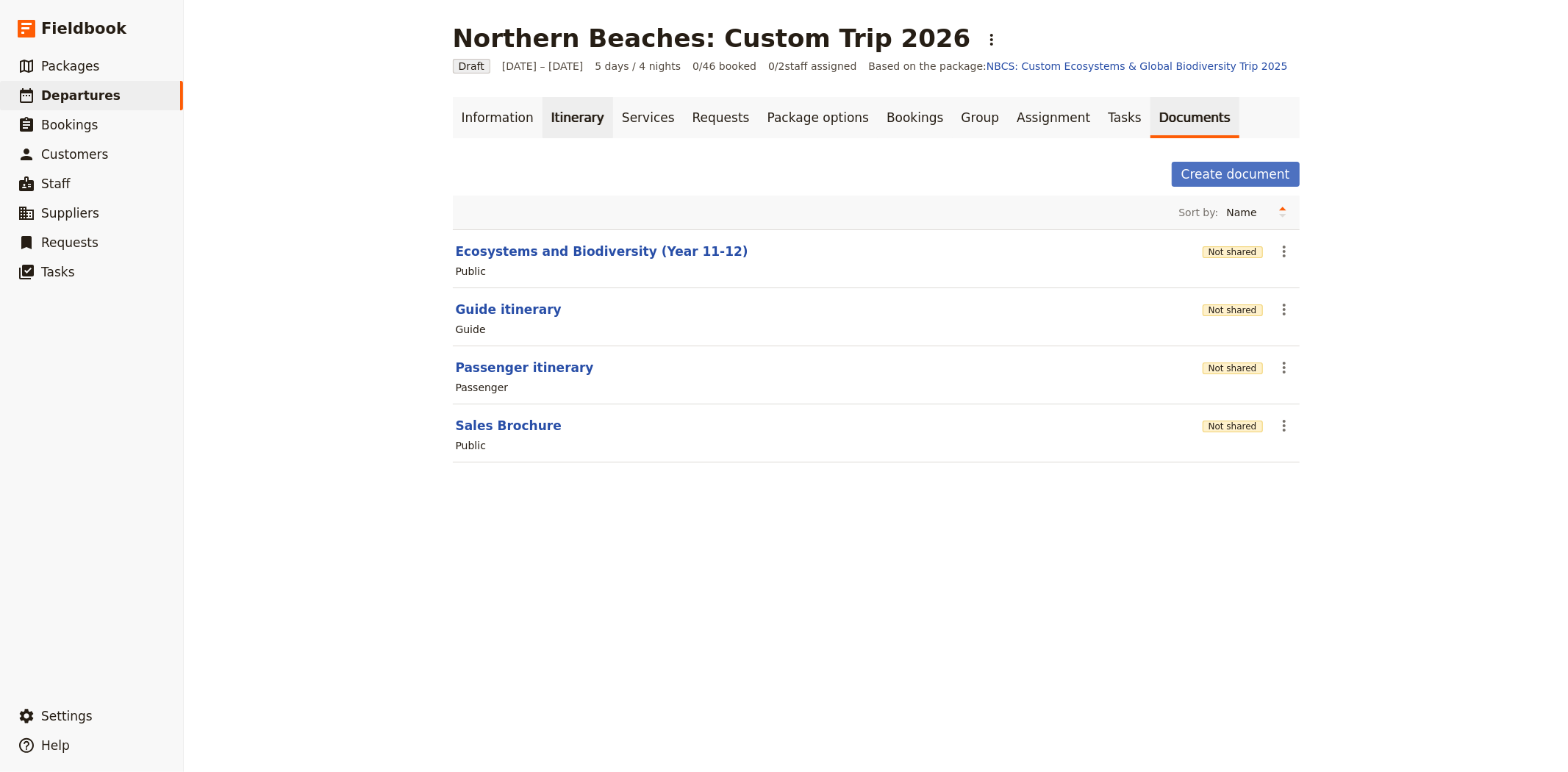
click at [552, 117] on link "Itinerary" at bounding box center [578, 117] width 70 height 42
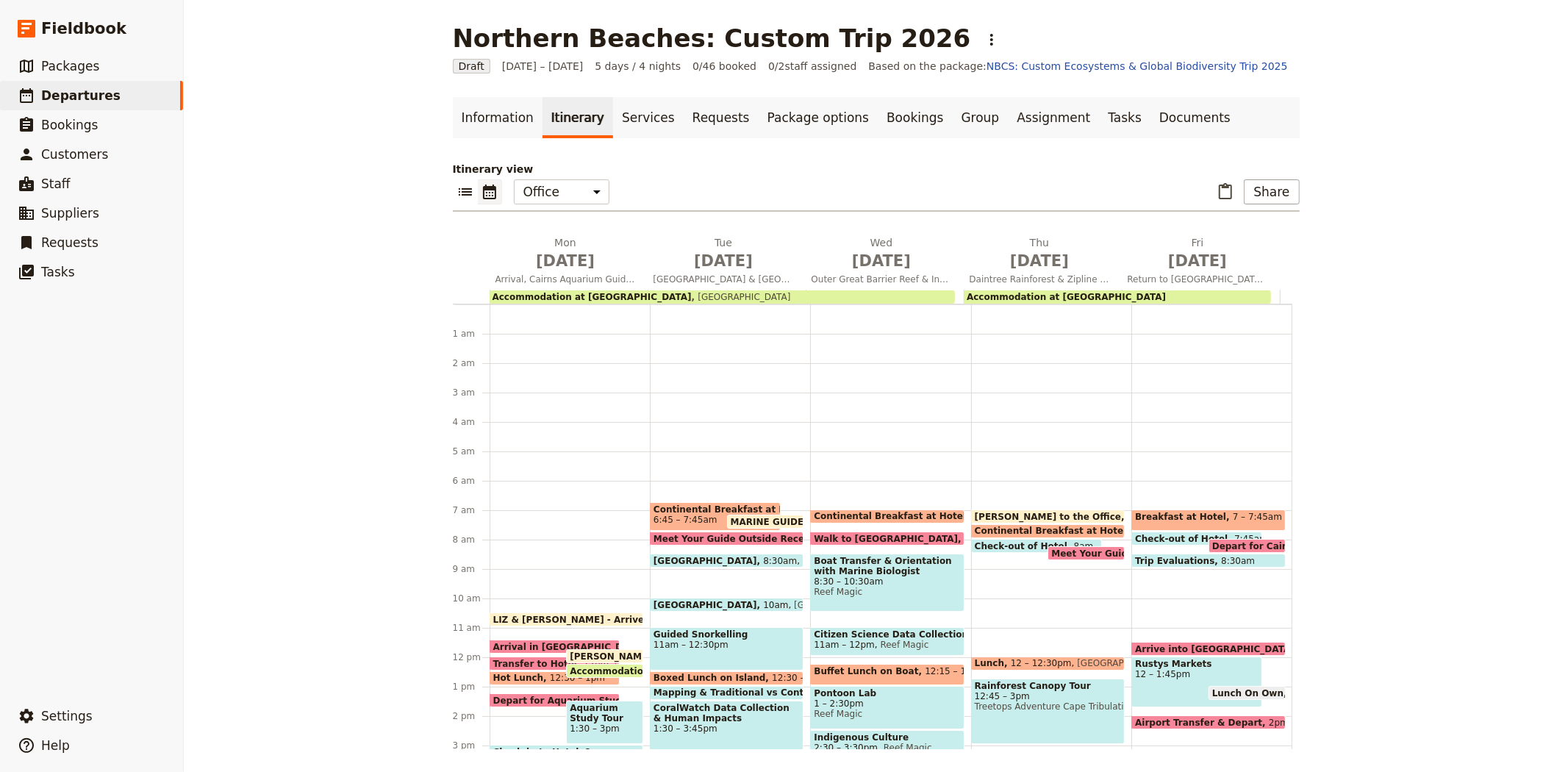
scroll to position [184, 0]
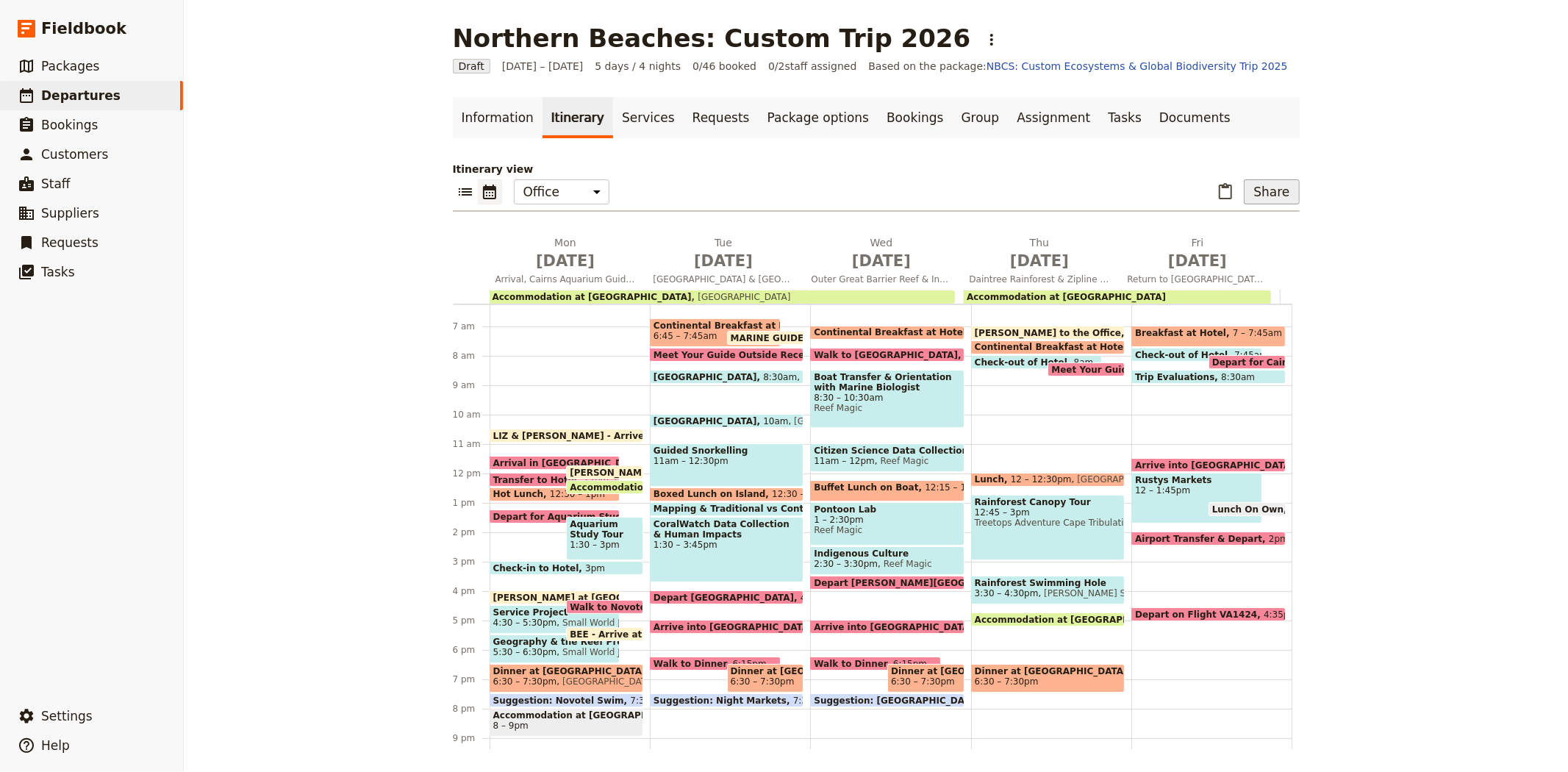
click at [1277, 187] on button "Share" at bounding box center [1272, 191] width 55 height 25
click at [1134, 282] on span "Sales Brochure" at bounding box center [1108, 286] width 78 height 15
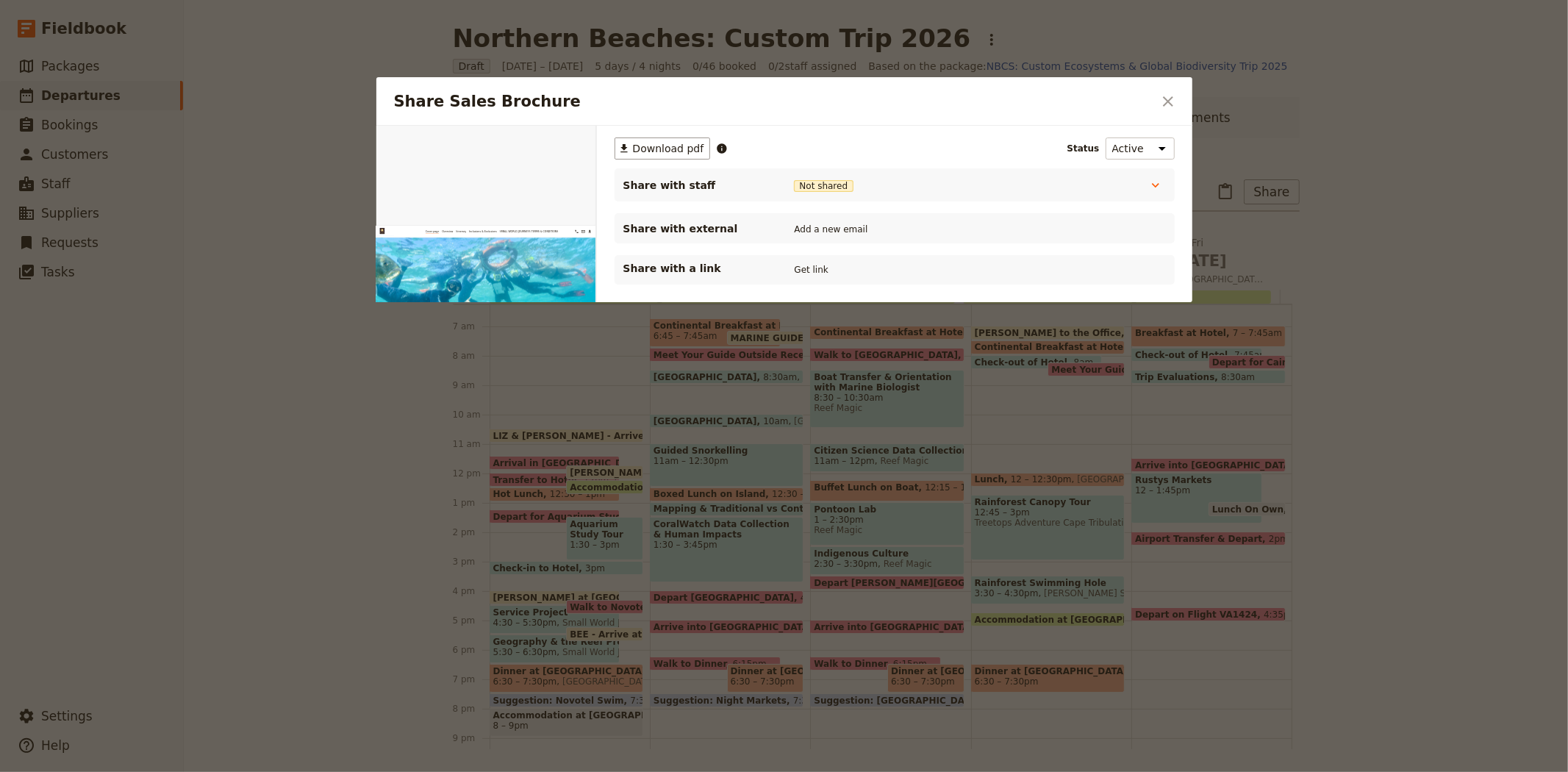
scroll to position [0, 0]
click at [671, 153] on span "Download pdf" at bounding box center [668, 148] width 71 height 15
click at [1163, 106] on icon "Close dialog" at bounding box center [1167, 101] width 18 height 18
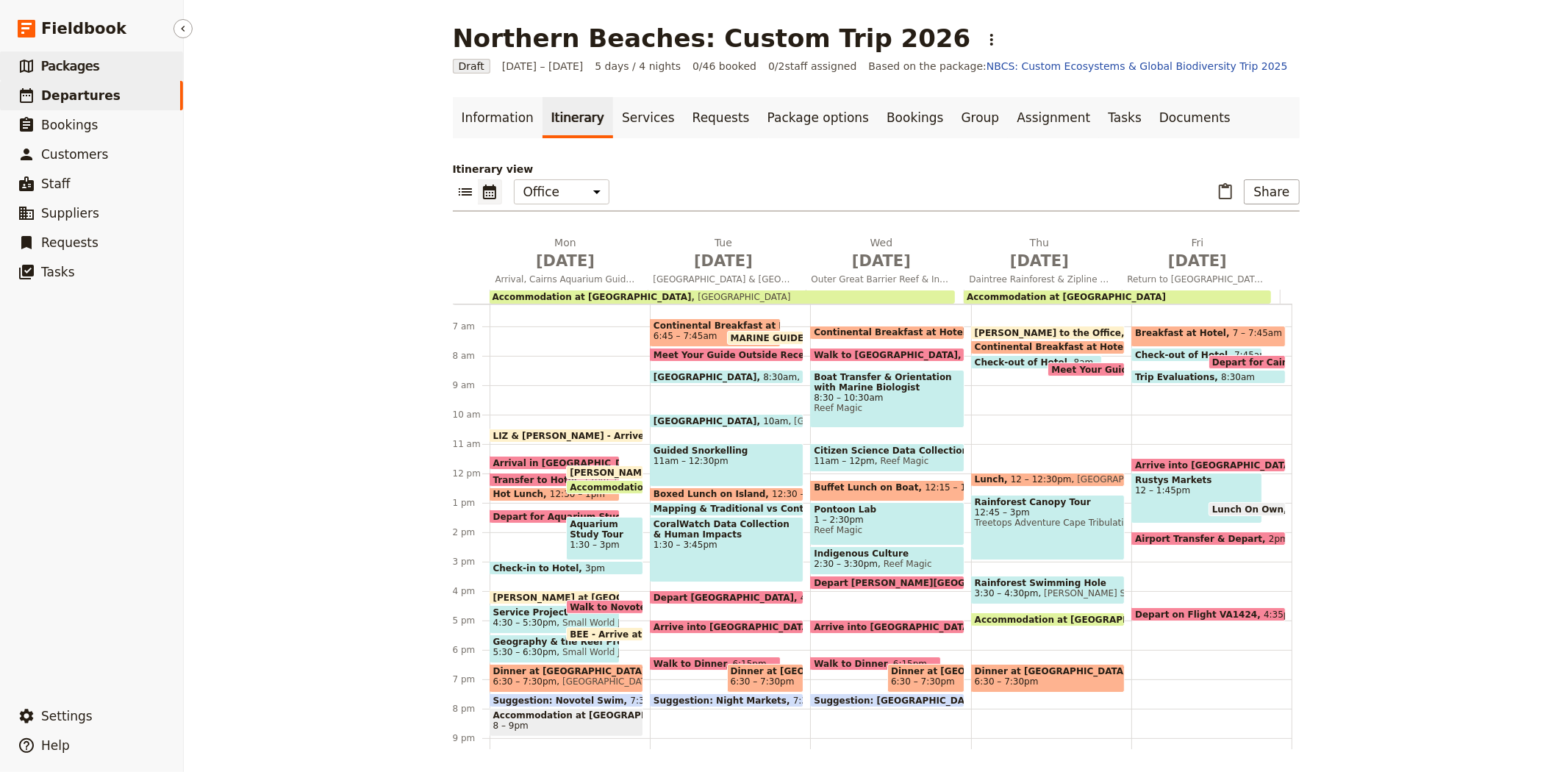
click at [68, 66] on span "Packages" at bounding box center [70, 66] width 58 height 15
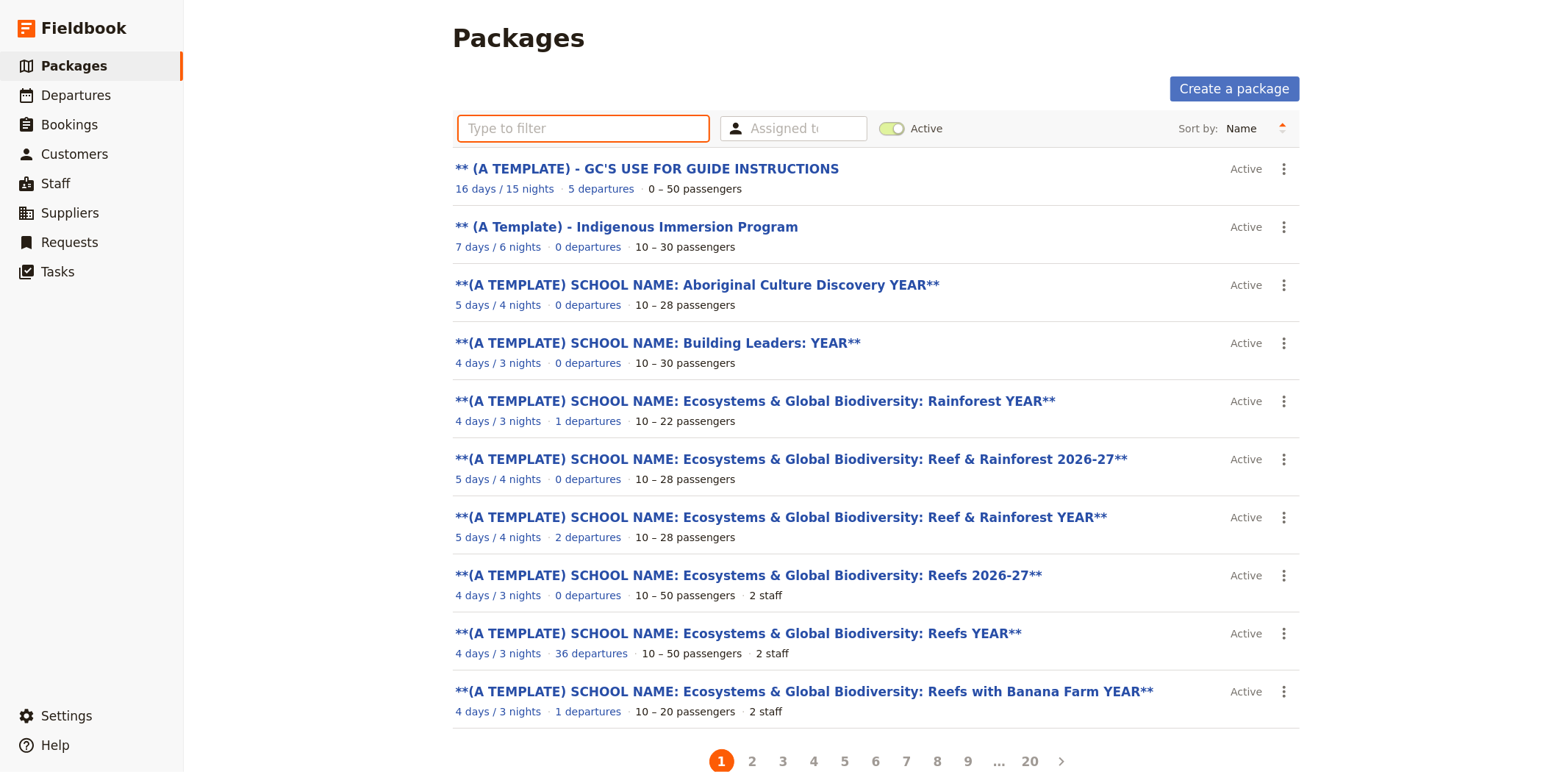
click at [552, 127] on input "text" at bounding box center [584, 128] width 251 height 25
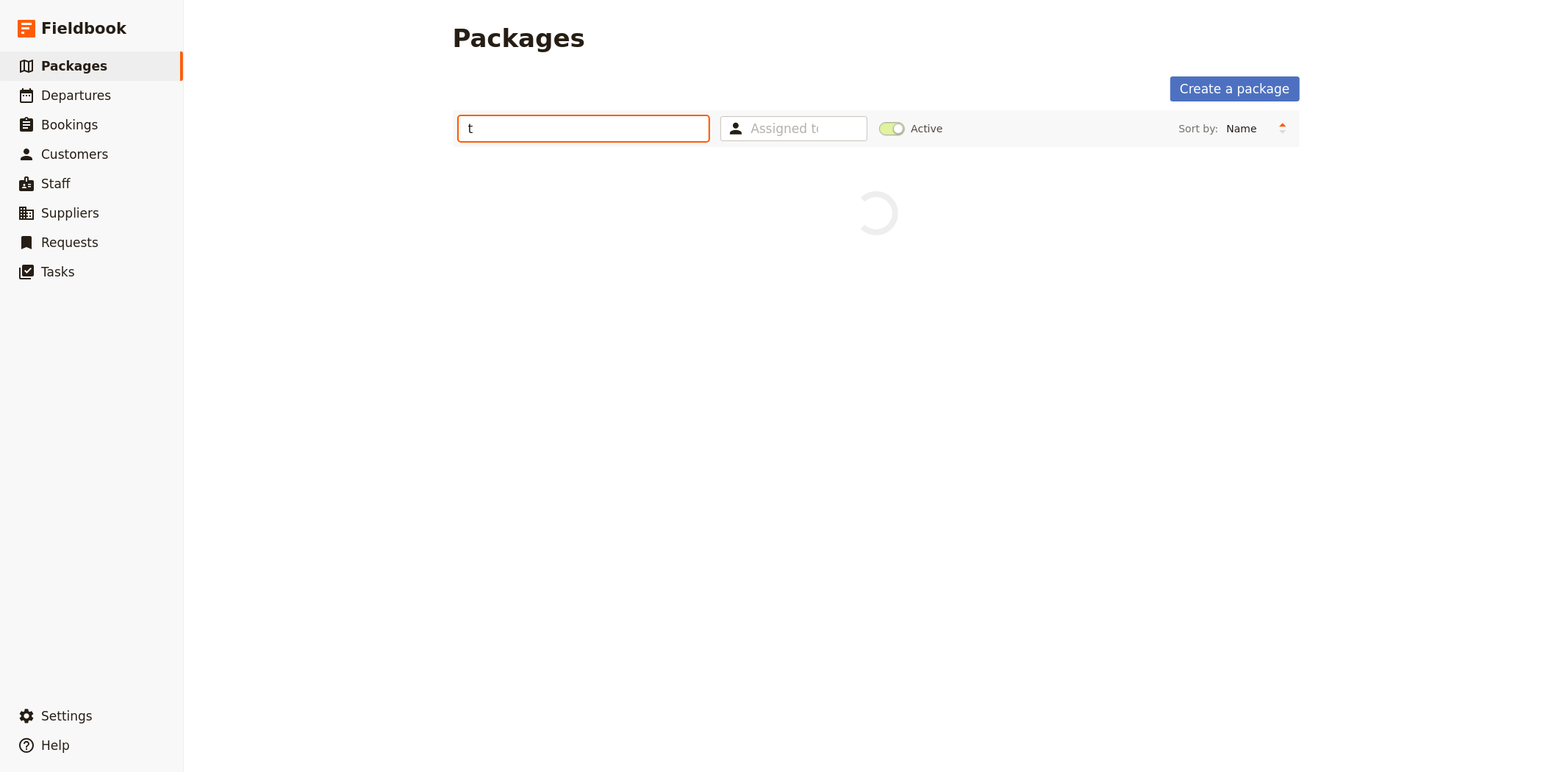
type input "t"
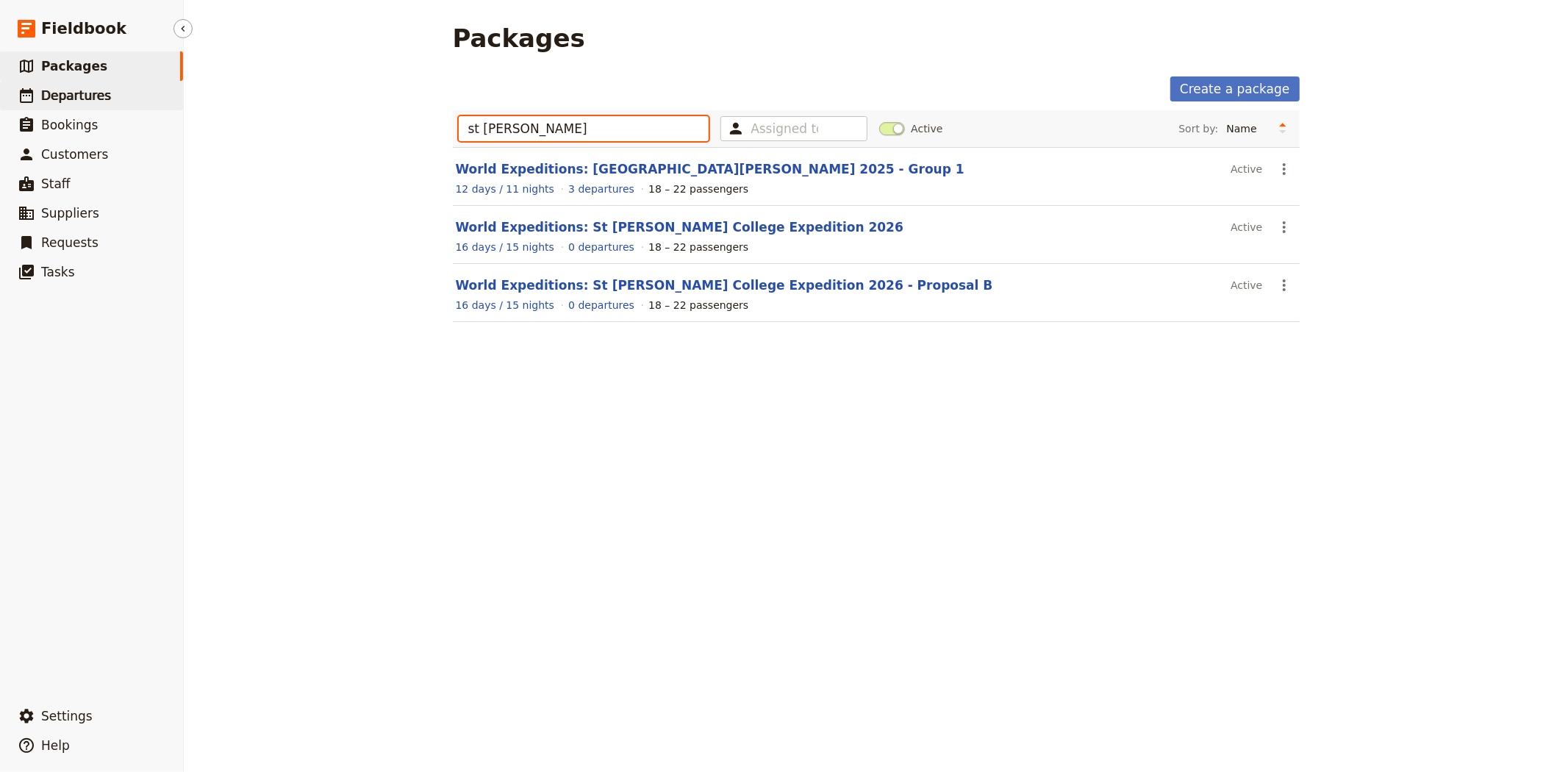
type input "st [PERSON_NAME]"
click at [81, 89] on span "Departures" at bounding box center [77, 96] width 70 height 15
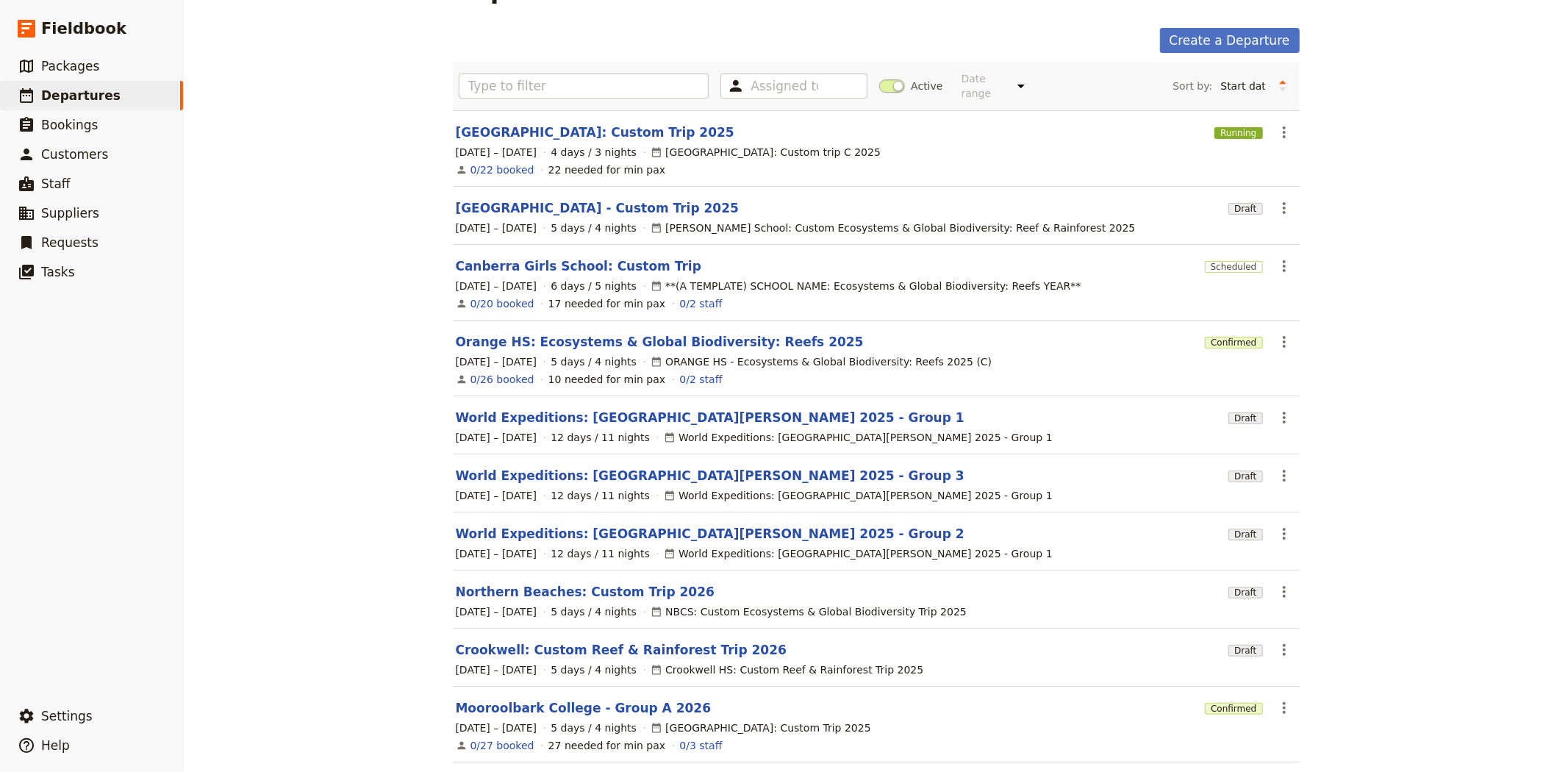
scroll to position [101, 0]
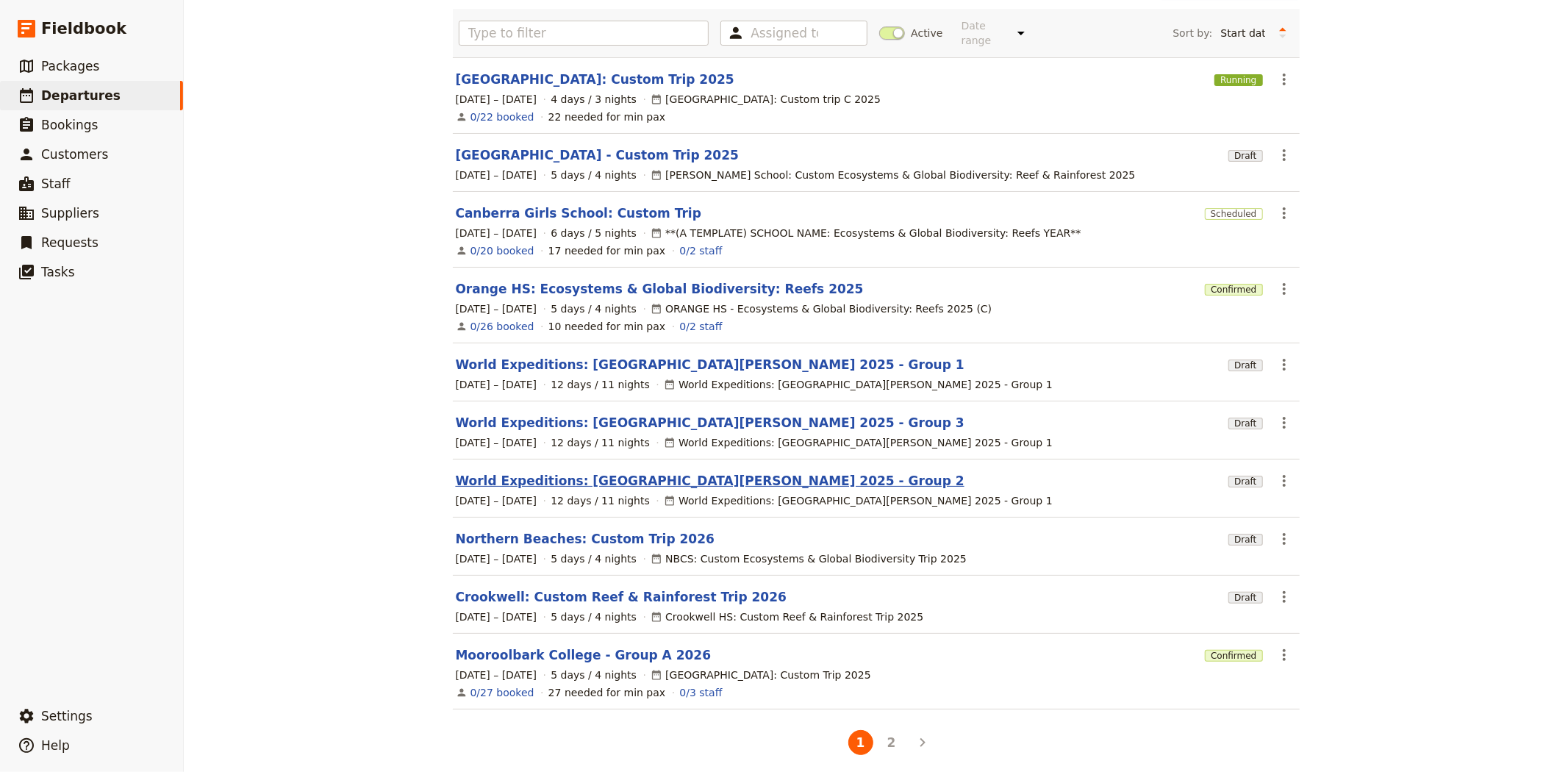
click at [724, 471] on link "World Expeditions: [GEOGRAPHIC_DATA][PERSON_NAME] 2025 - Group 2" at bounding box center [710, 480] width 509 height 18
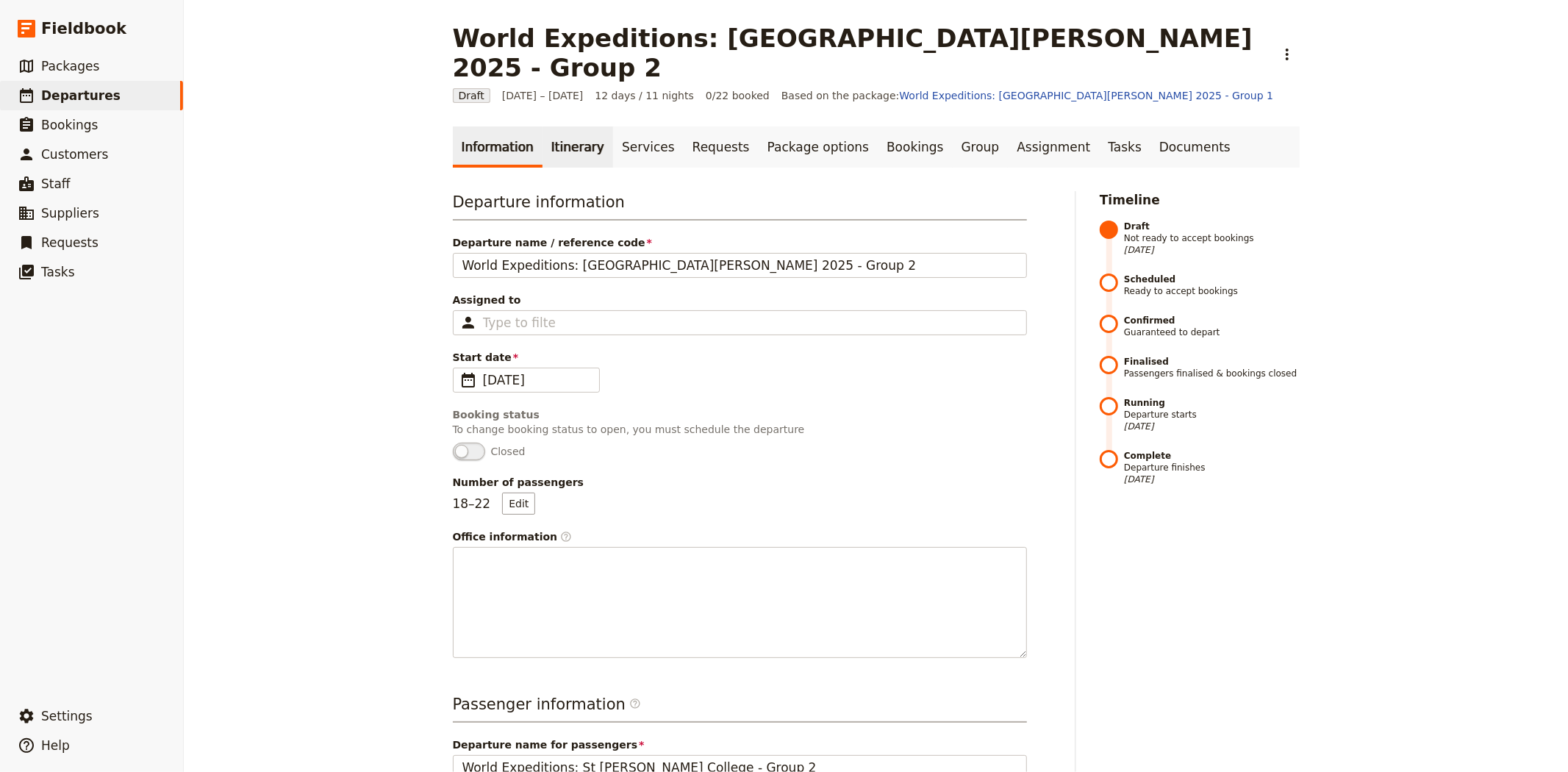
click at [543, 126] on link "Itinerary" at bounding box center [578, 147] width 70 height 42
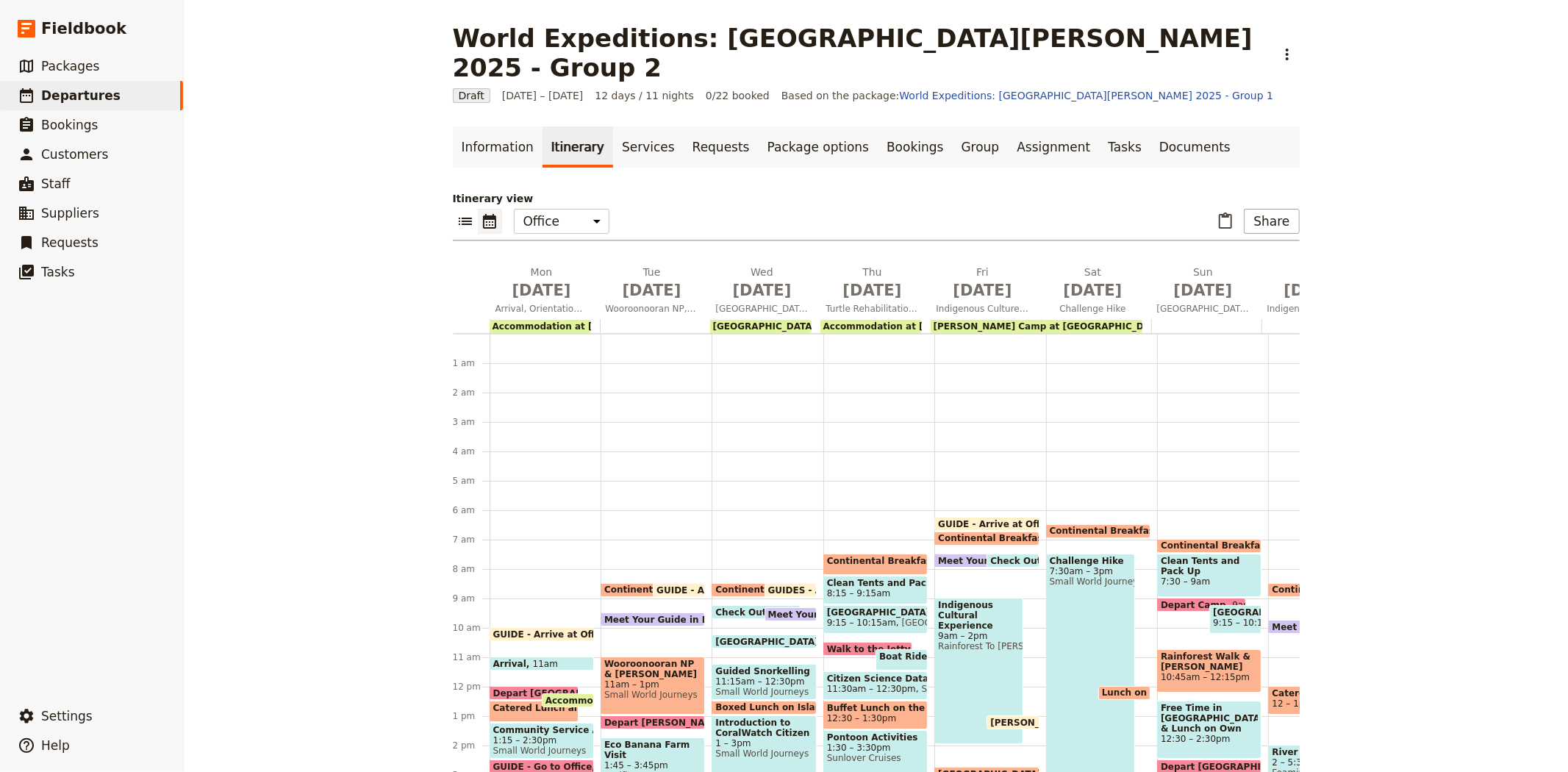
scroll to position [169, 0]
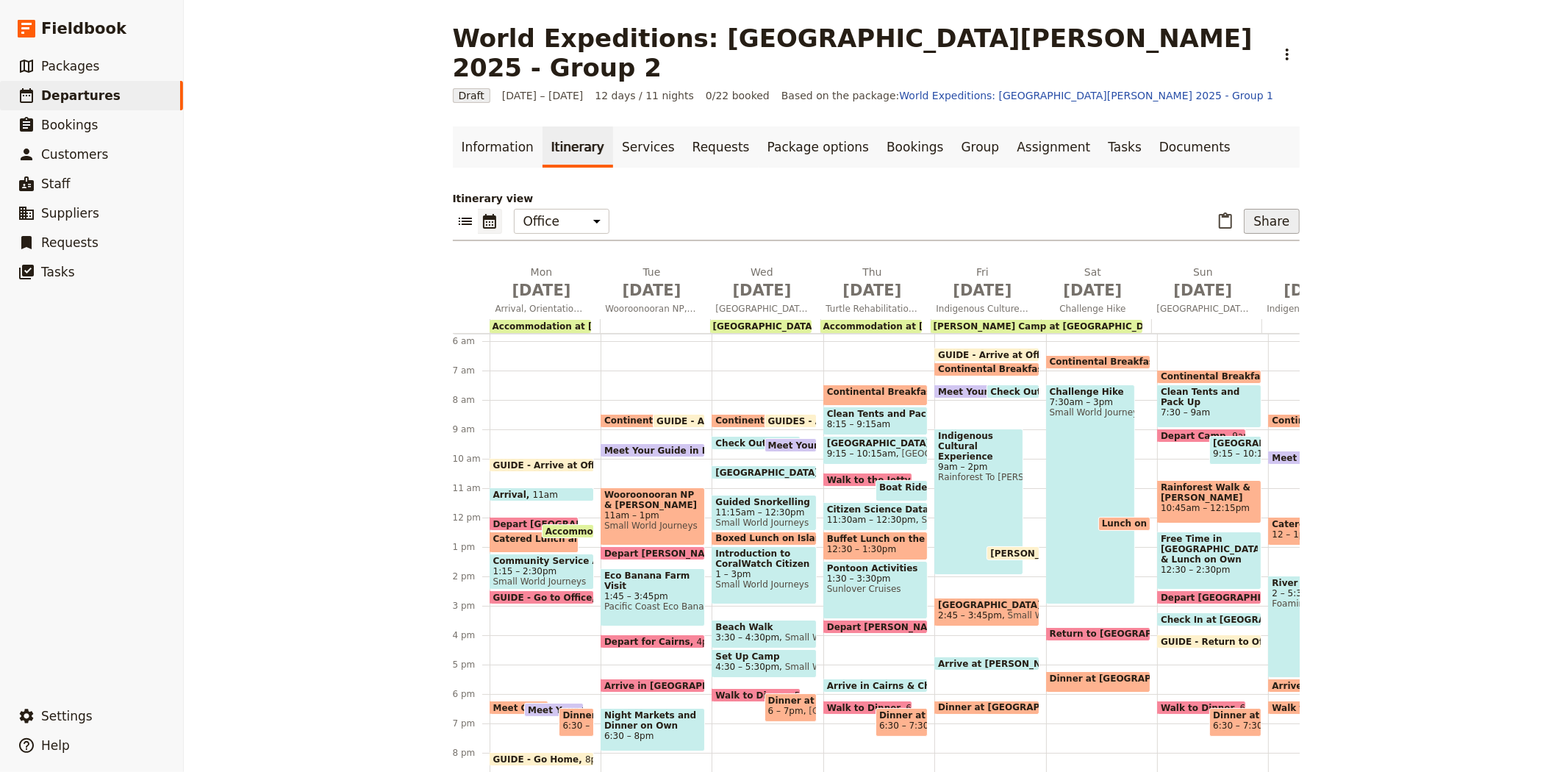
click at [1280, 208] on button "Share" at bounding box center [1272, 220] width 55 height 25
click at [1239, 226] on span "Guide itinerary" at bounding box center [1223, 224] width 78 height 15
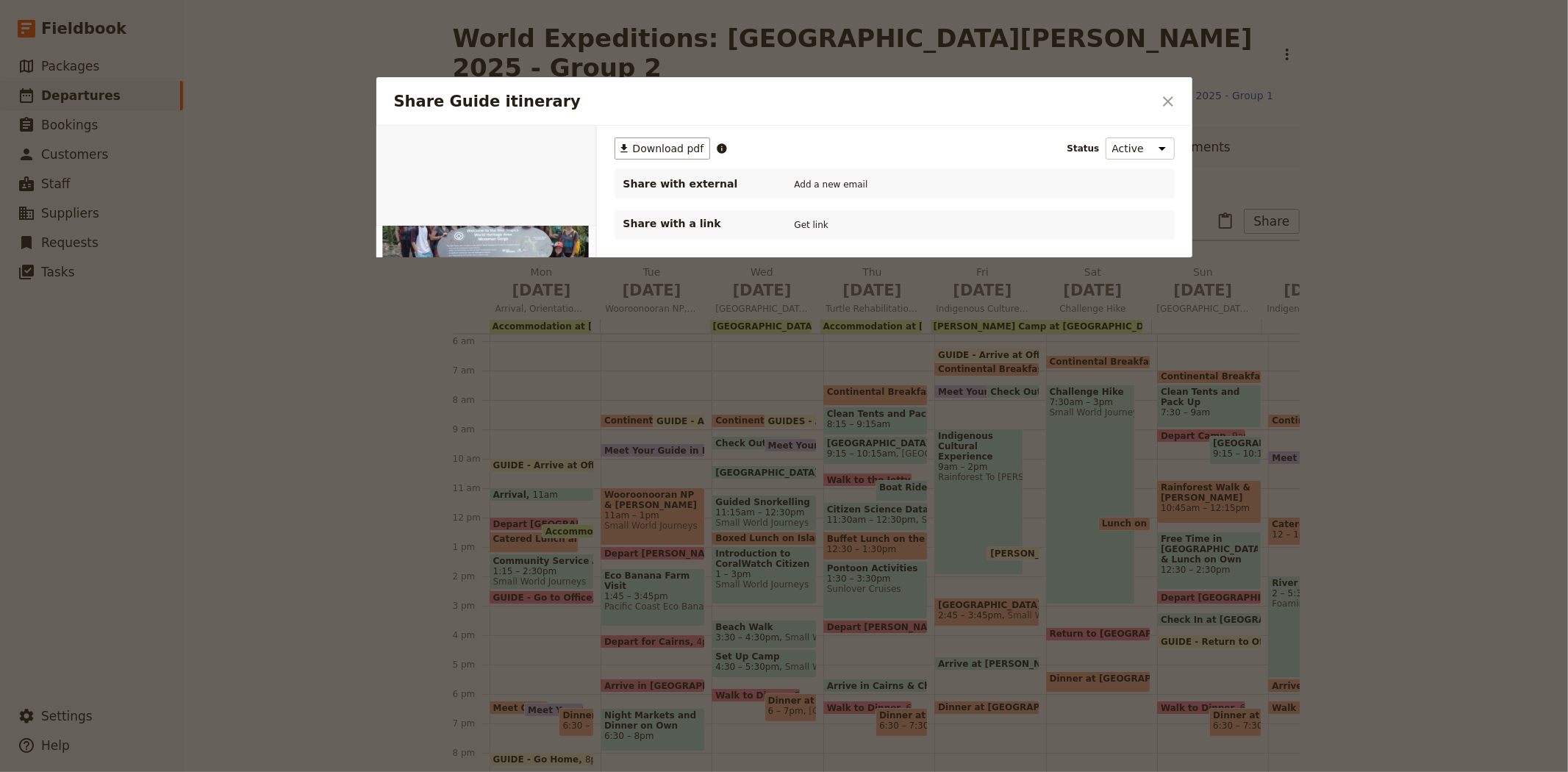
scroll to position [0, 0]
click at [636, 144] on span "Download pdf" at bounding box center [668, 148] width 71 height 15
click at [1167, 105] on icon "Close dialog" at bounding box center [1167, 101] width 18 height 18
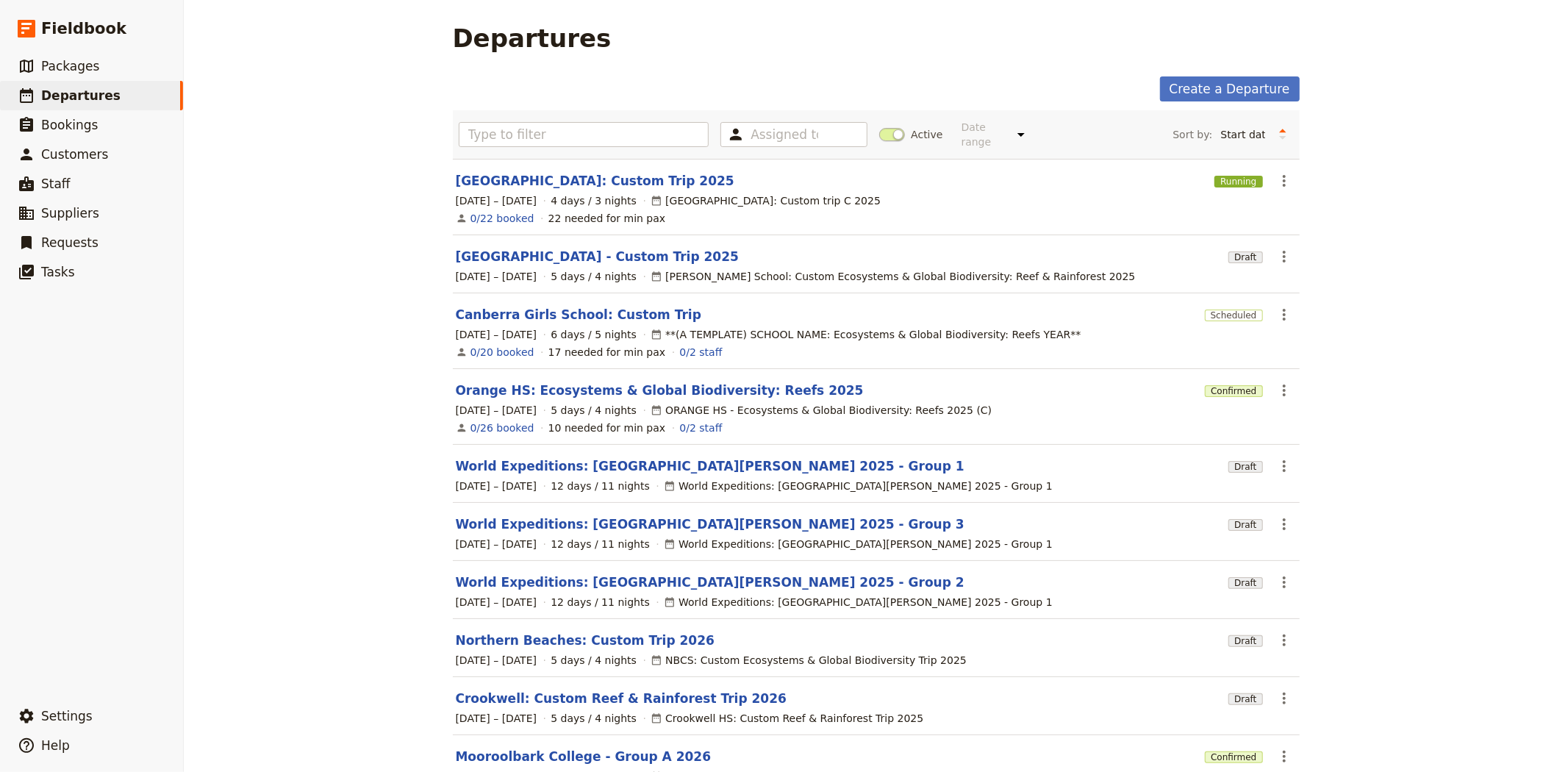
scroll to position [101, 0]
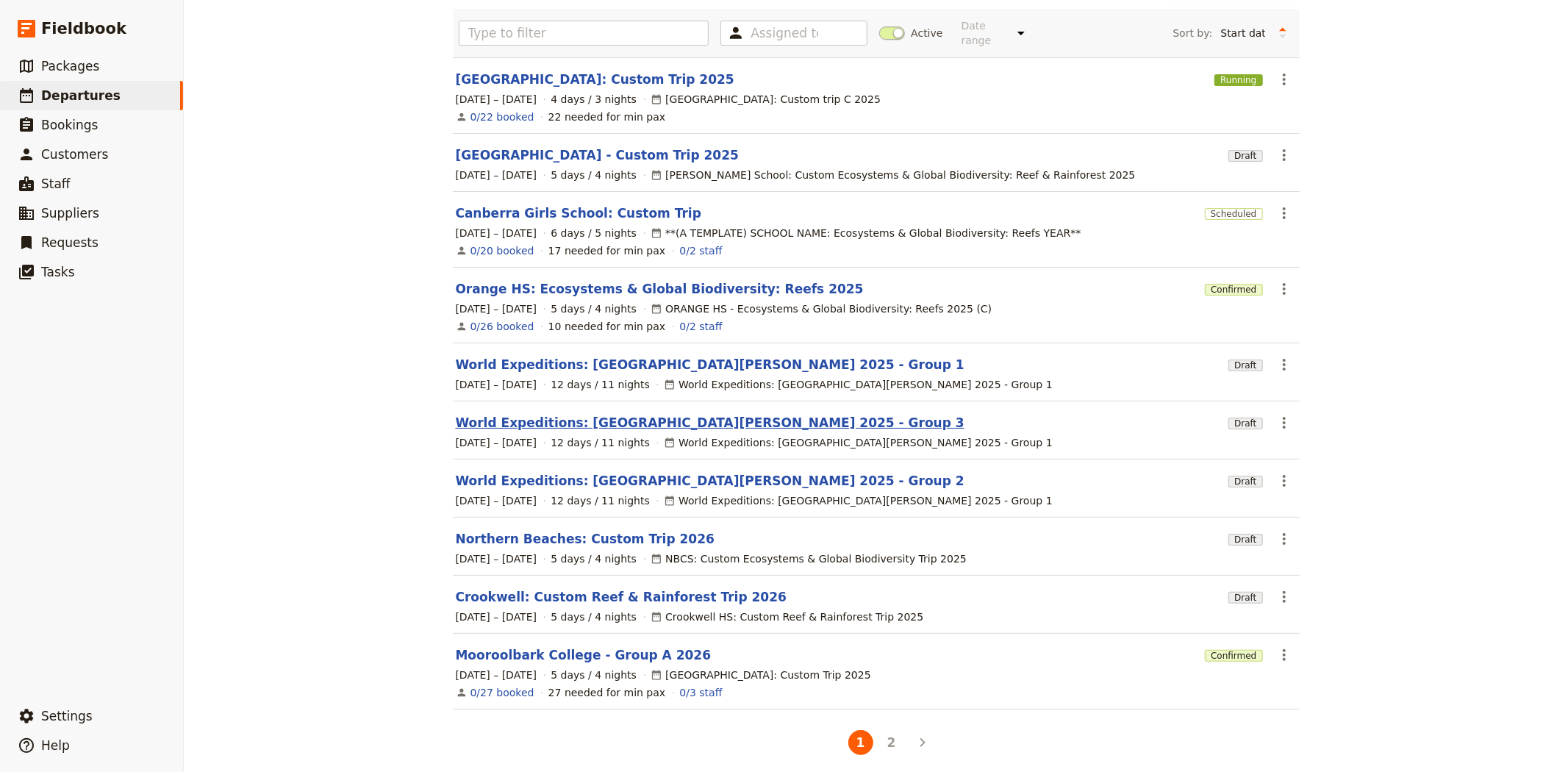
click at [615, 414] on link "World Expeditions: [GEOGRAPHIC_DATA][PERSON_NAME] 2025 - Group 3" at bounding box center [710, 422] width 509 height 18
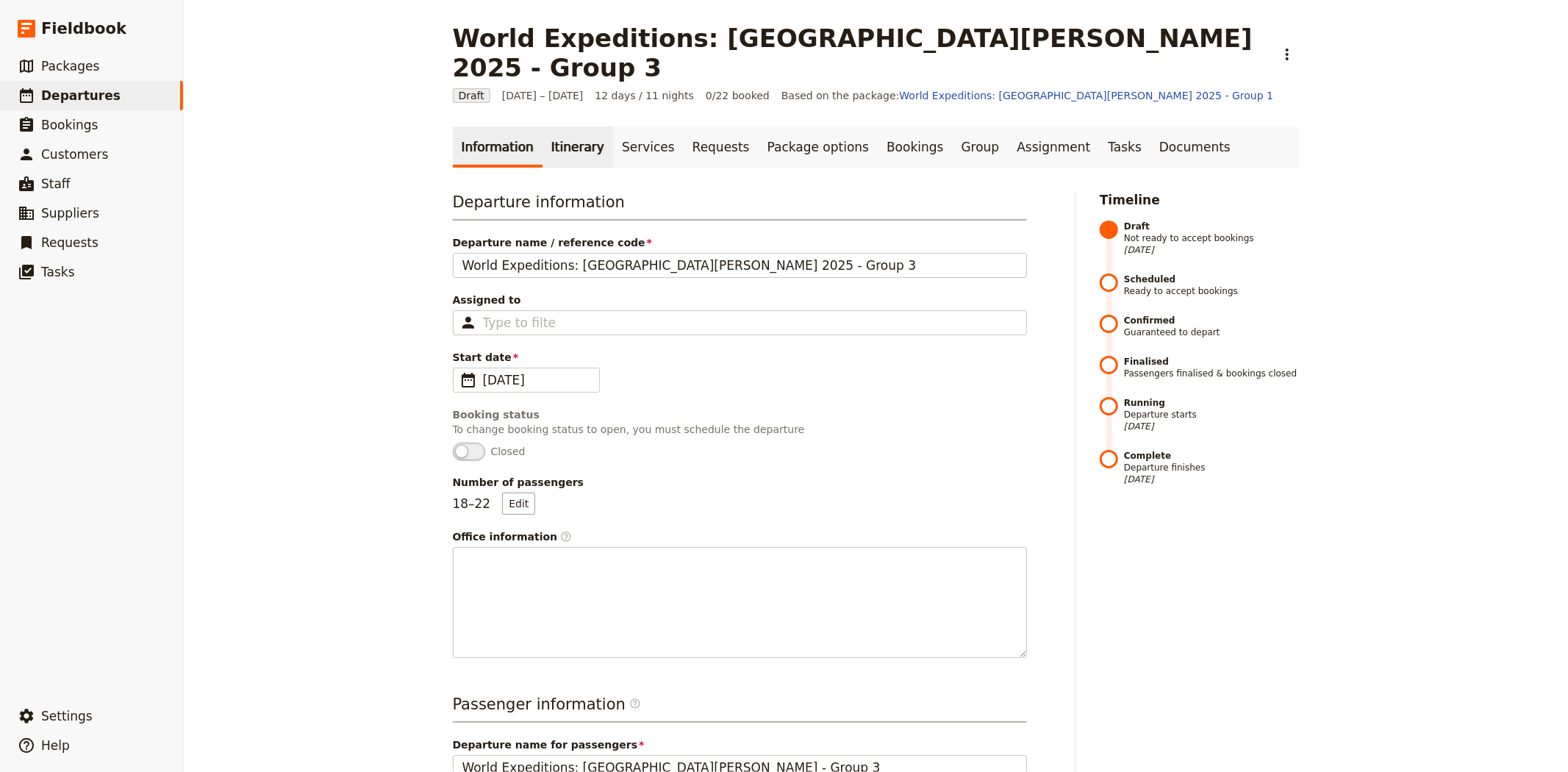
click at [563, 126] on link "Itinerary" at bounding box center [578, 147] width 70 height 42
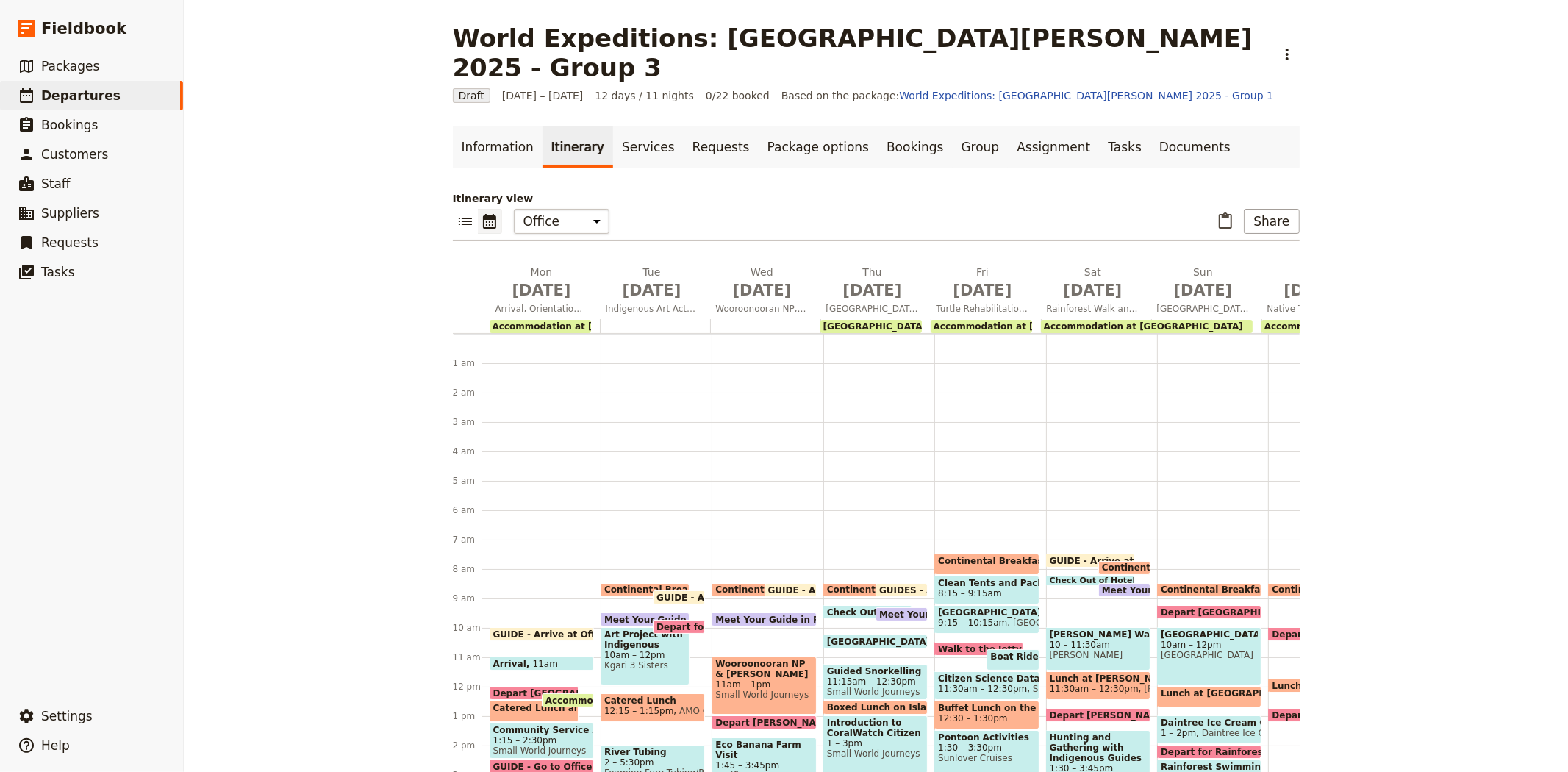
scroll to position [191, 0]
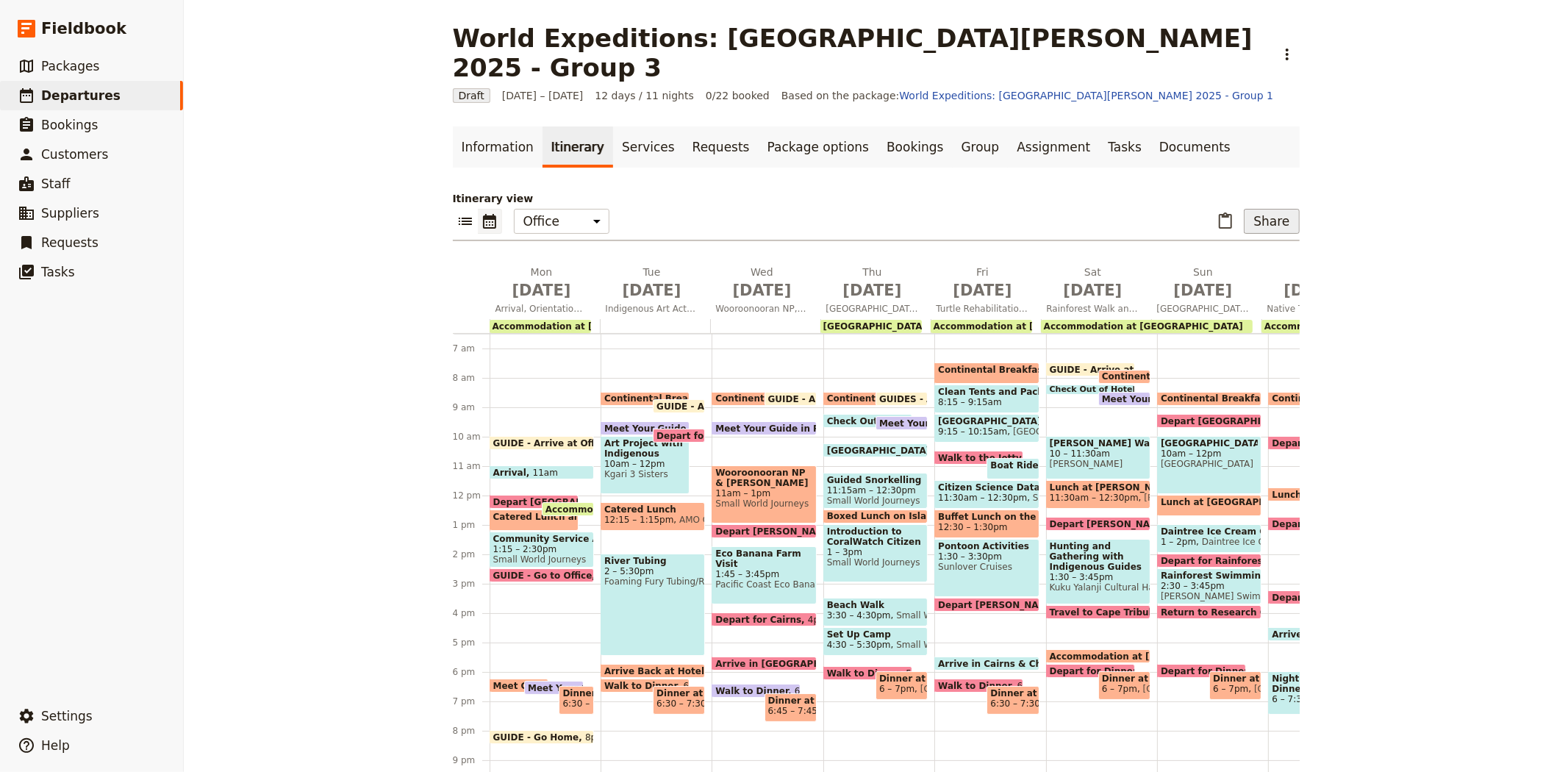
click at [1259, 208] on button "Share" at bounding box center [1272, 220] width 55 height 25
click at [1224, 219] on span "Guide itinerary" at bounding box center [1223, 224] width 78 height 15
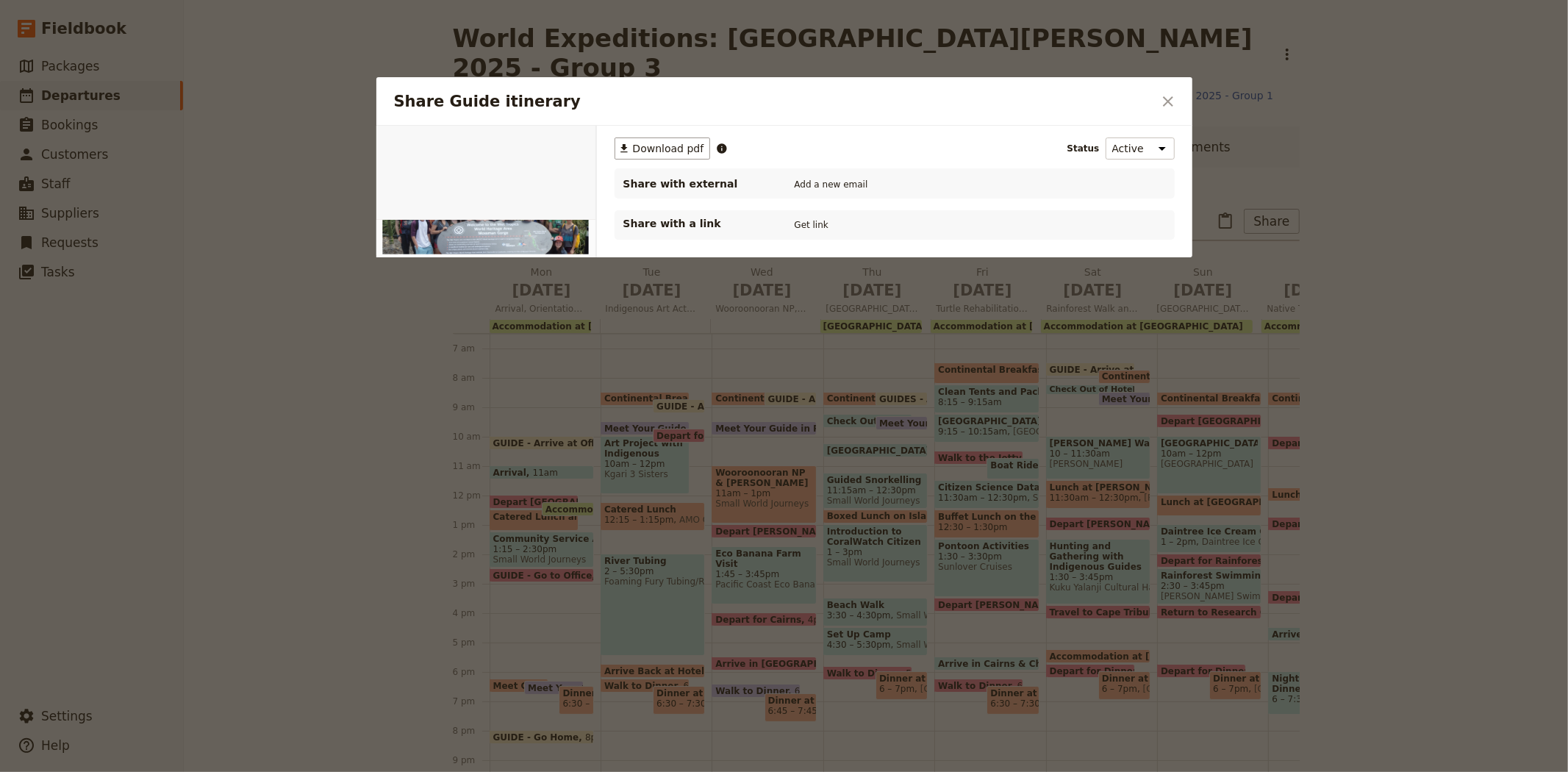
scroll to position [0, 0]
click at [667, 144] on span "Download pdf" at bounding box center [668, 148] width 71 height 15
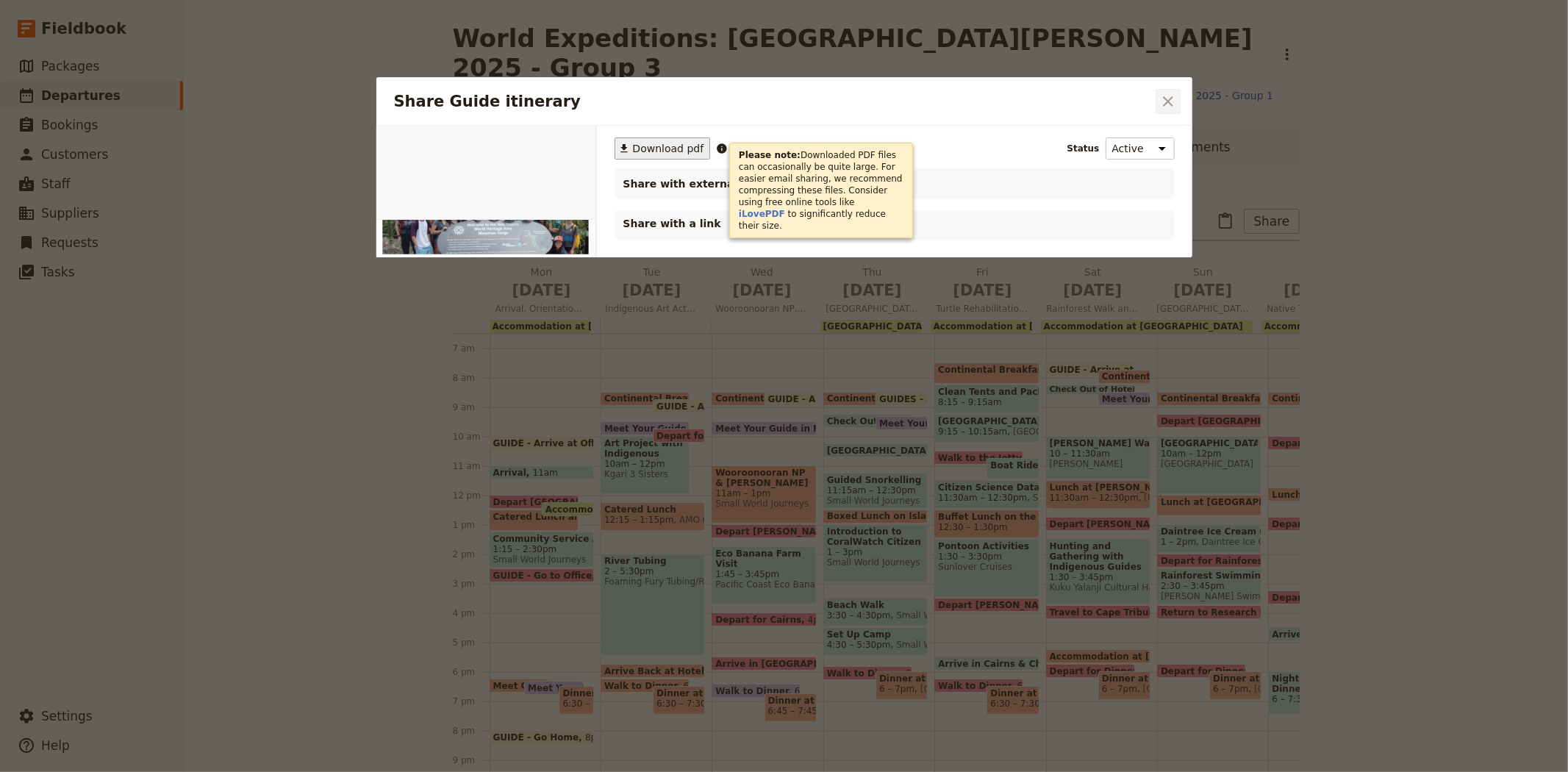
click at [1167, 91] on button "​" at bounding box center [1167, 101] width 25 height 25
